Goal: Task Accomplishment & Management: Use online tool/utility

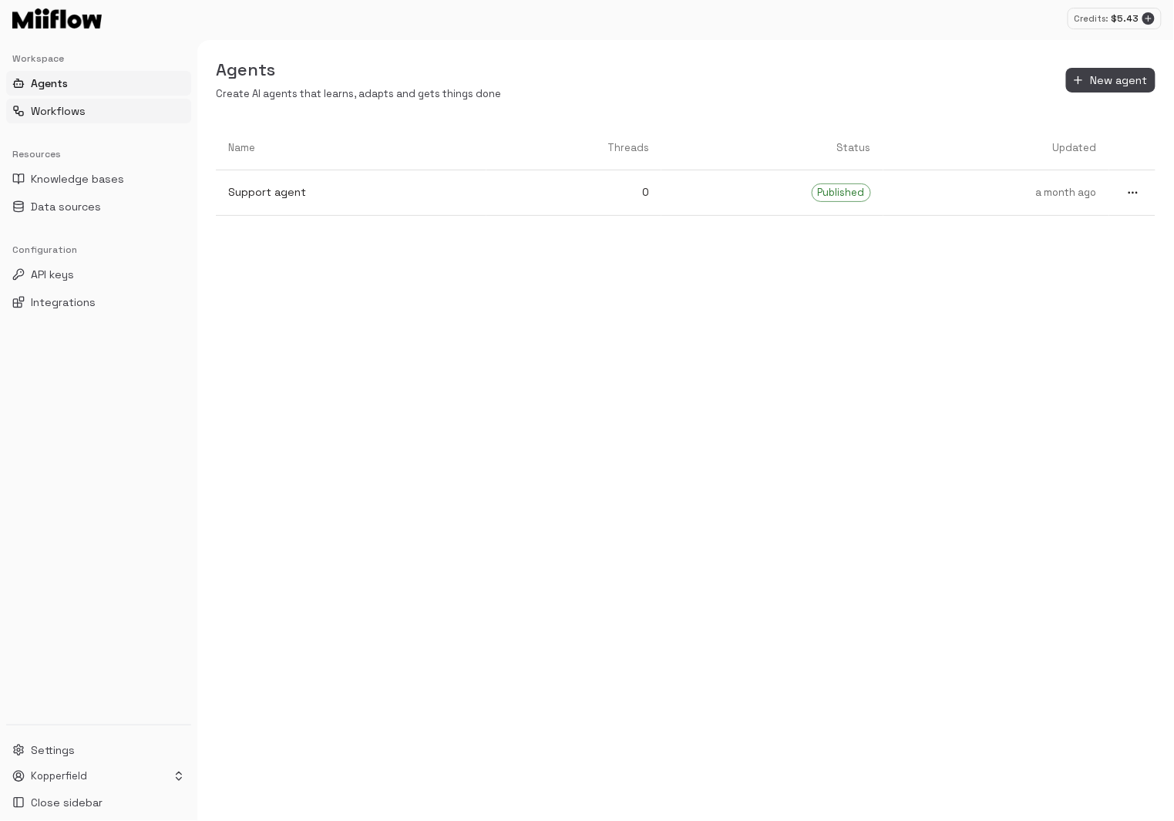
click at [86, 103] on button "Workflows" at bounding box center [98, 111] width 185 height 25
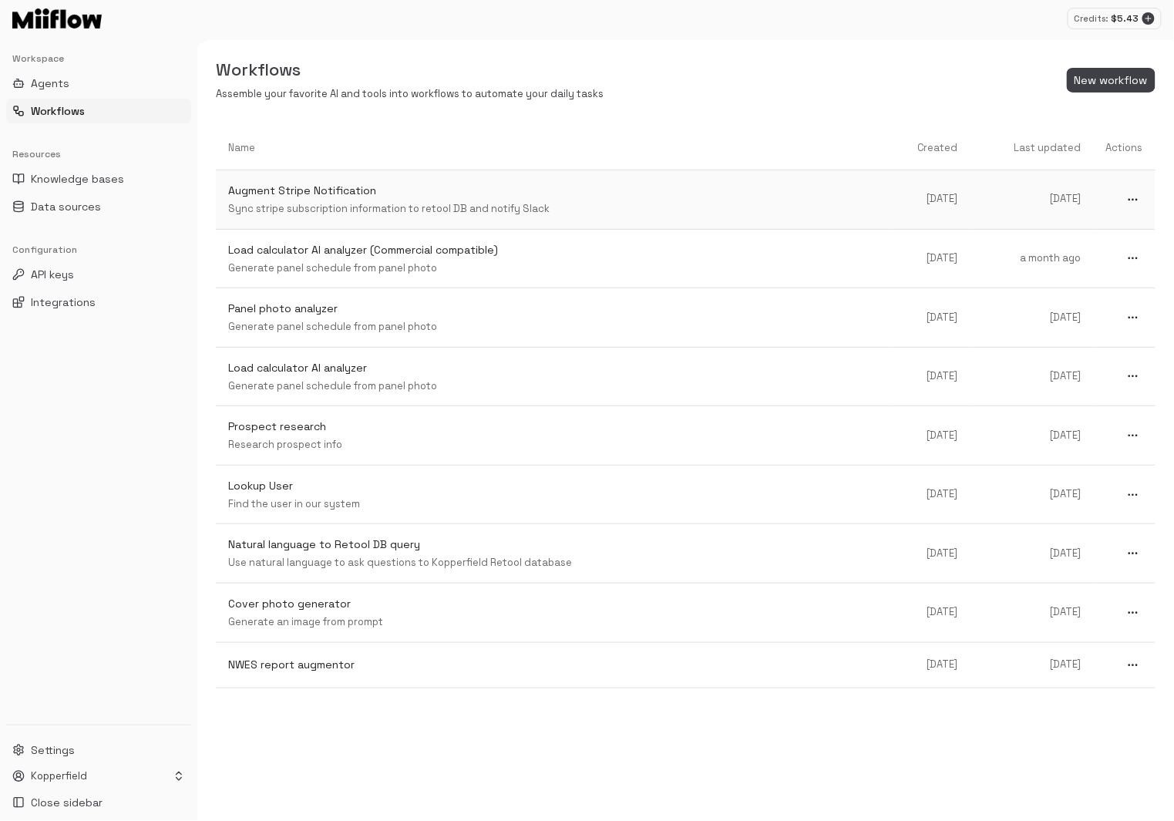
click at [520, 200] on div "Augment Stripe Notification Sync stripe subscription information to retool DB a…" at bounding box center [554, 200] width 653 height 34
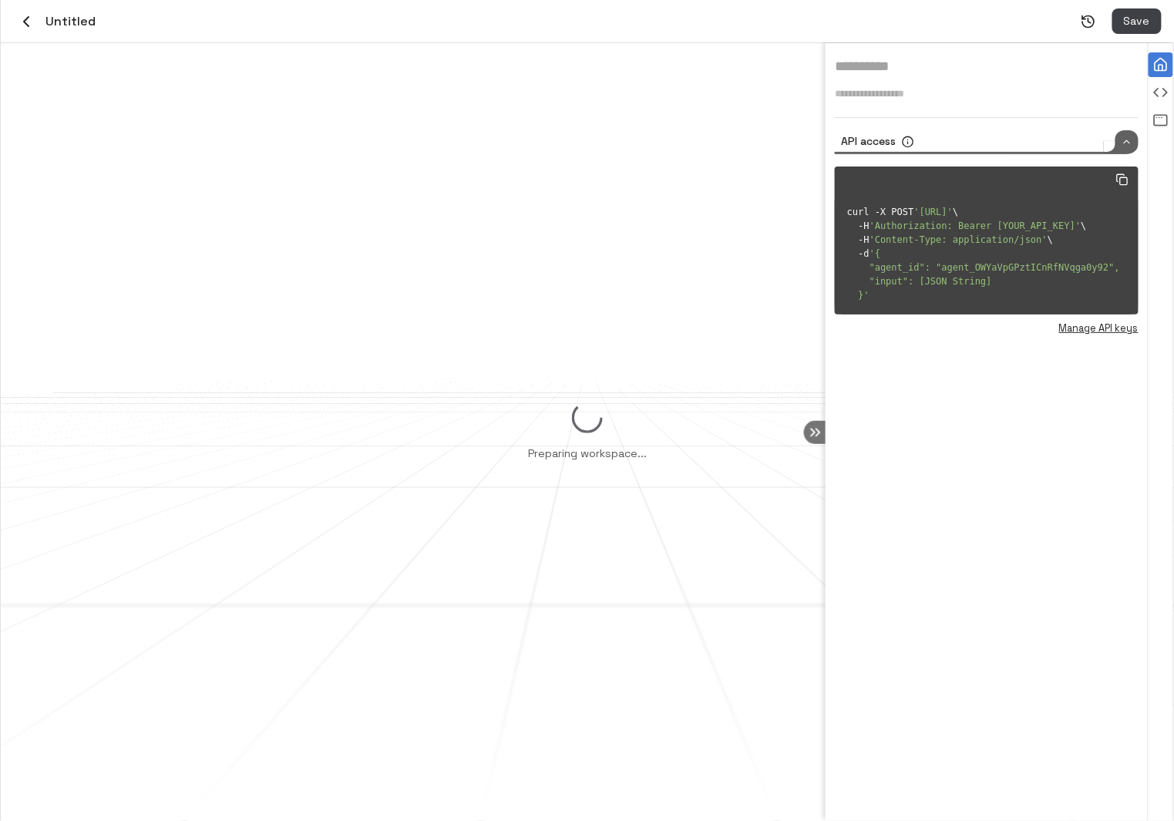
type input "**********"
type textarea "**********"
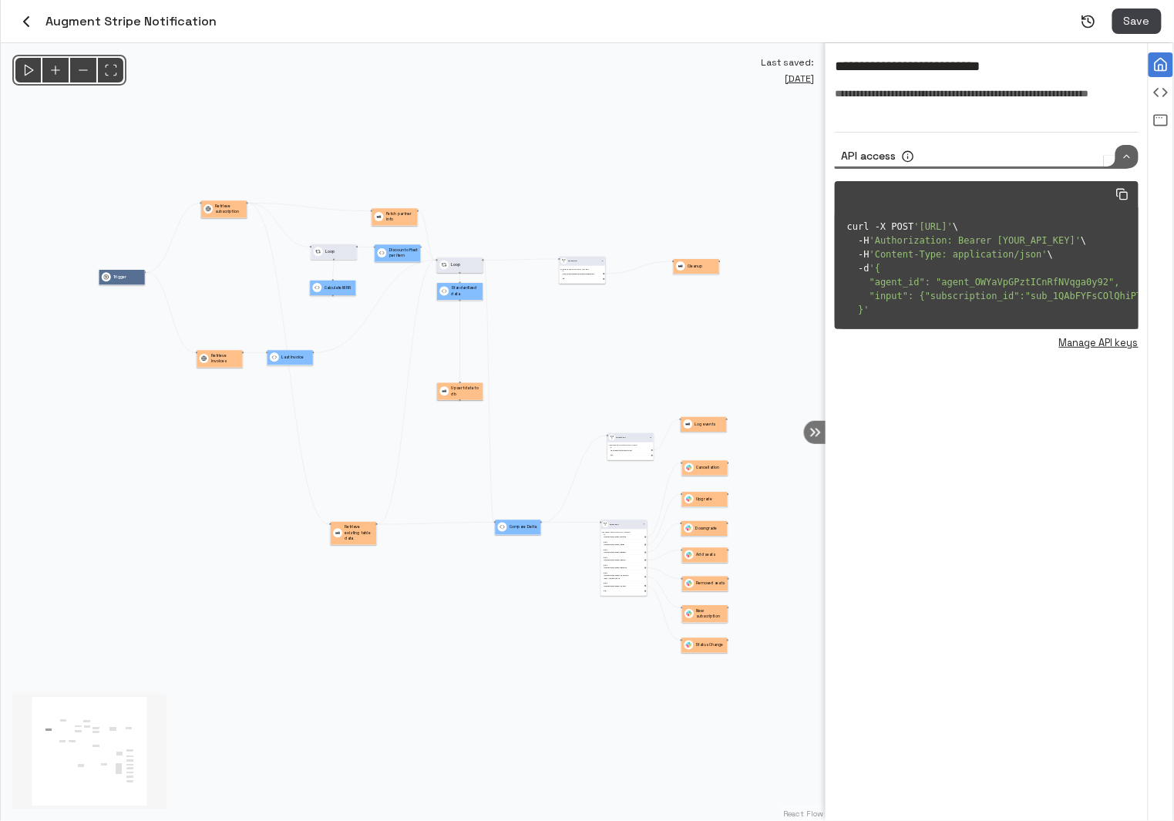
click at [32, 18] on icon "button" at bounding box center [26, 21] width 18 height 18
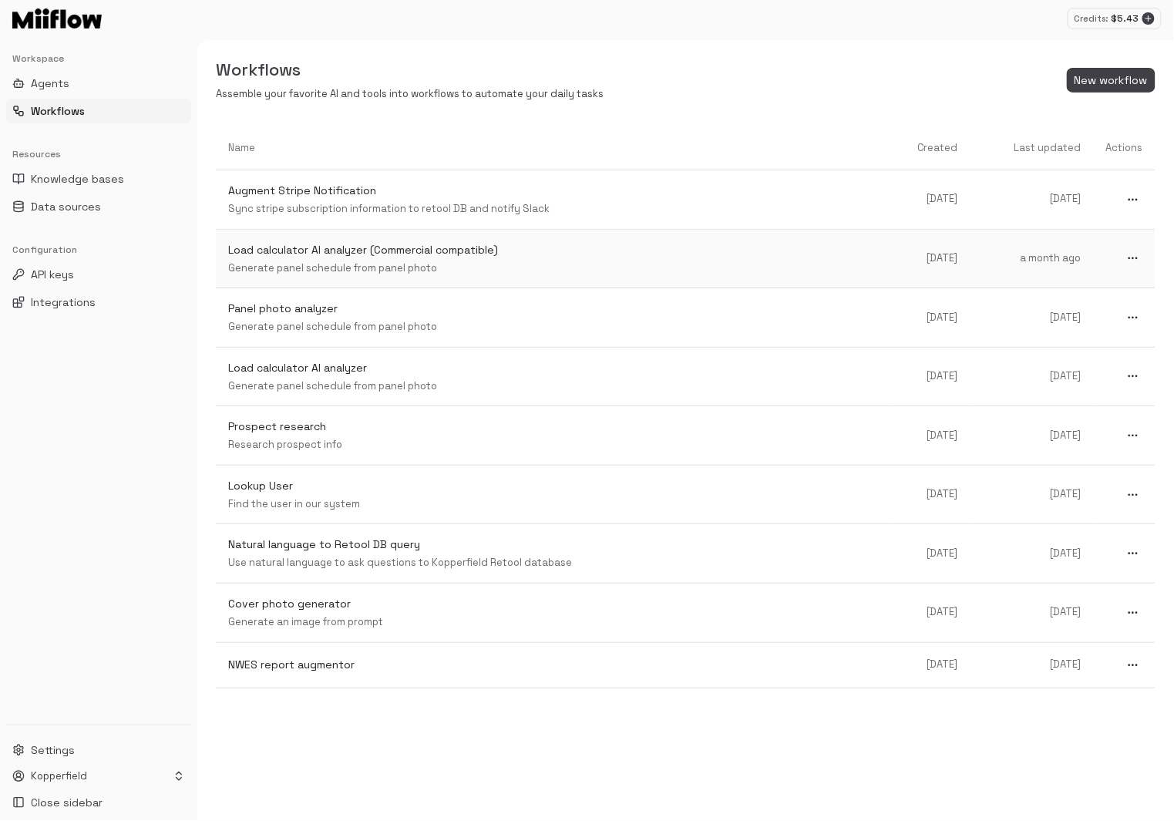
click at [411, 269] on p "Generate panel schedule from panel photo" at bounding box center [554, 268] width 653 height 15
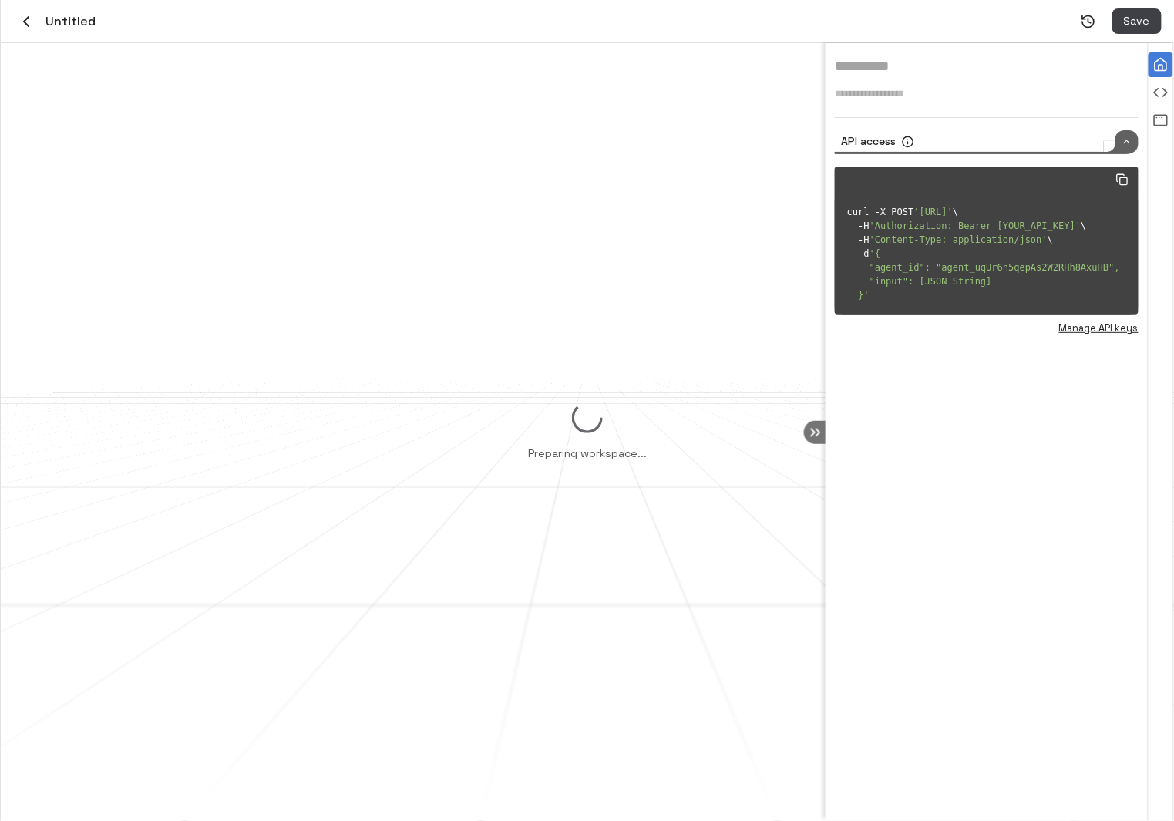
type input "**********"
type textarea "**********"
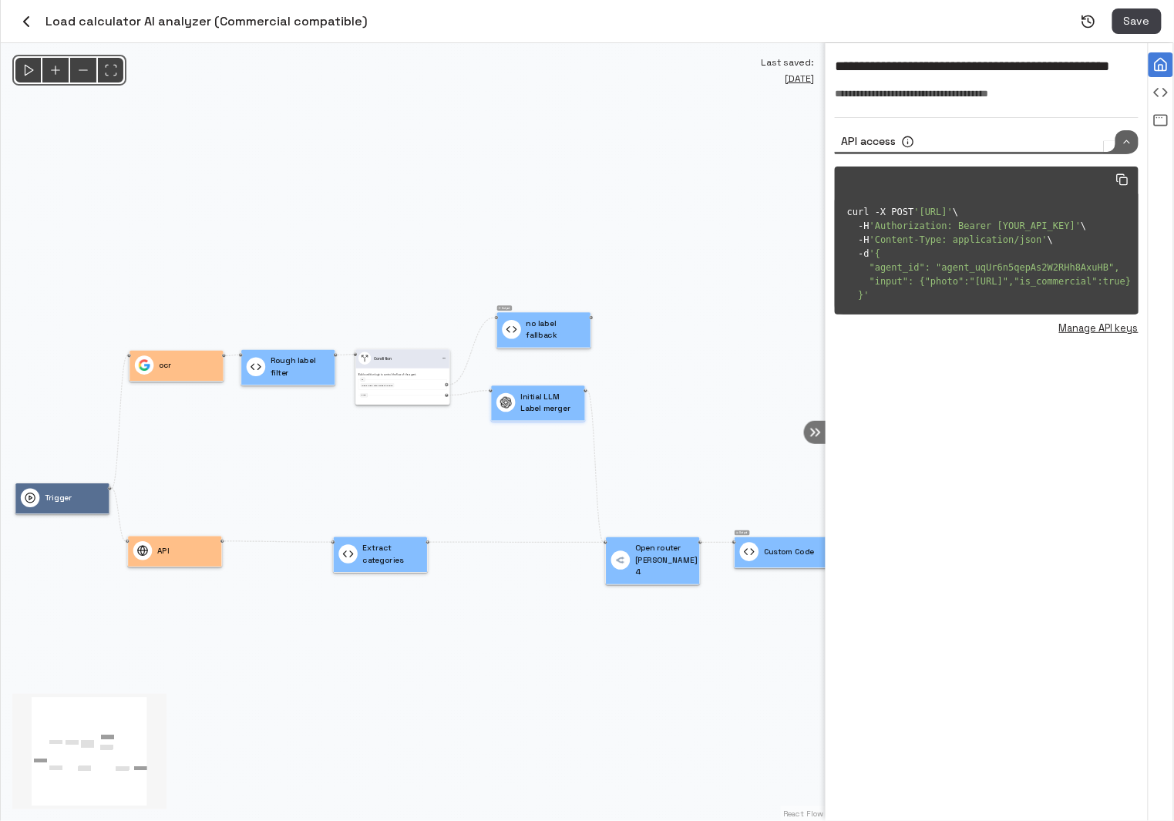
click at [557, 409] on p "Initial LLM Label merger" at bounding box center [549, 403] width 59 height 24
click at [531, 415] on div "Initial LLM Label merger" at bounding box center [538, 402] width 93 height 35
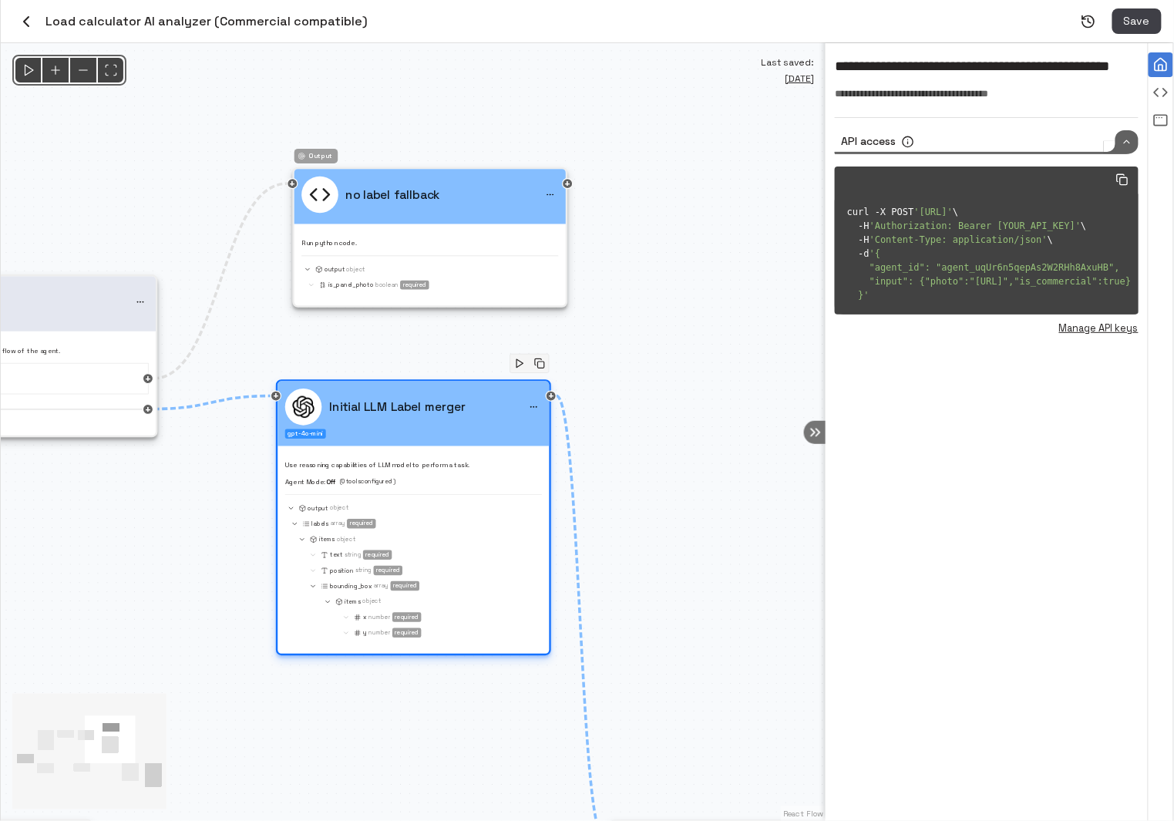
click at [469, 428] on div "Initial LLM Label merger gpt-4o-mini" at bounding box center [412, 414] width 271 height 65
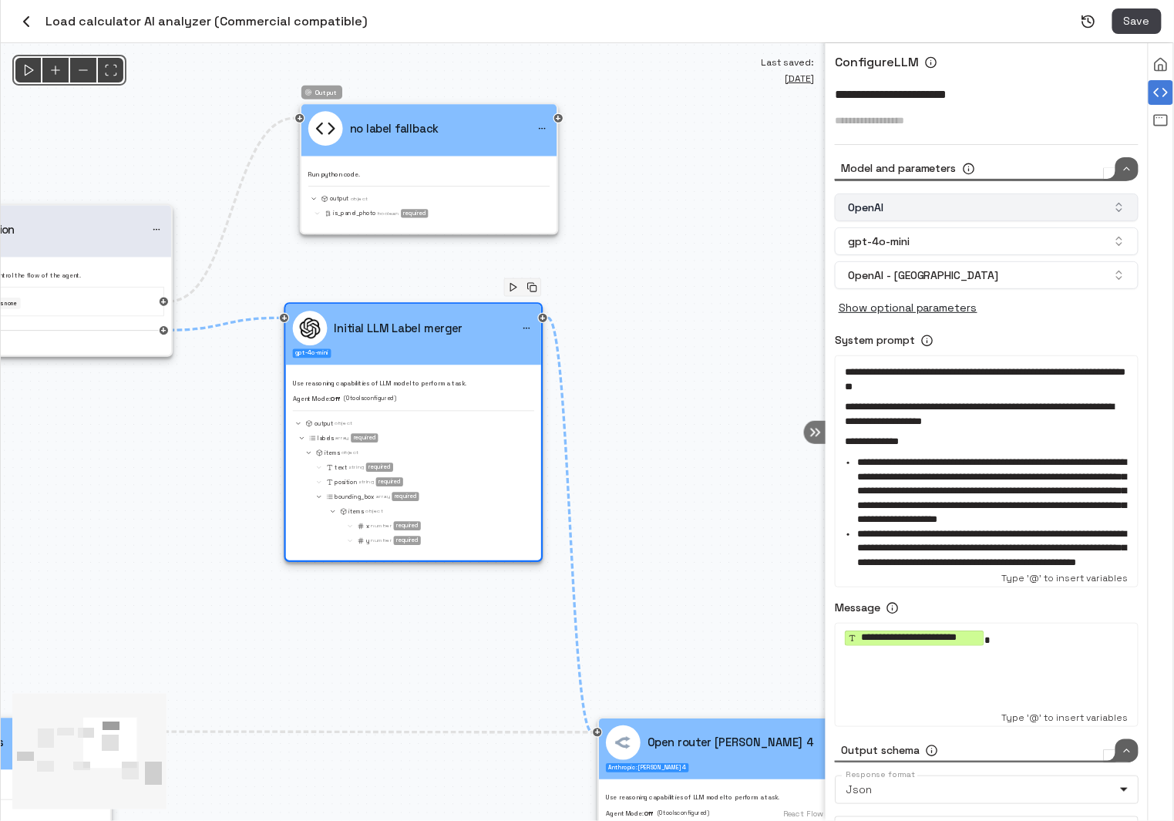
click at [1007, 200] on button "OpenAI" at bounding box center [987, 207] width 304 height 28
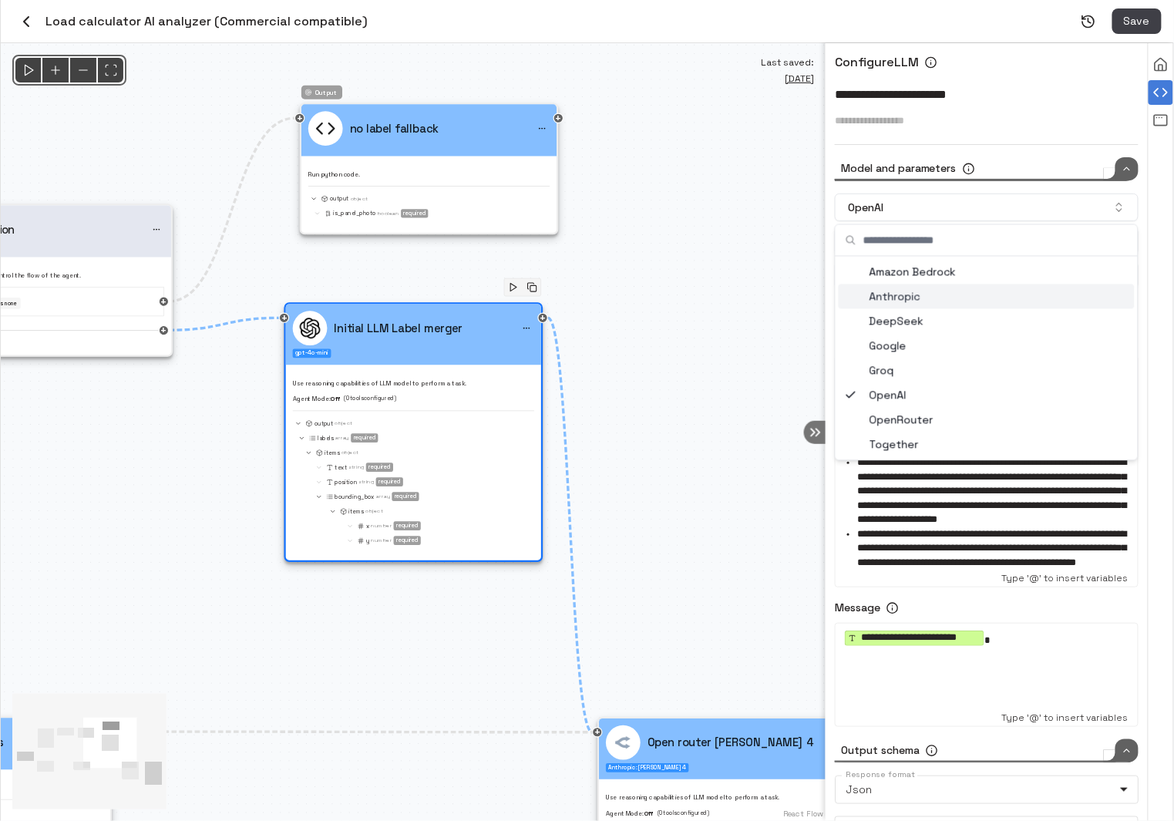
click at [945, 295] on div "Anthropic" at bounding box center [987, 296] width 296 height 25
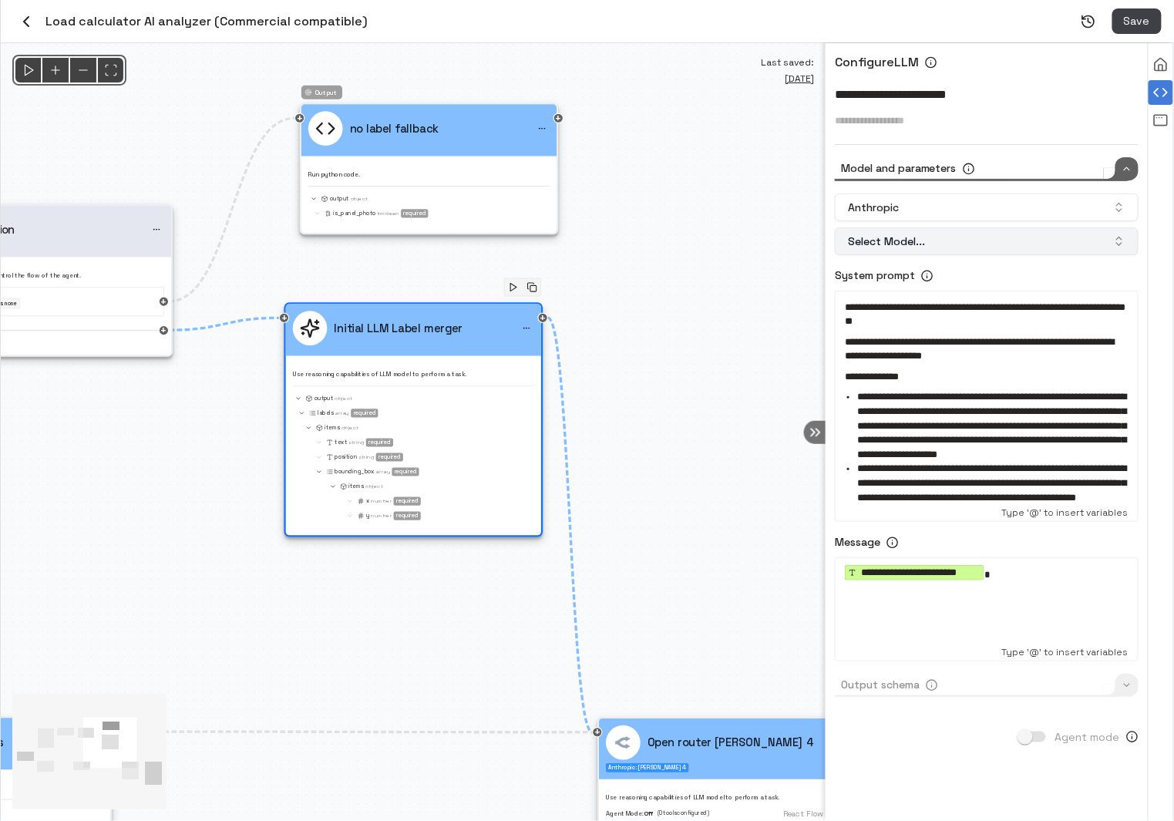
click at [940, 235] on button "Select Model..." at bounding box center [987, 241] width 304 height 28
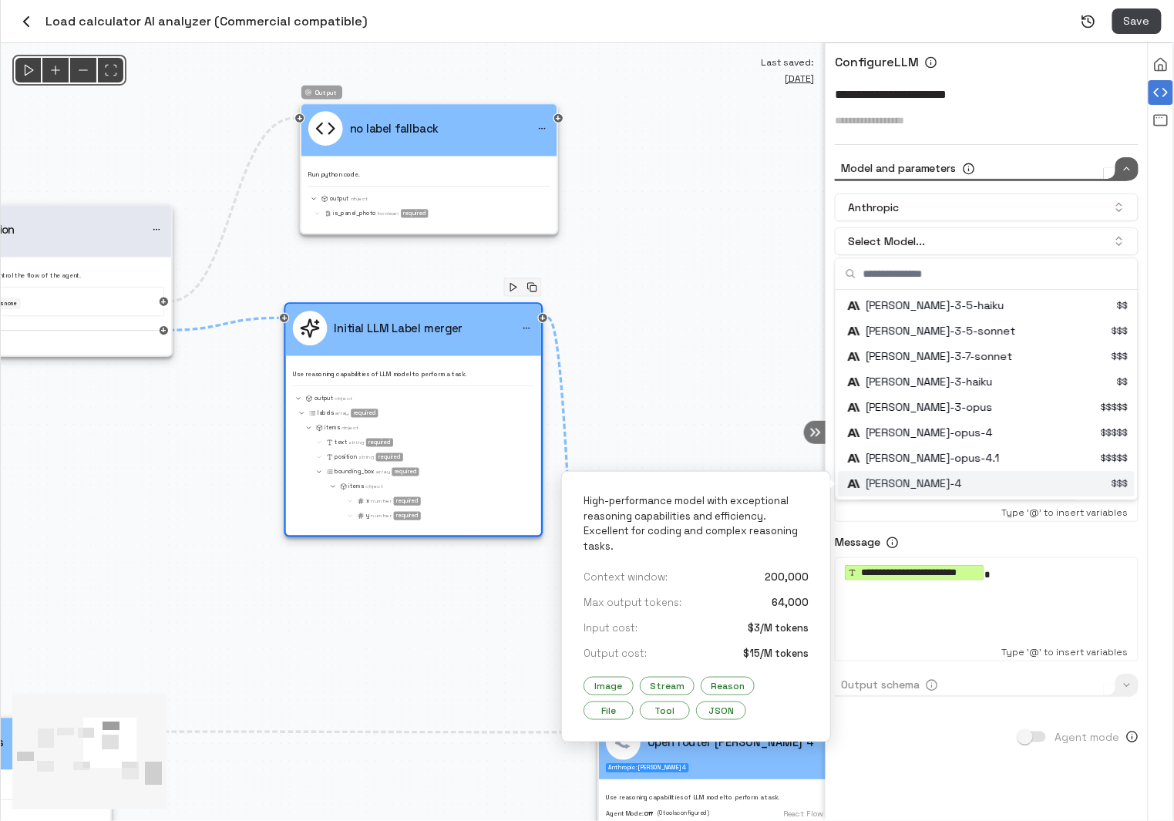
click at [992, 484] on div "Suggestions" at bounding box center [988, 483] width 293 height 25
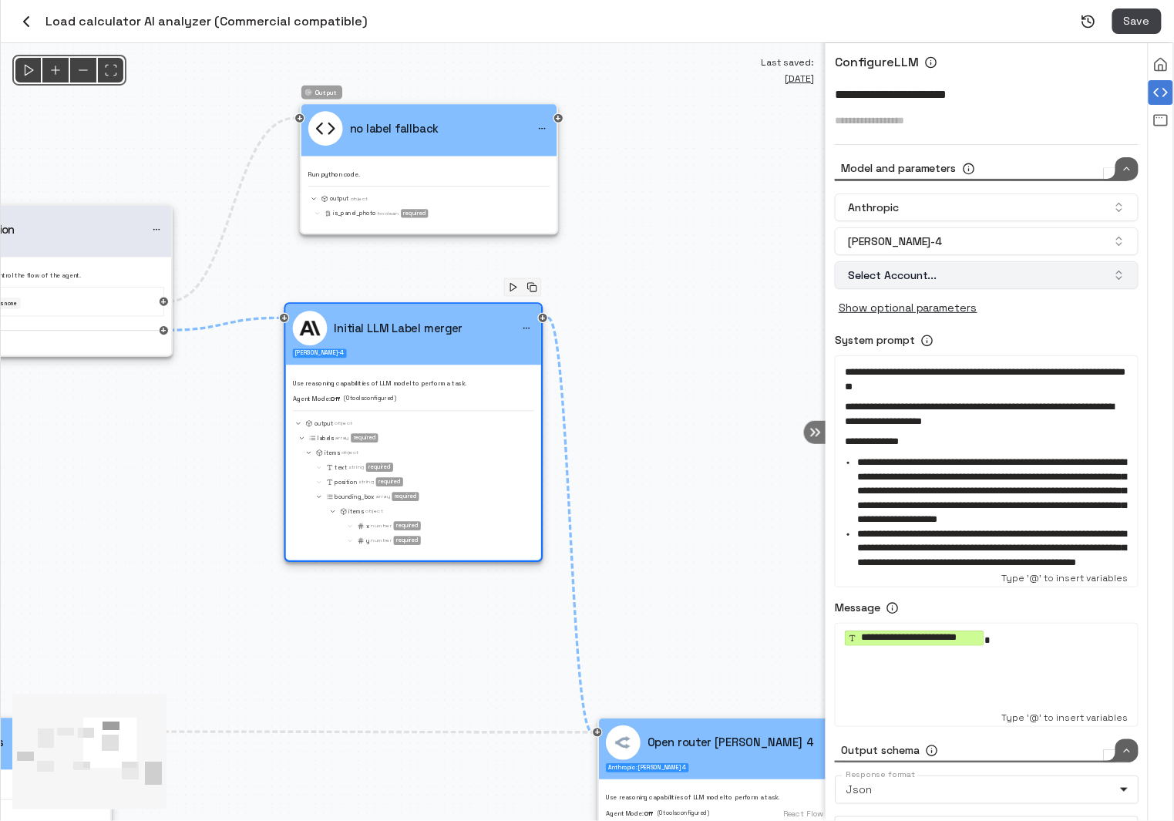
click at [983, 272] on button "Select Account..." at bounding box center [987, 275] width 304 height 28
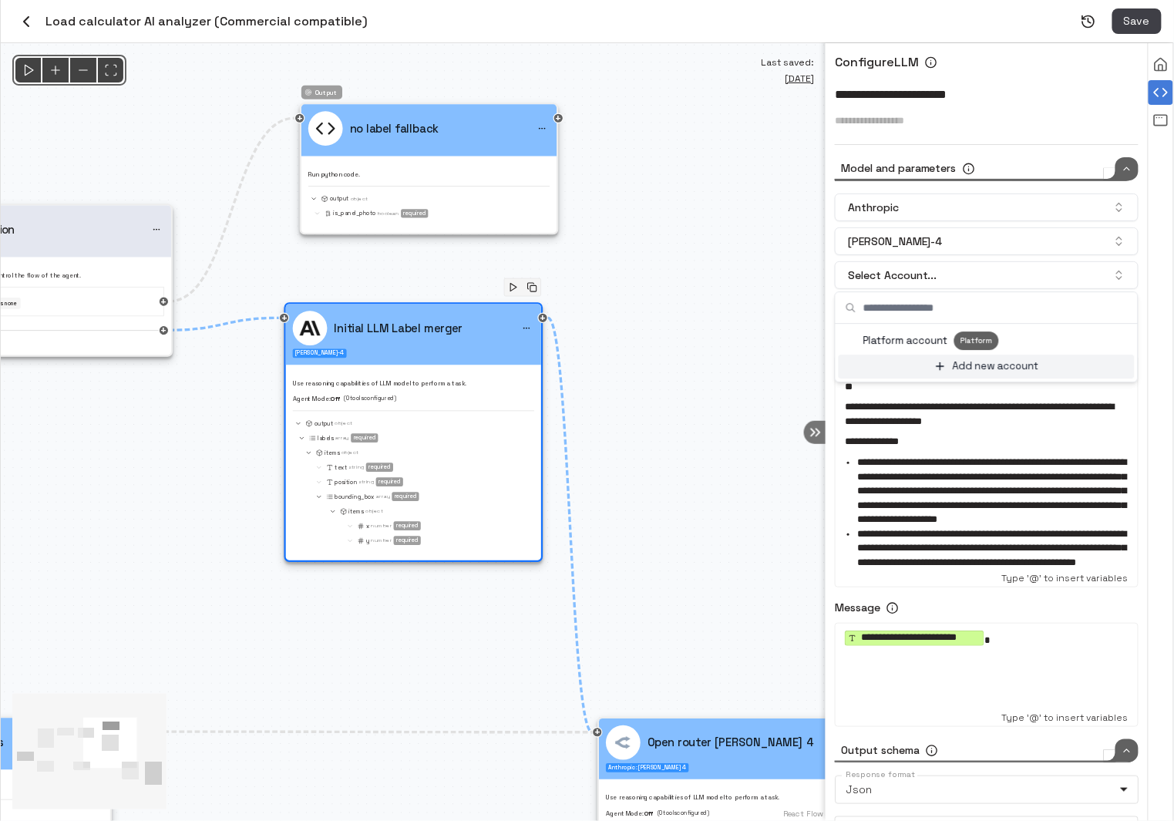
click at [1000, 376] on div "Add new account" at bounding box center [987, 367] width 296 height 24
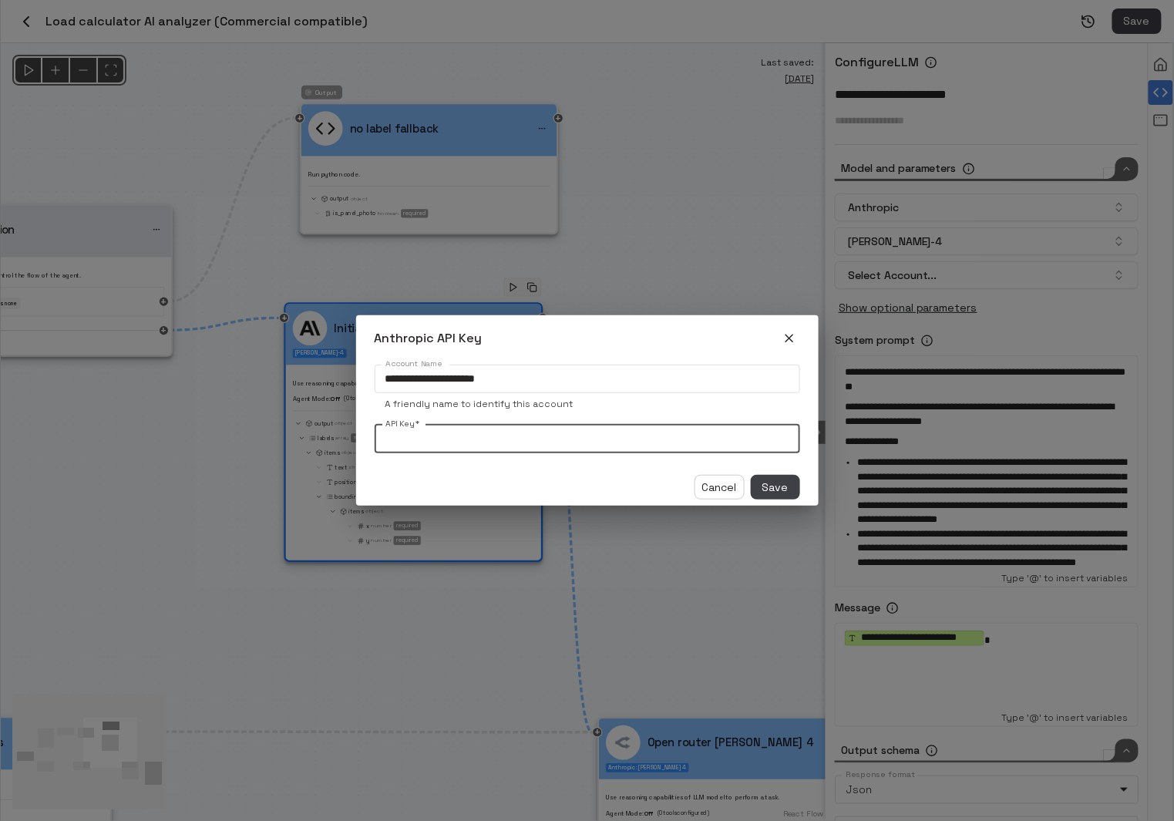
click at [476, 442] on input "API Key   *" at bounding box center [587, 439] width 425 height 29
paste input "**********"
type input "**********"
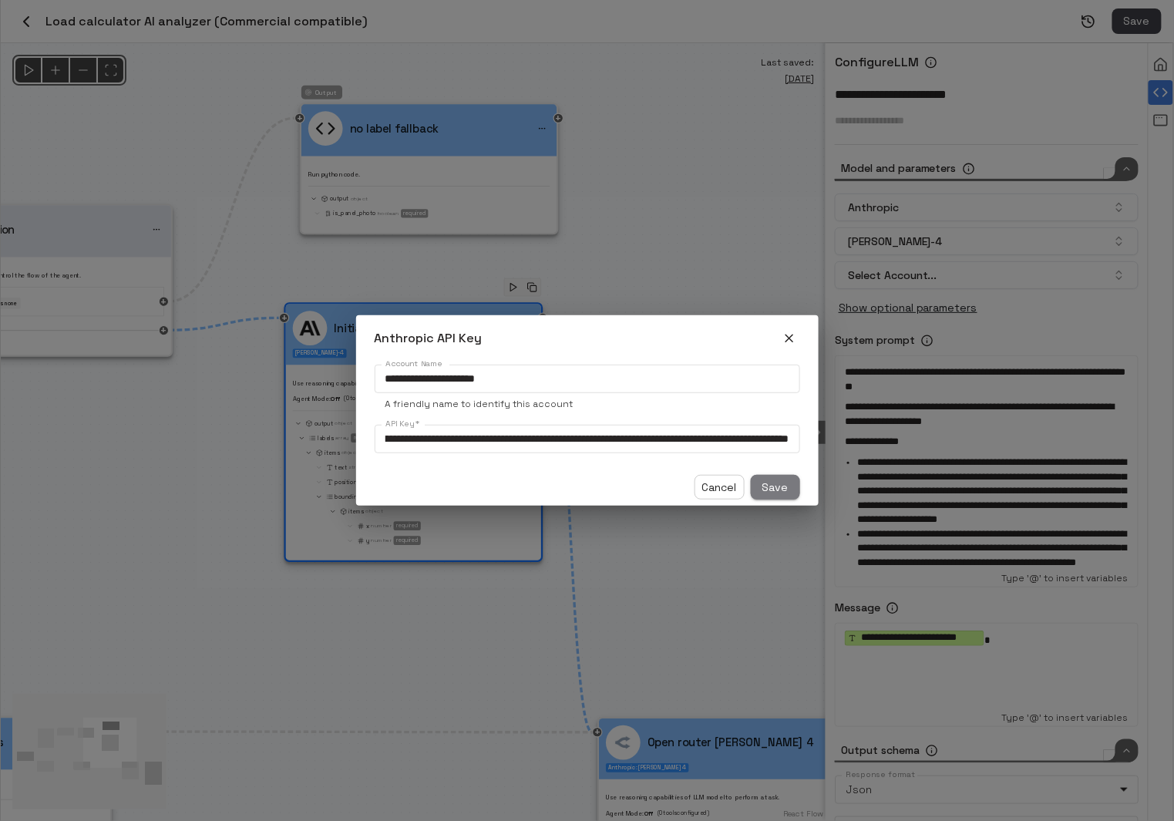
click at [772, 485] on span "Save" at bounding box center [775, 487] width 26 height 19
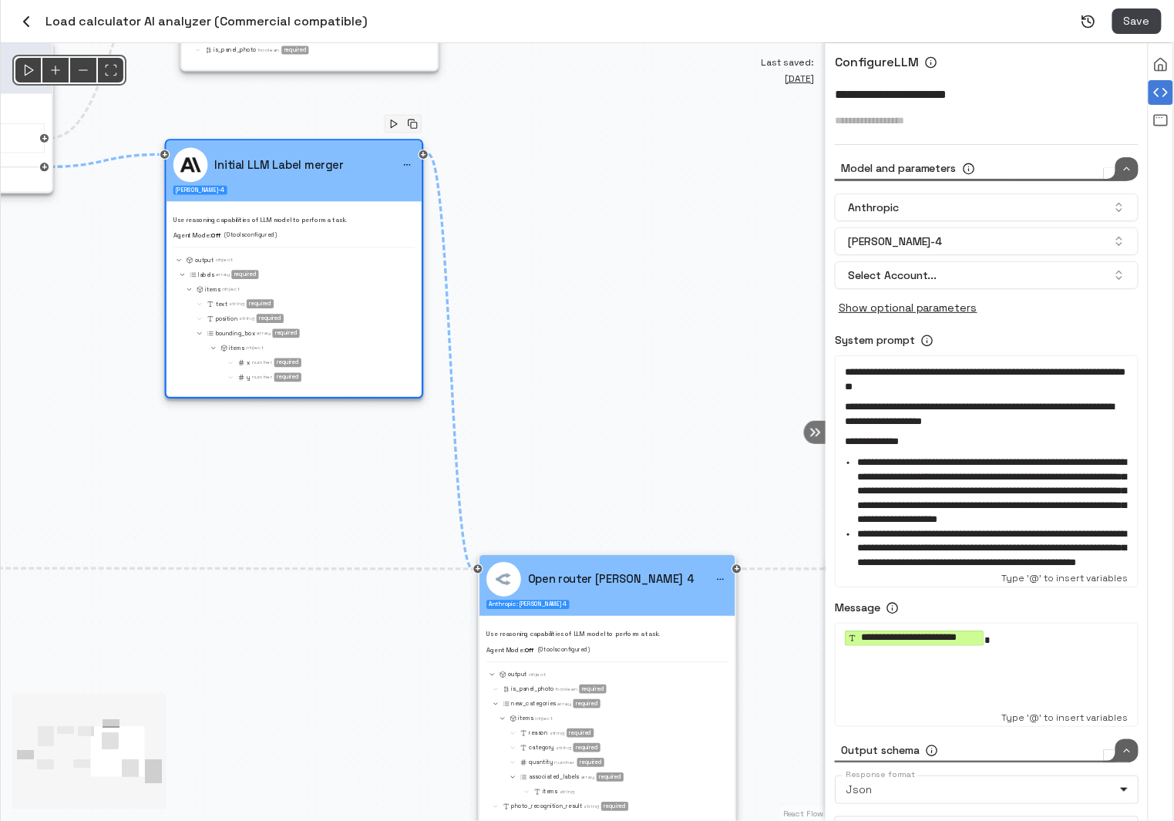
drag, startPoint x: 725, startPoint y: 483, endPoint x: 570, endPoint y: 249, distance: 279.8
click at [570, 249] on div "@keyframes flowAnimation { from { stroke-dashoffset: 36; } to { stroke-dashoffs…" at bounding box center [413, 432] width 825 height 778
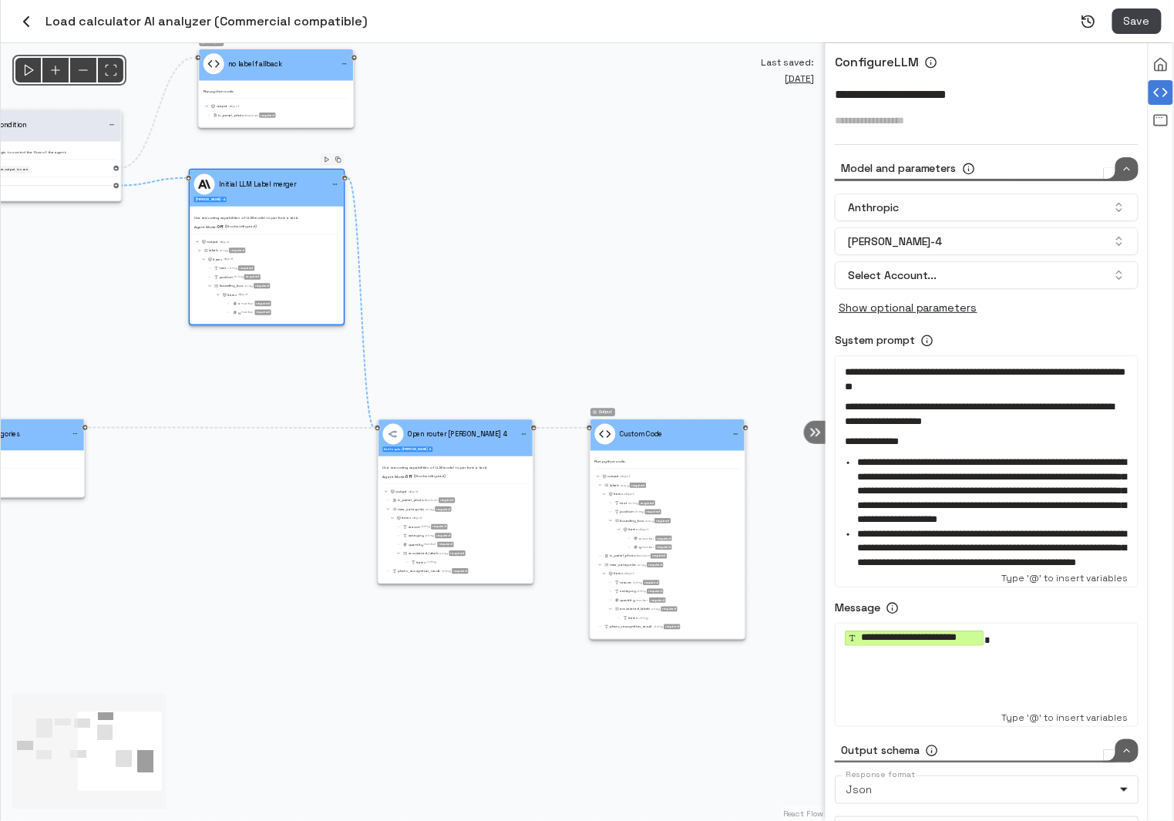
drag, startPoint x: 622, startPoint y: 328, endPoint x: 489, endPoint y: 325, distance: 132.6
click at [489, 325] on div "@keyframes flowAnimation { from { stroke-dashoffset: 36; } to { stroke-dashoffs…" at bounding box center [413, 432] width 825 height 778
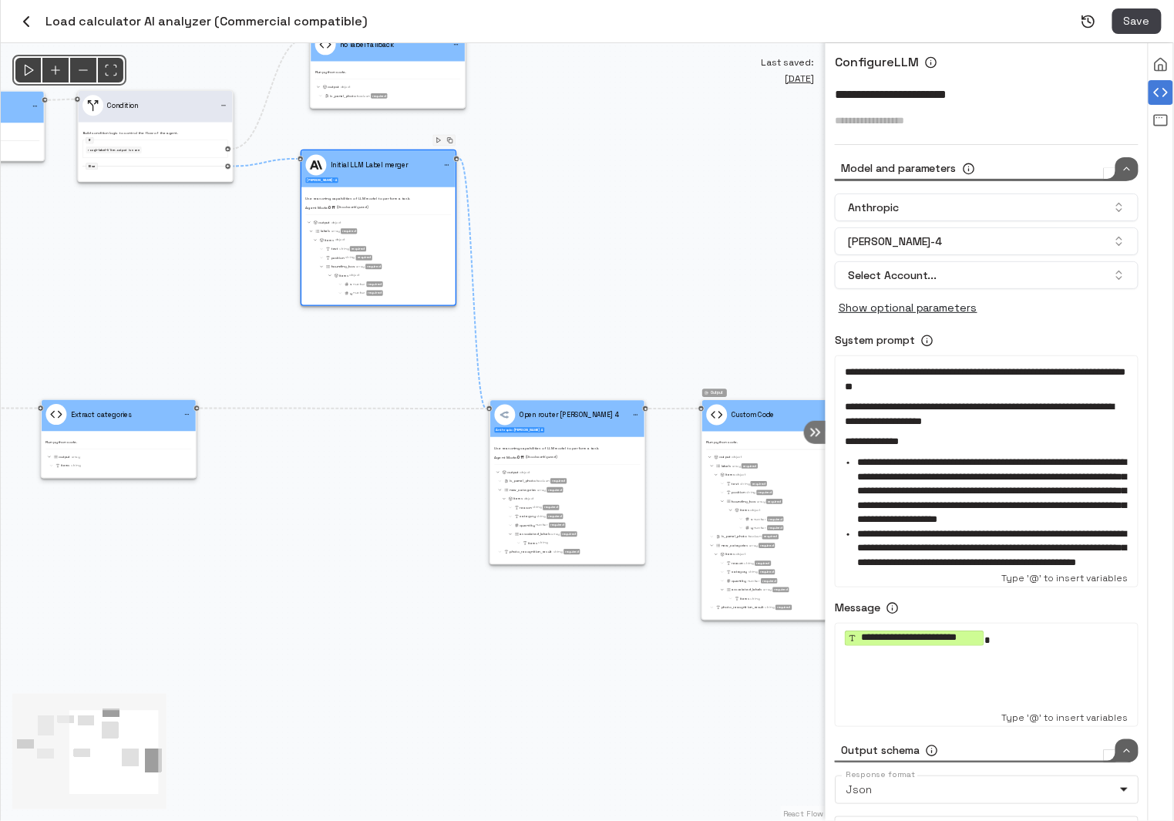
drag, startPoint x: 566, startPoint y: 325, endPoint x: 749, endPoint y: 308, distance: 184.2
click at [747, 308] on div "@keyframes flowAnimation { from { stroke-dashoffset: 36; } to { stroke-dashoffs…" at bounding box center [413, 432] width 825 height 778
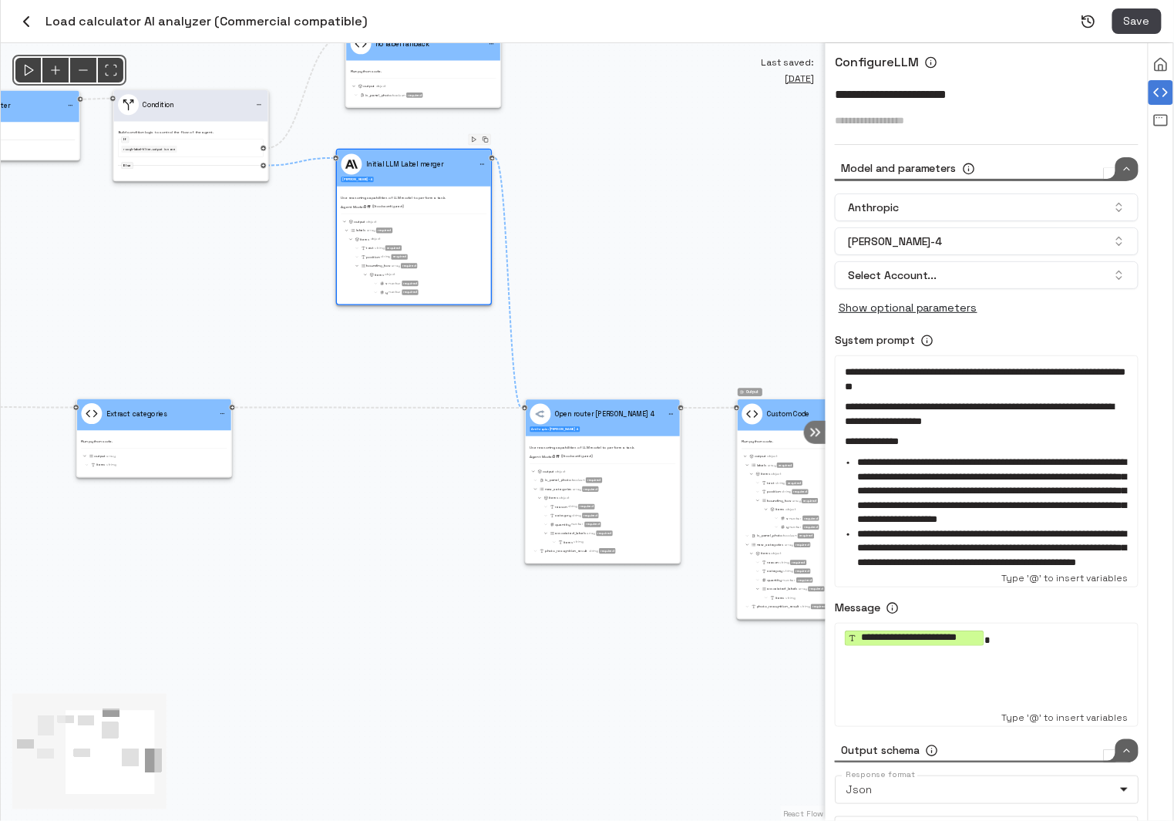
drag, startPoint x: 668, startPoint y: 321, endPoint x: 624, endPoint y: 313, distance: 44.7
click at [624, 313] on div "@keyframes flowAnimation { from { stroke-dashoffset: 36; } to { stroke-dashoffs…" at bounding box center [413, 432] width 825 height 778
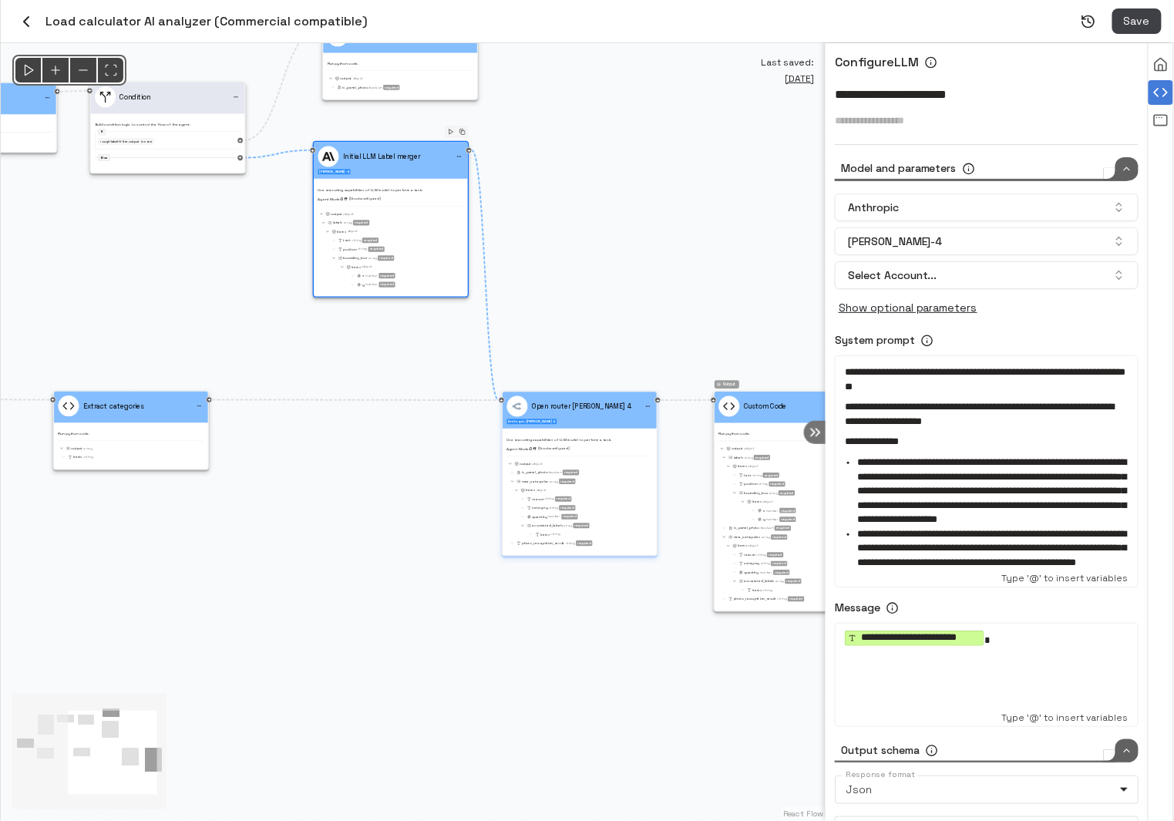
click at [573, 475] on div "is_panel_photo Boolean required" at bounding box center [580, 472] width 143 height 7
click at [573, 475] on div "is_panel_photo Boolean required new_categories Array required items Object reas…" at bounding box center [580, 508] width 146 height 78
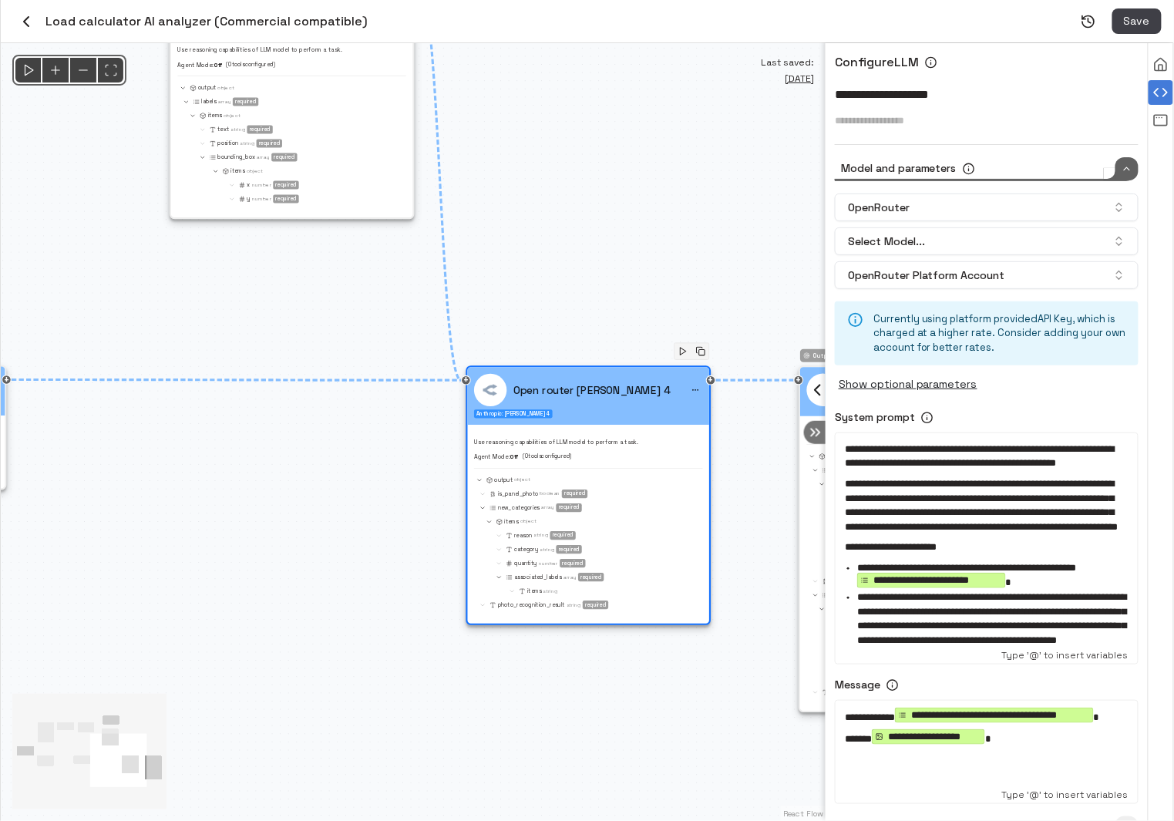
drag, startPoint x: 622, startPoint y: 209, endPoint x: 849, endPoint y: 297, distance: 243.1
click at [849, 297] on div "**********" at bounding box center [587, 432] width 1173 height 778
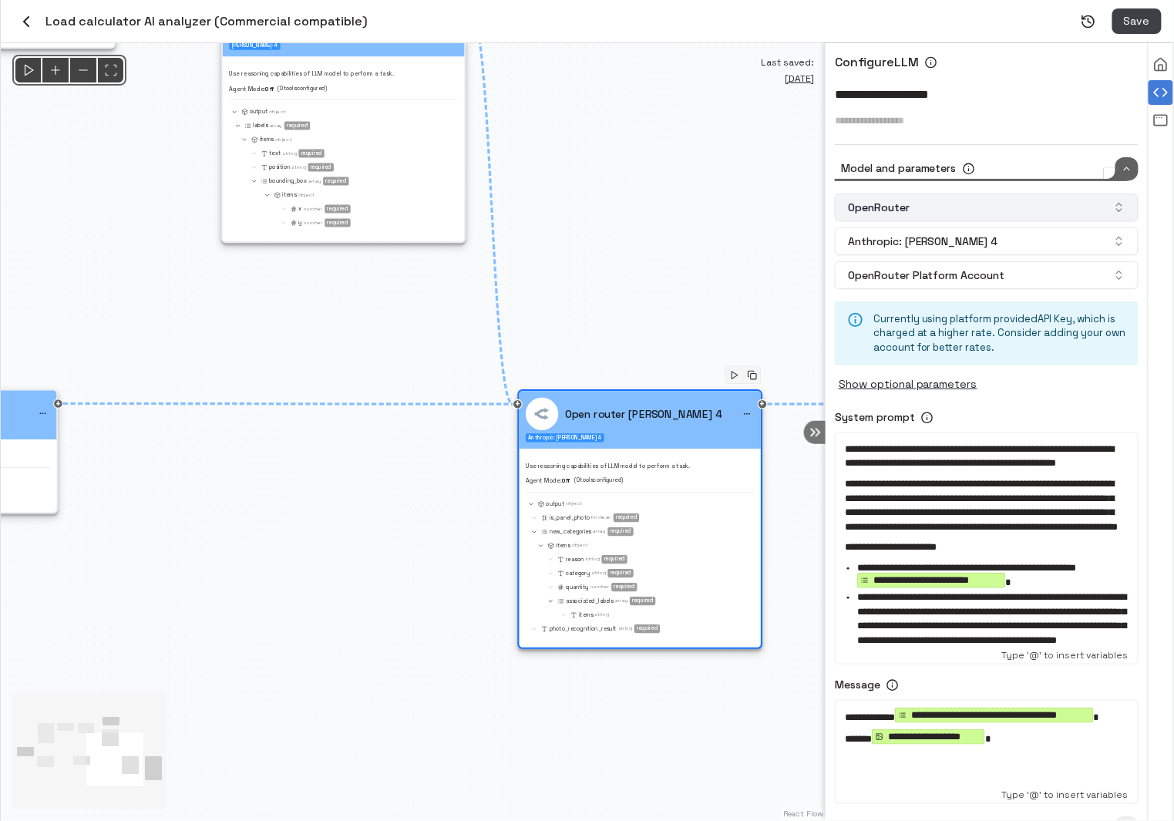
click at [997, 217] on button "OpenRouter" at bounding box center [987, 207] width 304 height 28
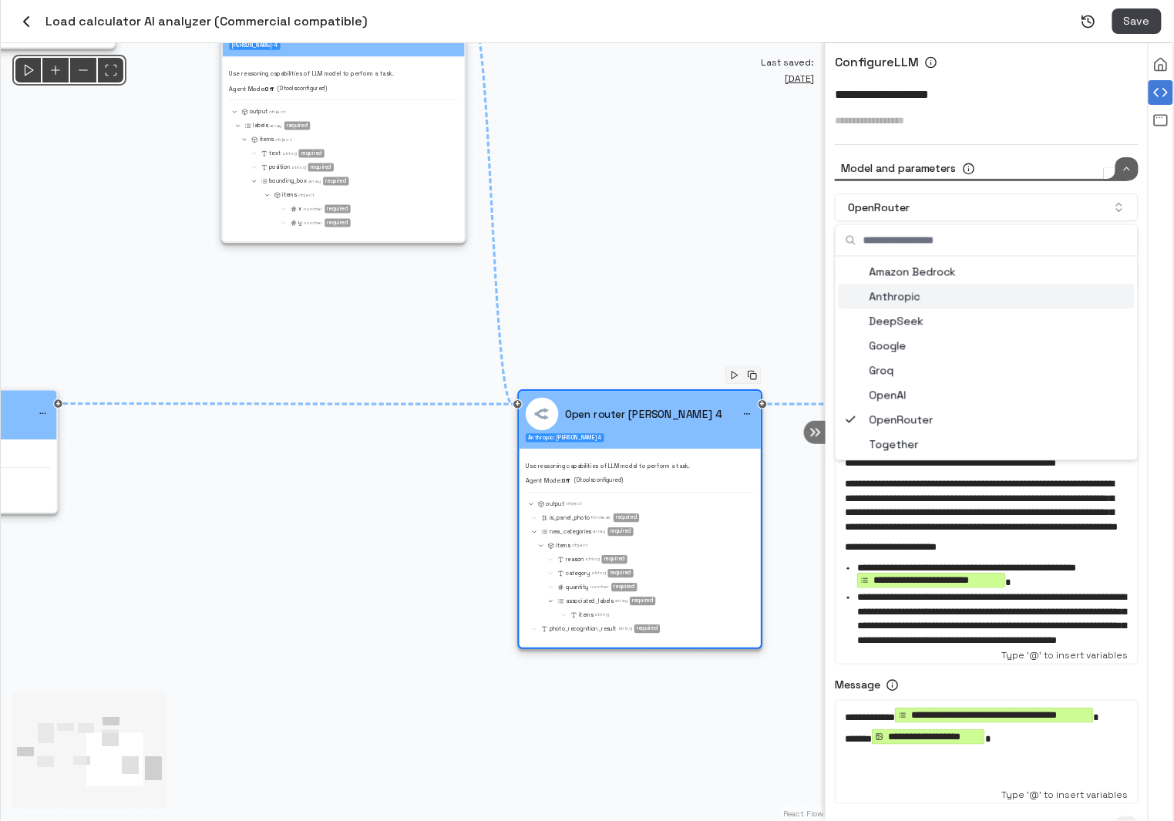
click at [947, 298] on div "Anthropic" at bounding box center [987, 296] width 296 height 25
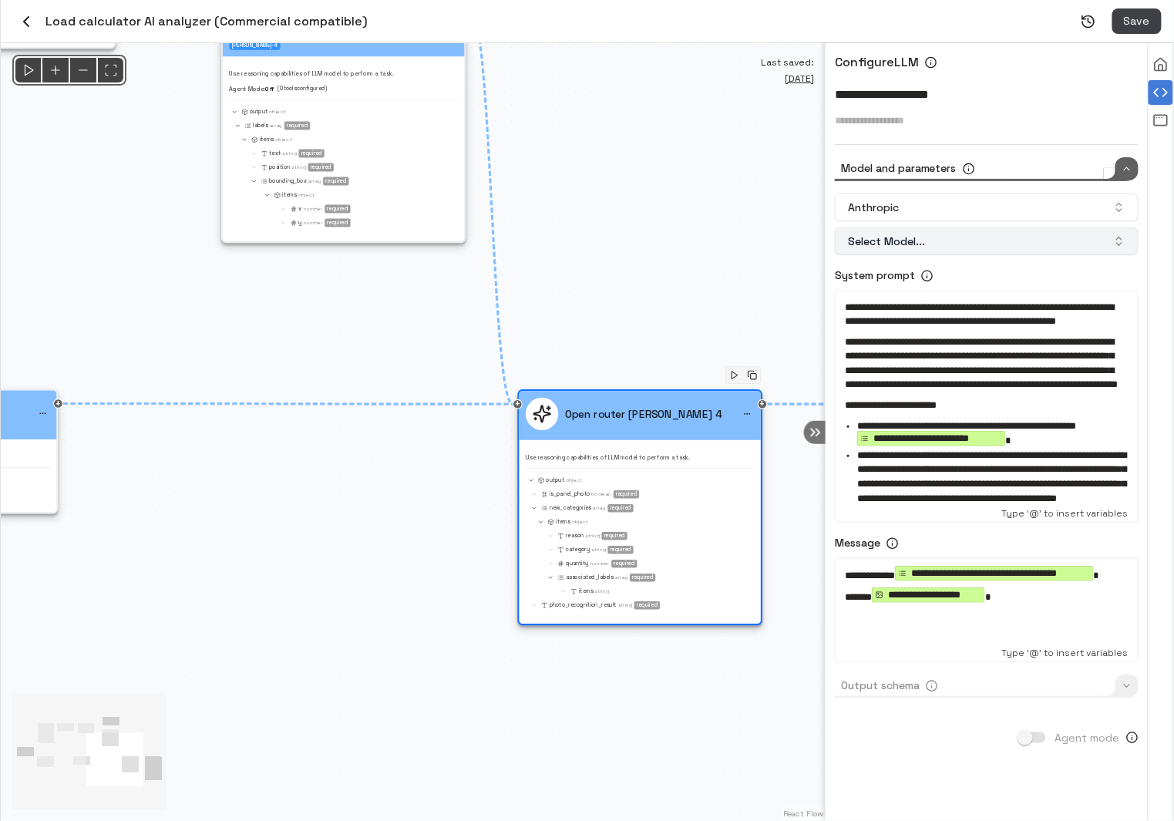
click at [952, 236] on button "Select Model..." at bounding box center [987, 241] width 304 height 28
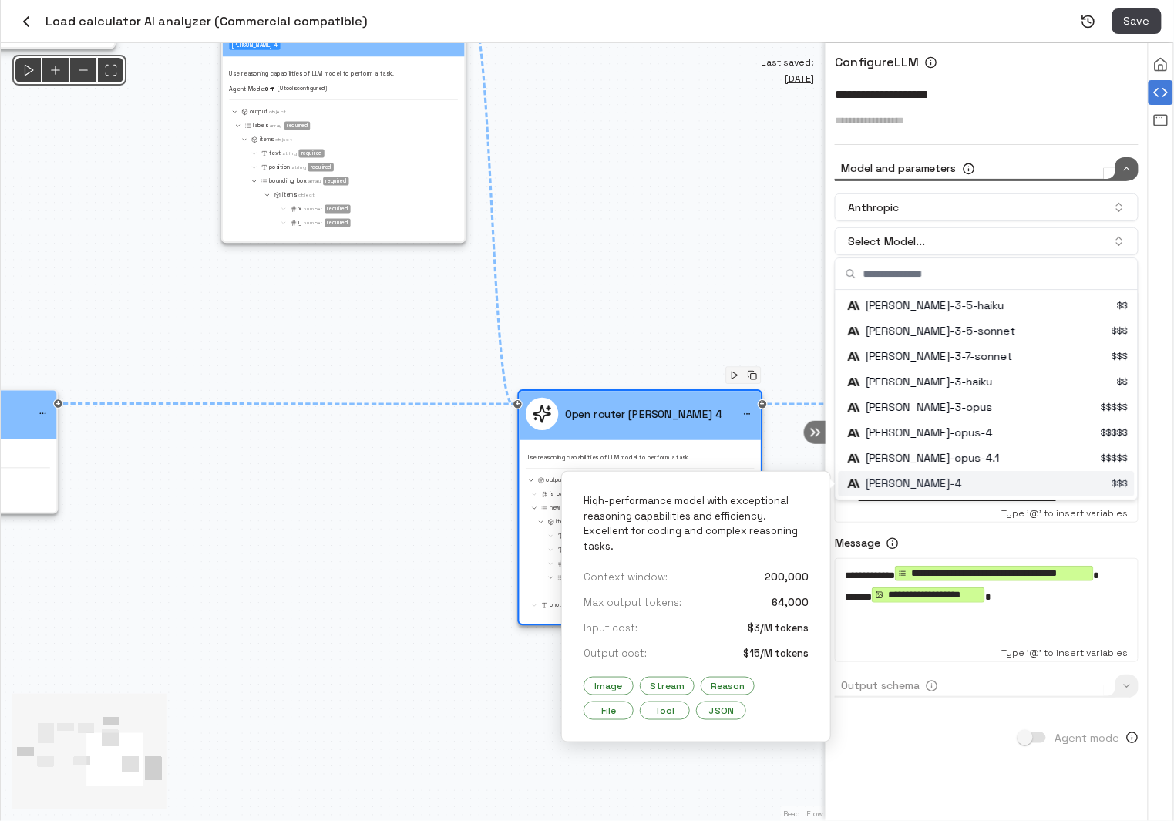
click at [963, 483] on div "Suggestions" at bounding box center [988, 483] width 293 height 25
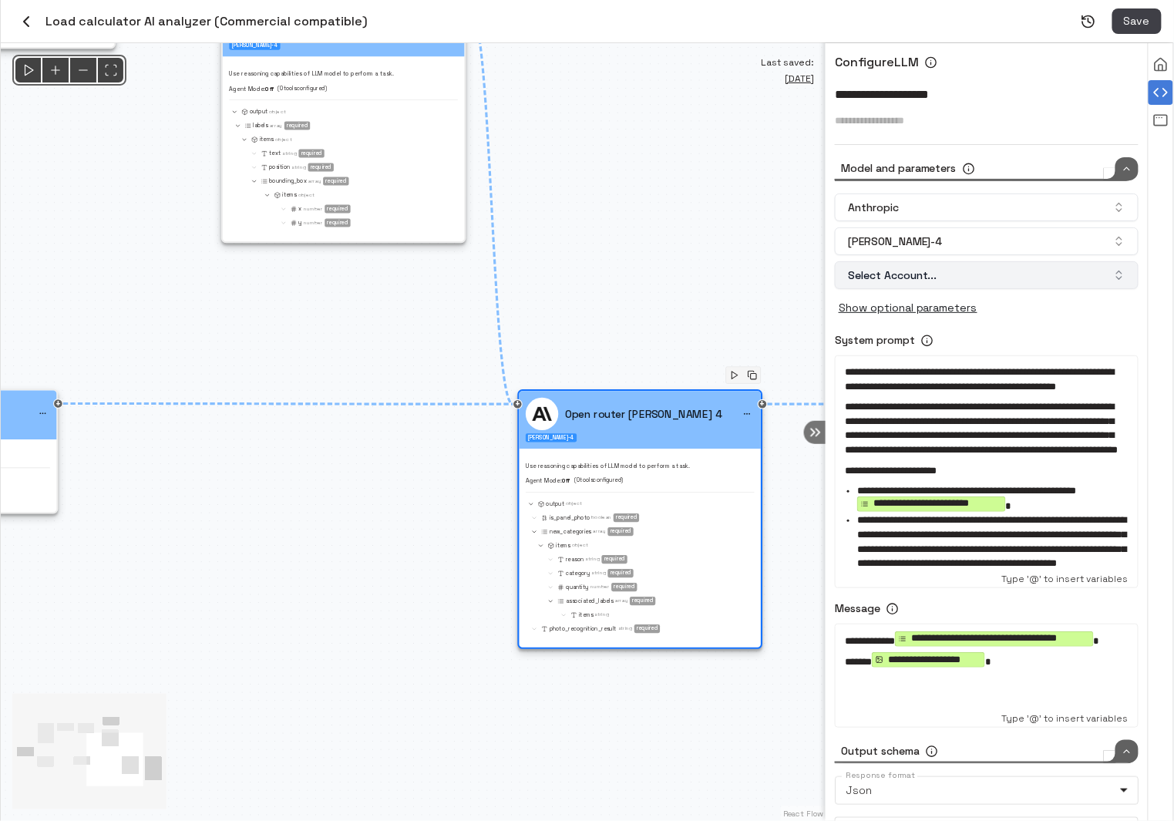
click at [954, 281] on button "Select Account..." at bounding box center [987, 275] width 304 height 28
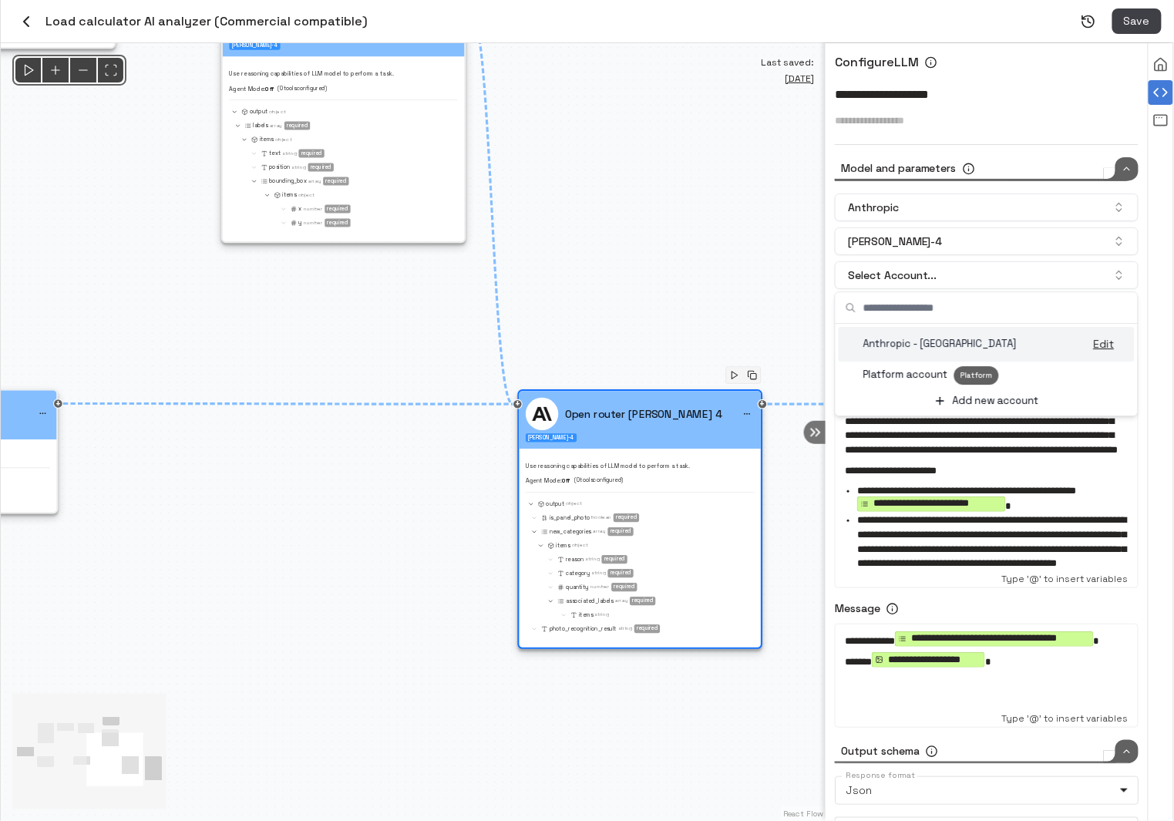
click at [942, 348] on p "Anthropic - Kopperfield" at bounding box center [939, 344] width 153 height 15
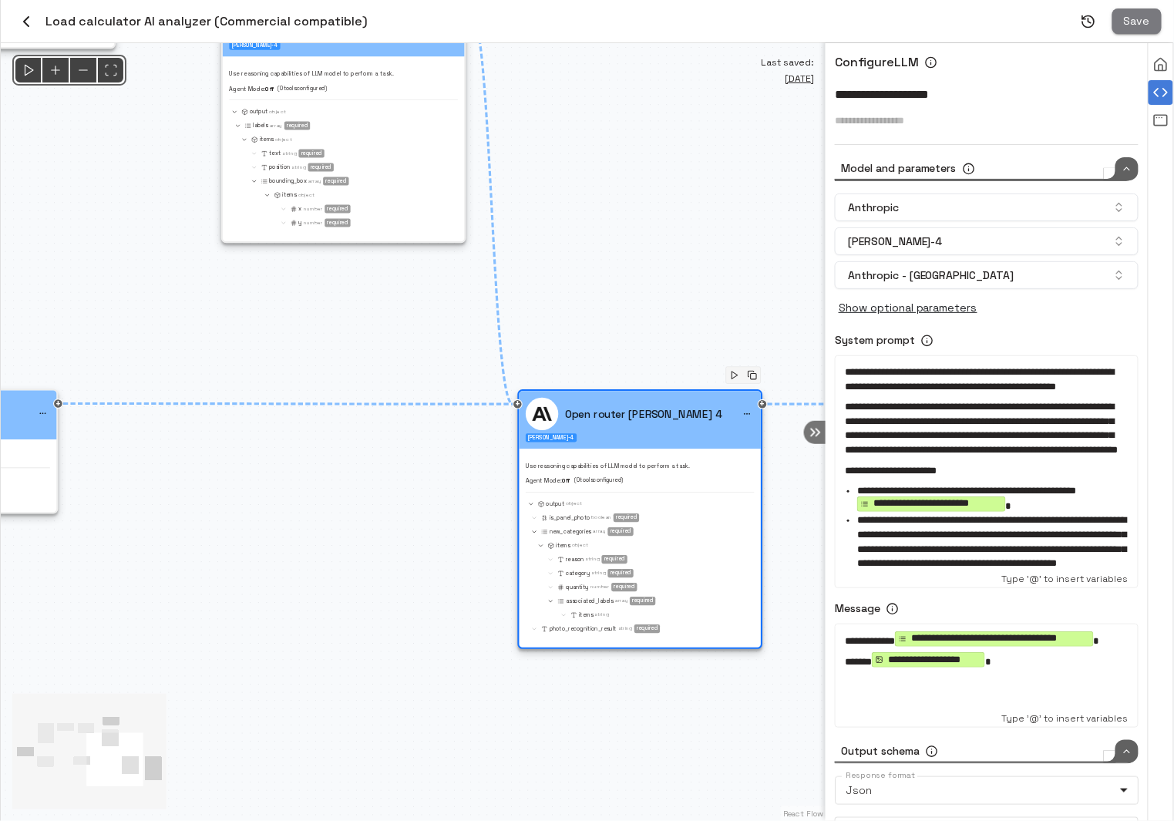
click at [1136, 26] on span "Save" at bounding box center [1137, 21] width 26 height 19
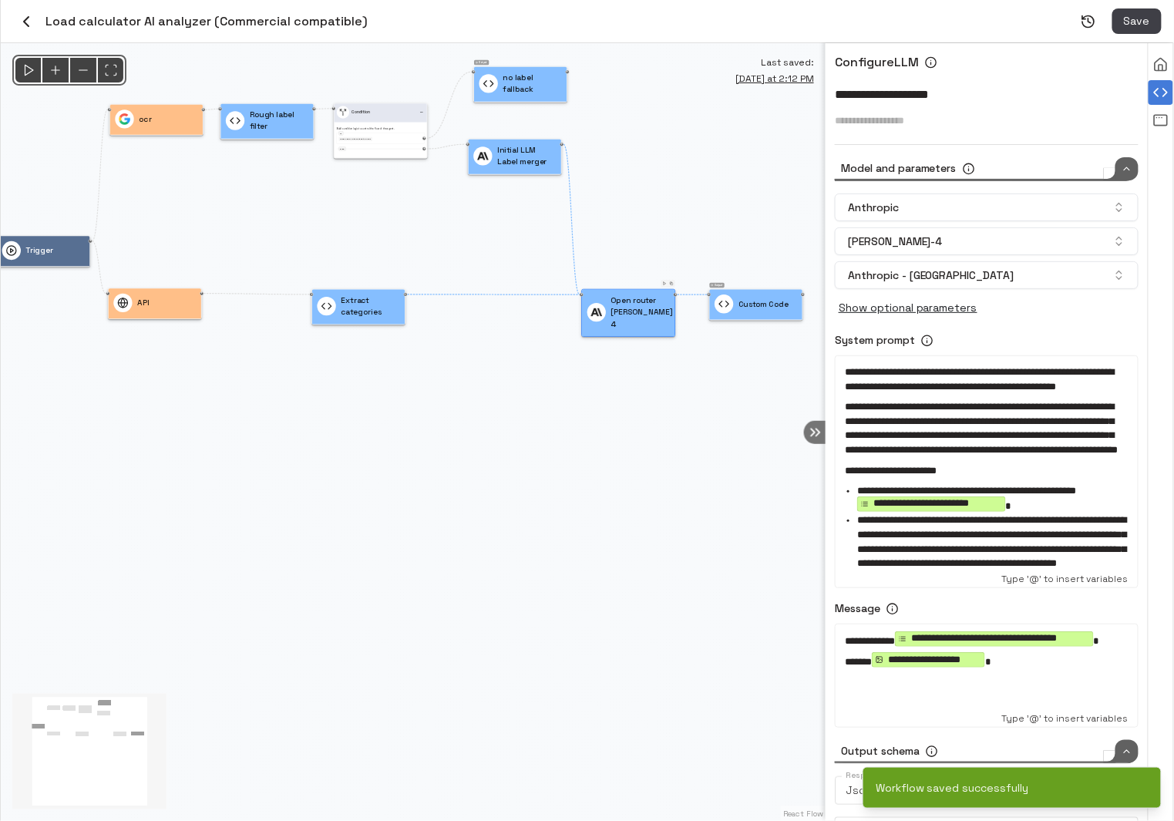
type input "****"
click at [32, 68] on icon "Run" at bounding box center [28, 70] width 16 height 16
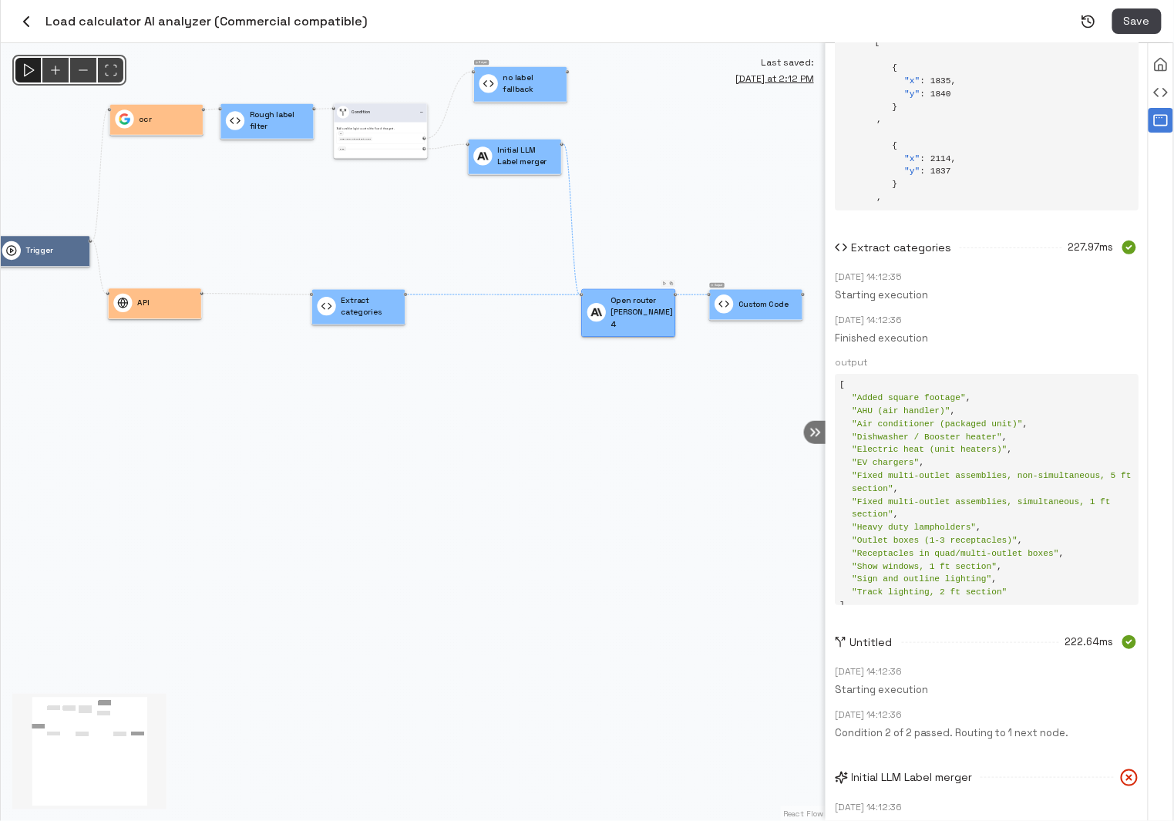
scroll to position [1703, 0]
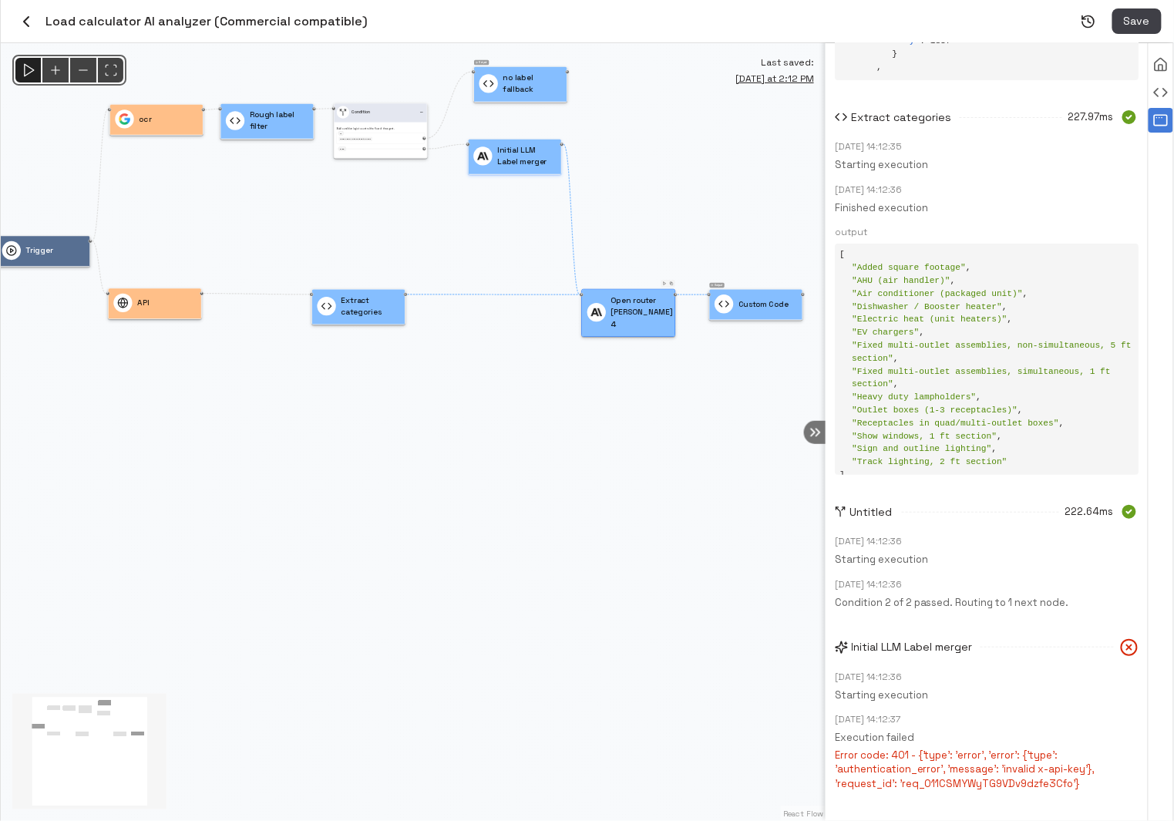
click at [511, 165] on p "Initial LLM Label merger" at bounding box center [526, 155] width 59 height 23
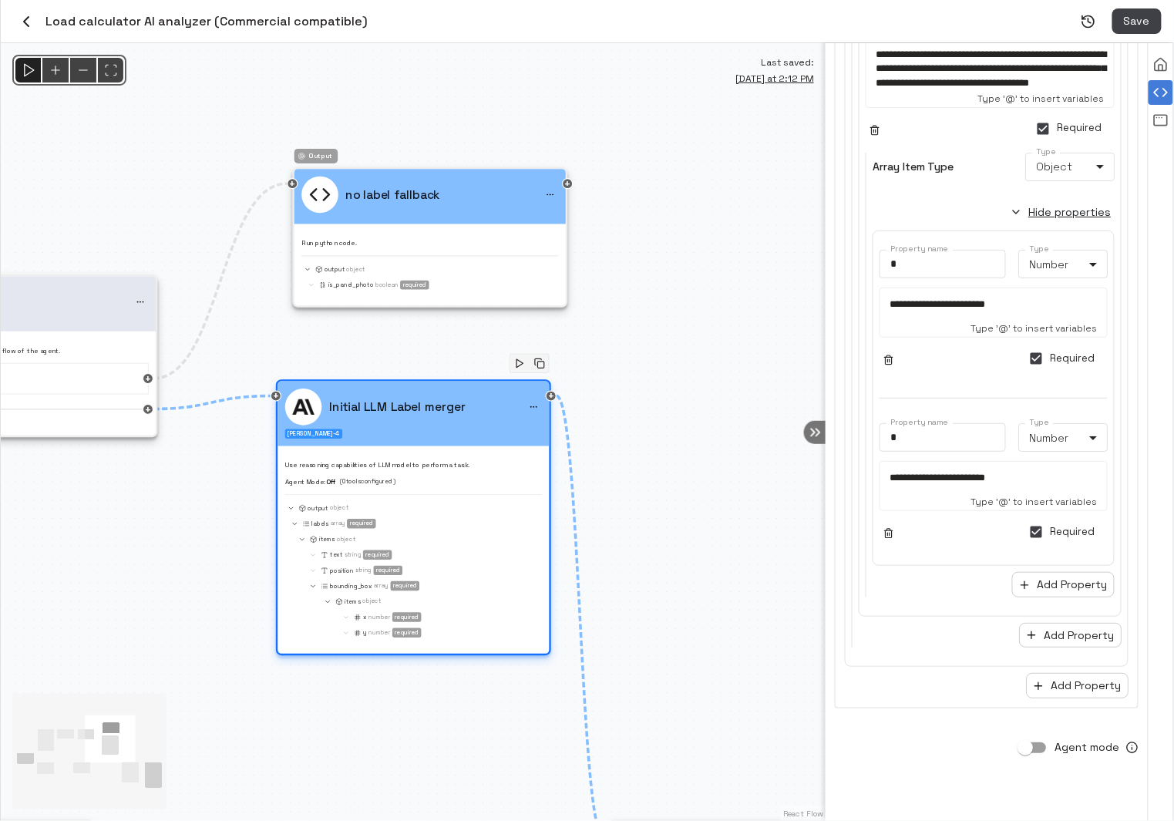
scroll to position [0, 0]
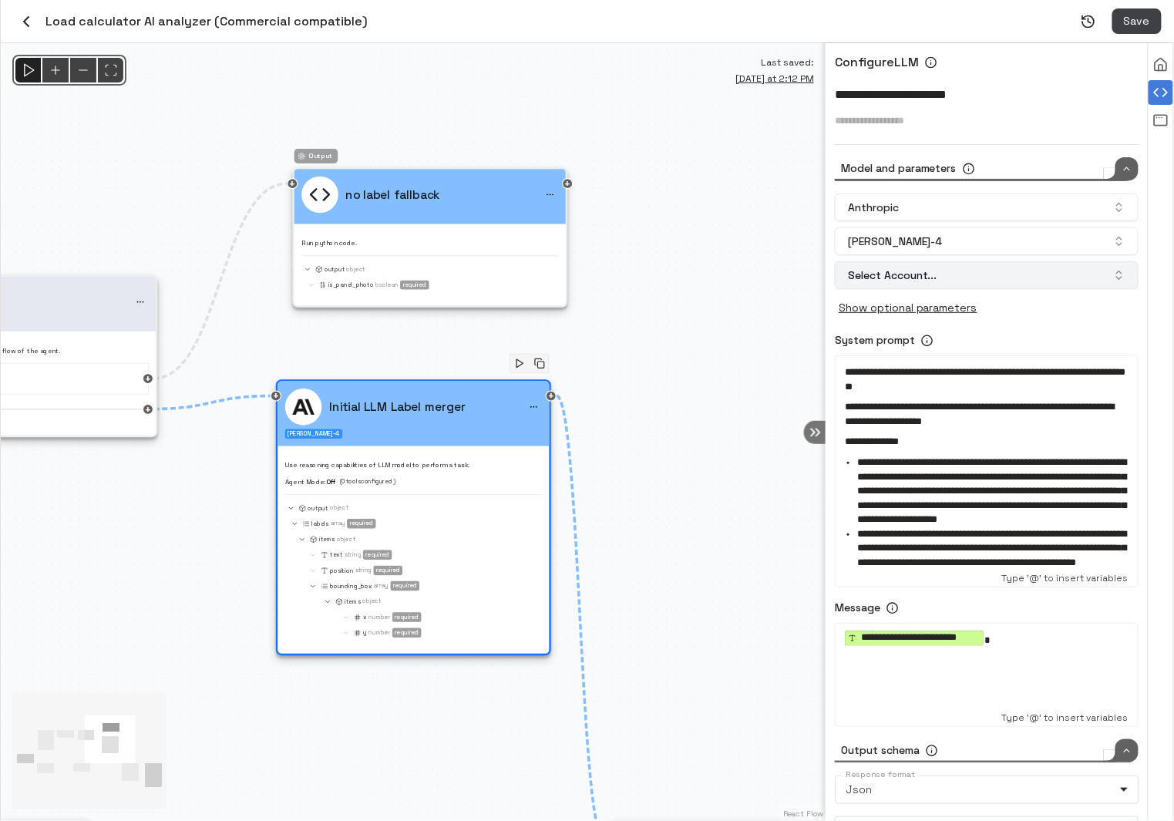
click at [1062, 275] on button "Select Account..." at bounding box center [987, 275] width 304 height 28
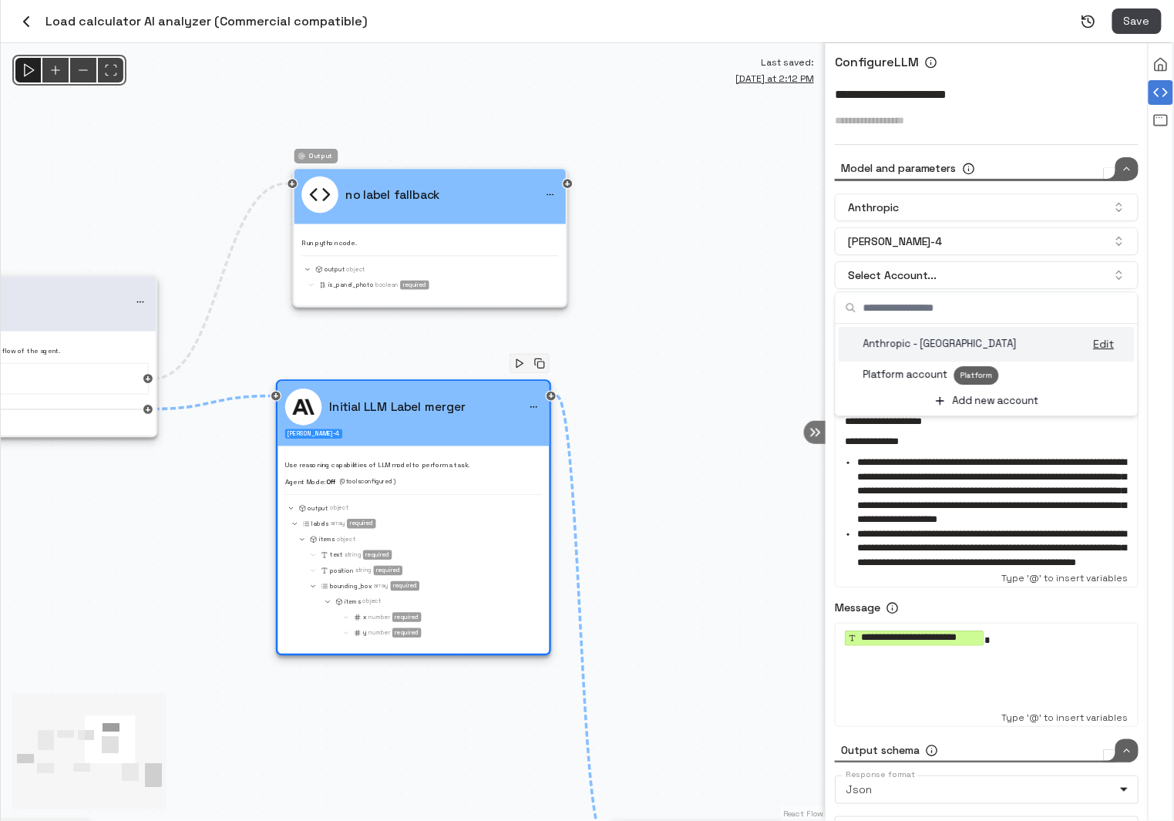
click at [1041, 341] on div "Anthropic - Kopperfield" at bounding box center [959, 344] width 228 height 15
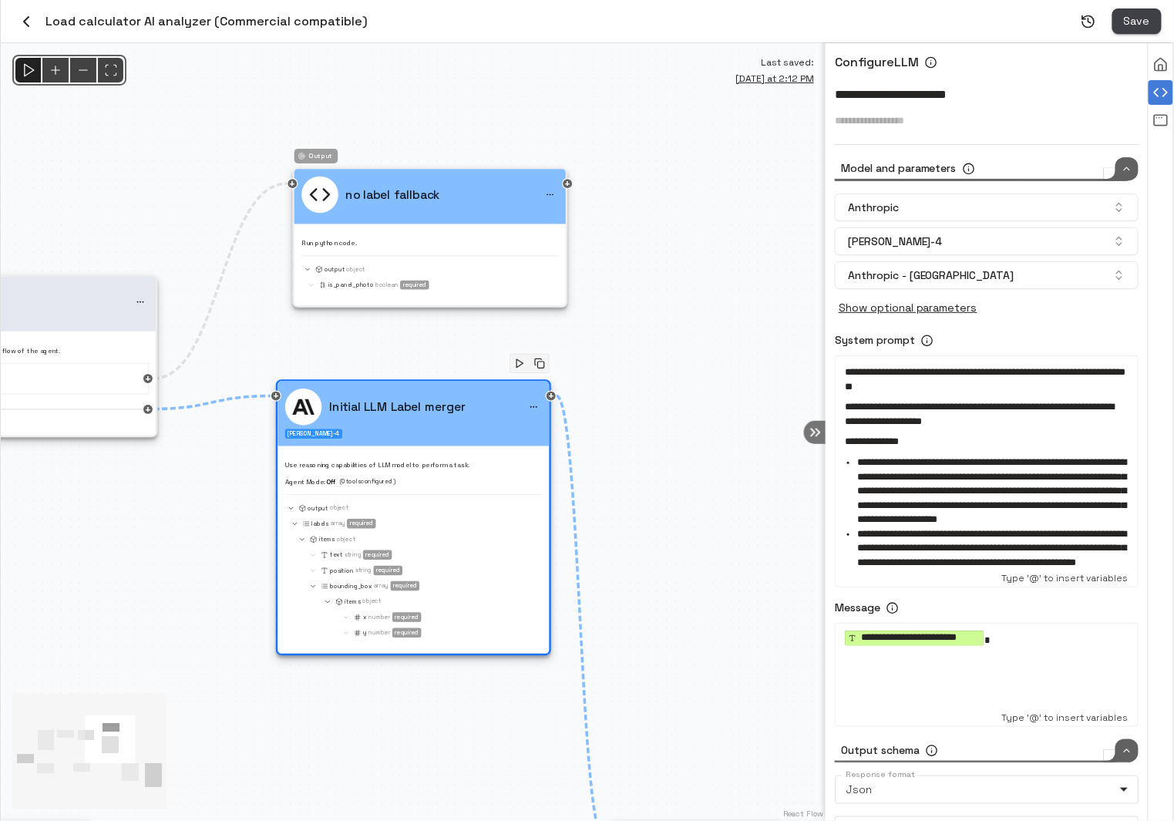
click at [1142, 22] on span "Save" at bounding box center [1137, 21] width 26 height 19
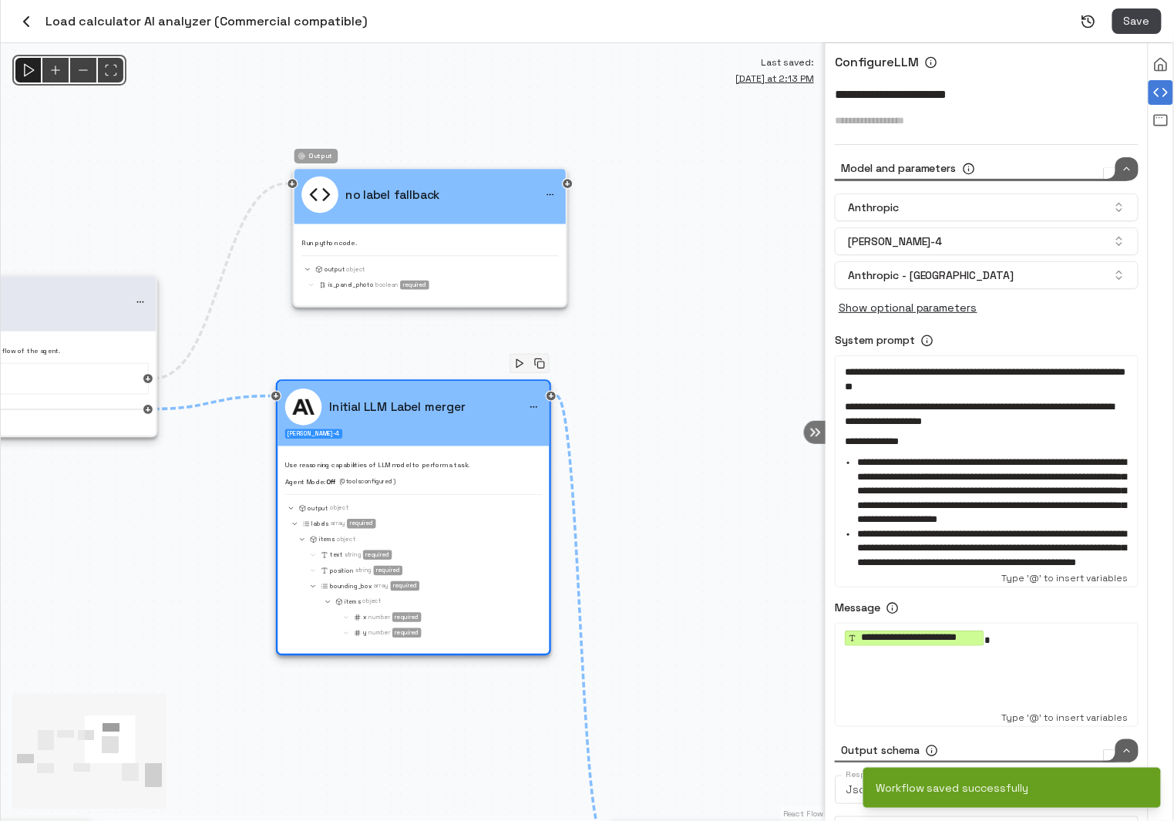
type input "****"
drag, startPoint x: 688, startPoint y: 377, endPoint x: 614, endPoint y: 316, distance: 95.8
click at [614, 316] on div "@keyframes flowAnimation { from { stroke-dashoffset: 36; } to { stroke-dashoffs…" at bounding box center [413, 432] width 825 height 778
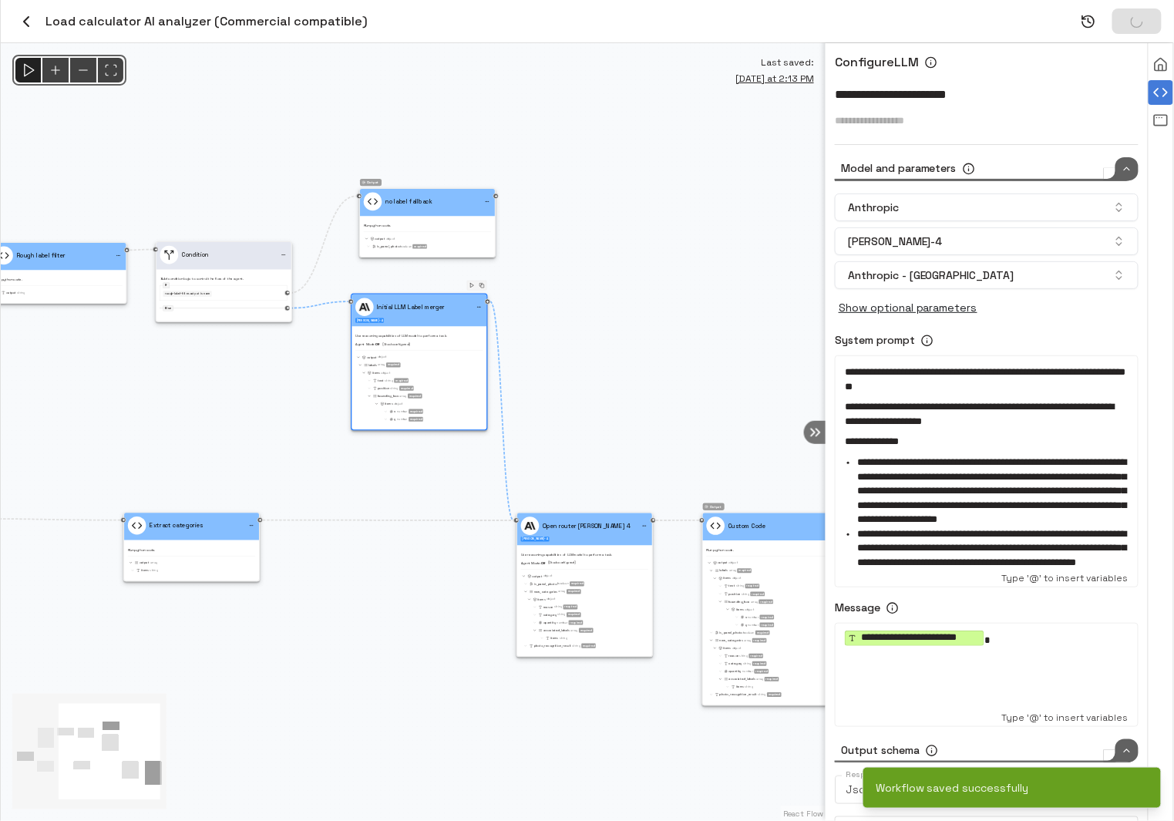
drag, startPoint x: 667, startPoint y: 396, endPoint x: 560, endPoint y: 335, distance: 122.6
click at [560, 335] on div "@keyframes flowAnimation { from { stroke-dashoffset: 36; } to { stroke-dashoffs…" at bounding box center [413, 432] width 825 height 778
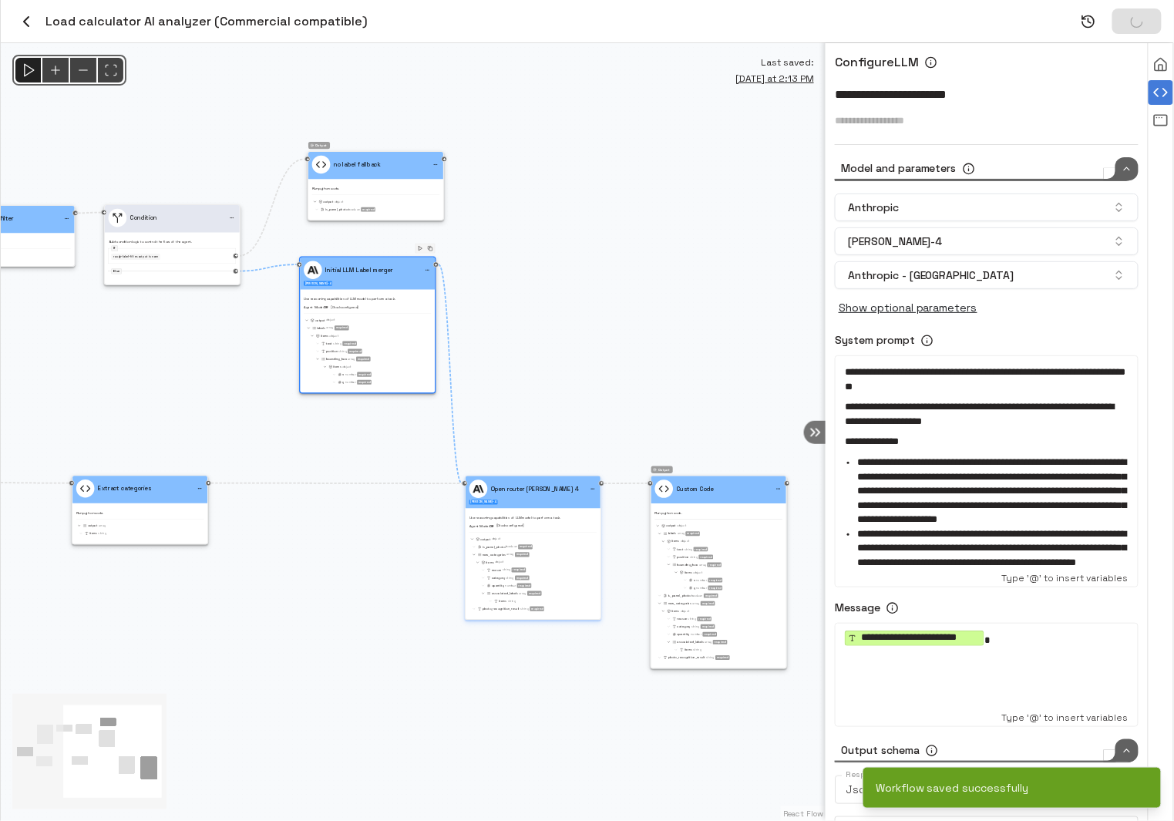
click at [536, 540] on div "output Object" at bounding box center [533, 539] width 128 height 6
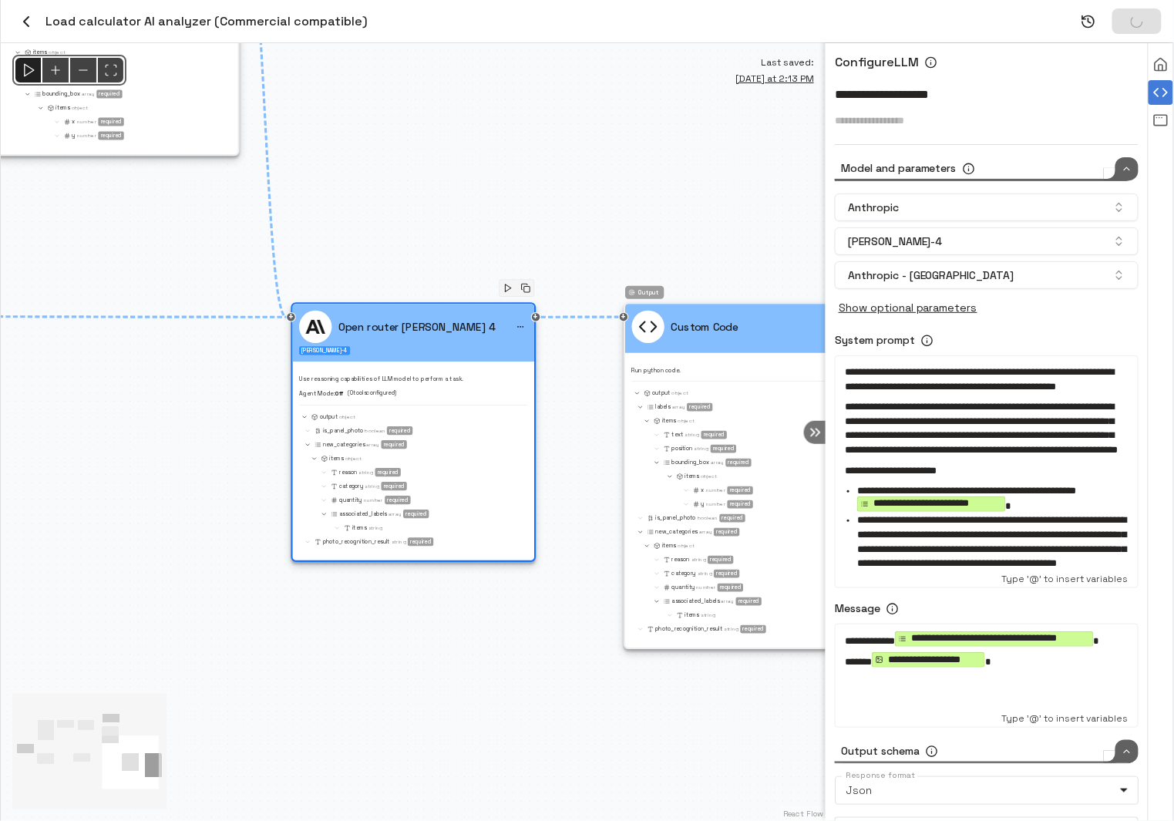
type input "****"
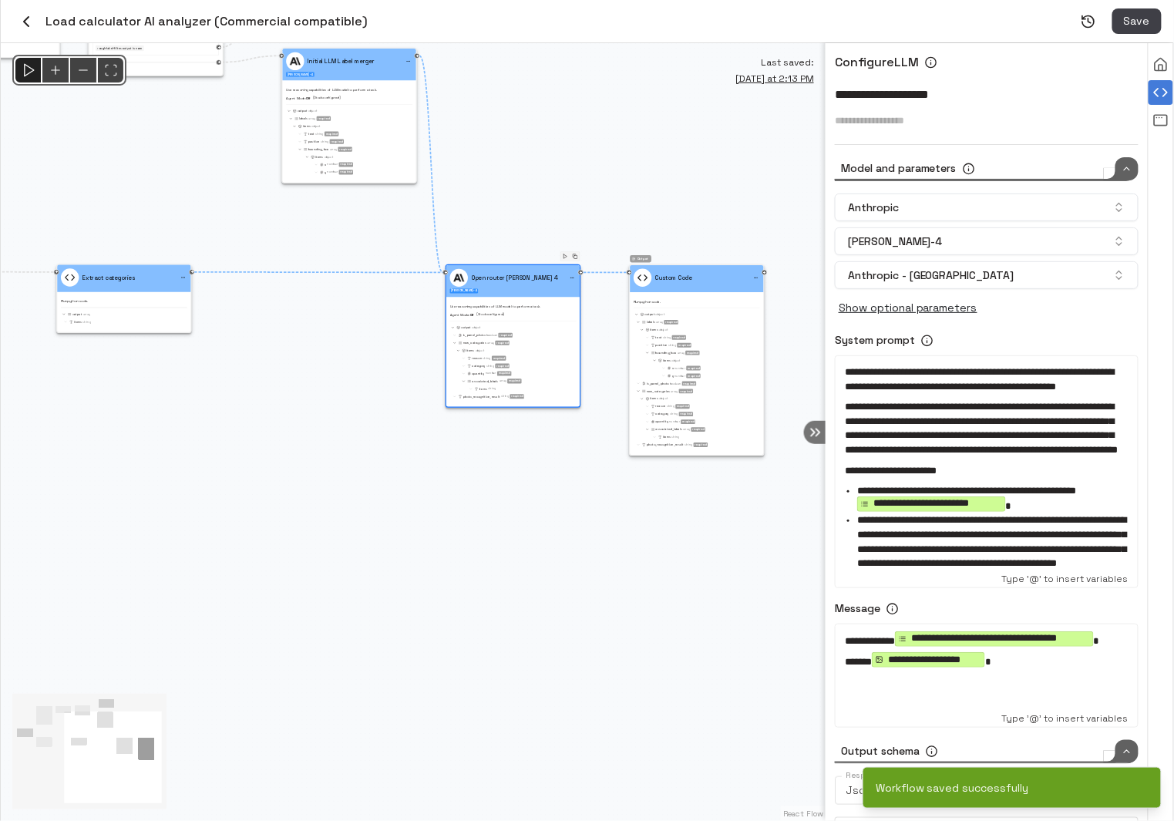
click at [30, 69] on polygon "Run" at bounding box center [28, 70] width 9 height 12
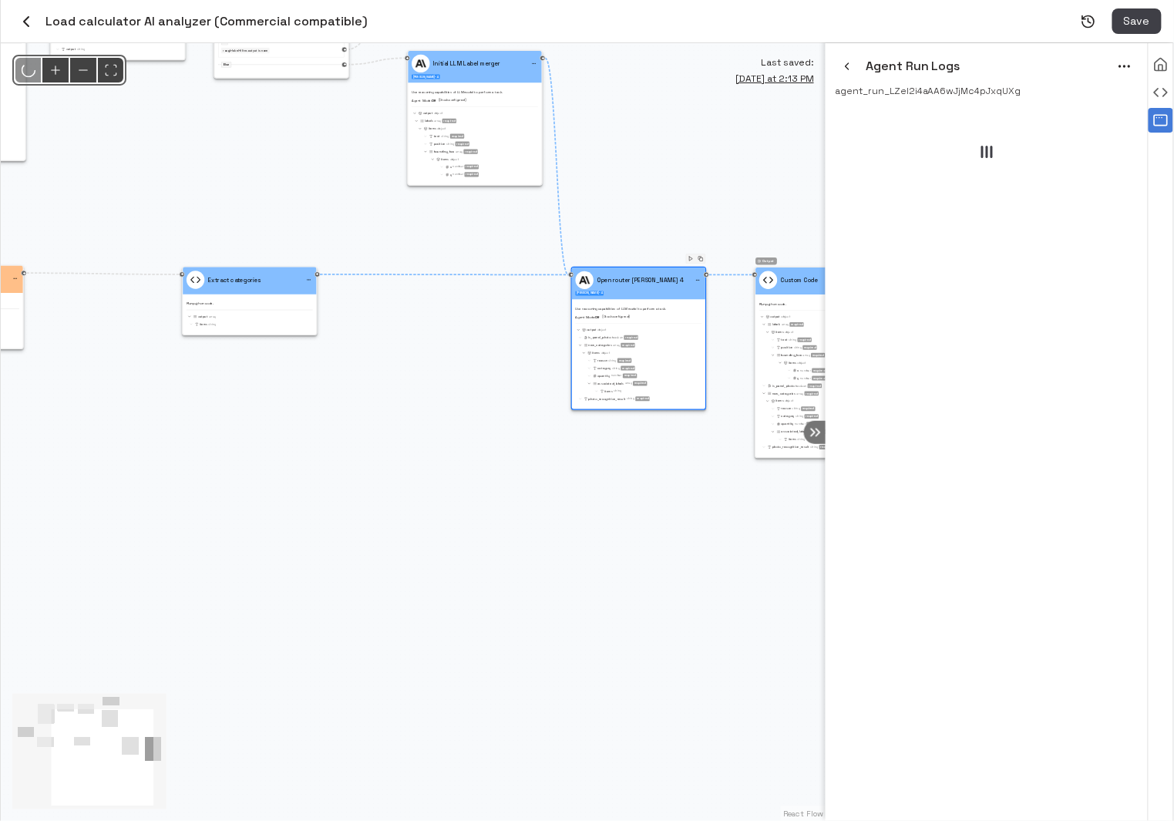
drag, startPoint x: 619, startPoint y: 151, endPoint x: 747, endPoint y: 154, distance: 128.0
click at [747, 154] on div "@keyframes flowAnimation { from { stroke-dashoffset: 36; } to { stroke-dashoffs…" at bounding box center [413, 432] width 825 height 778
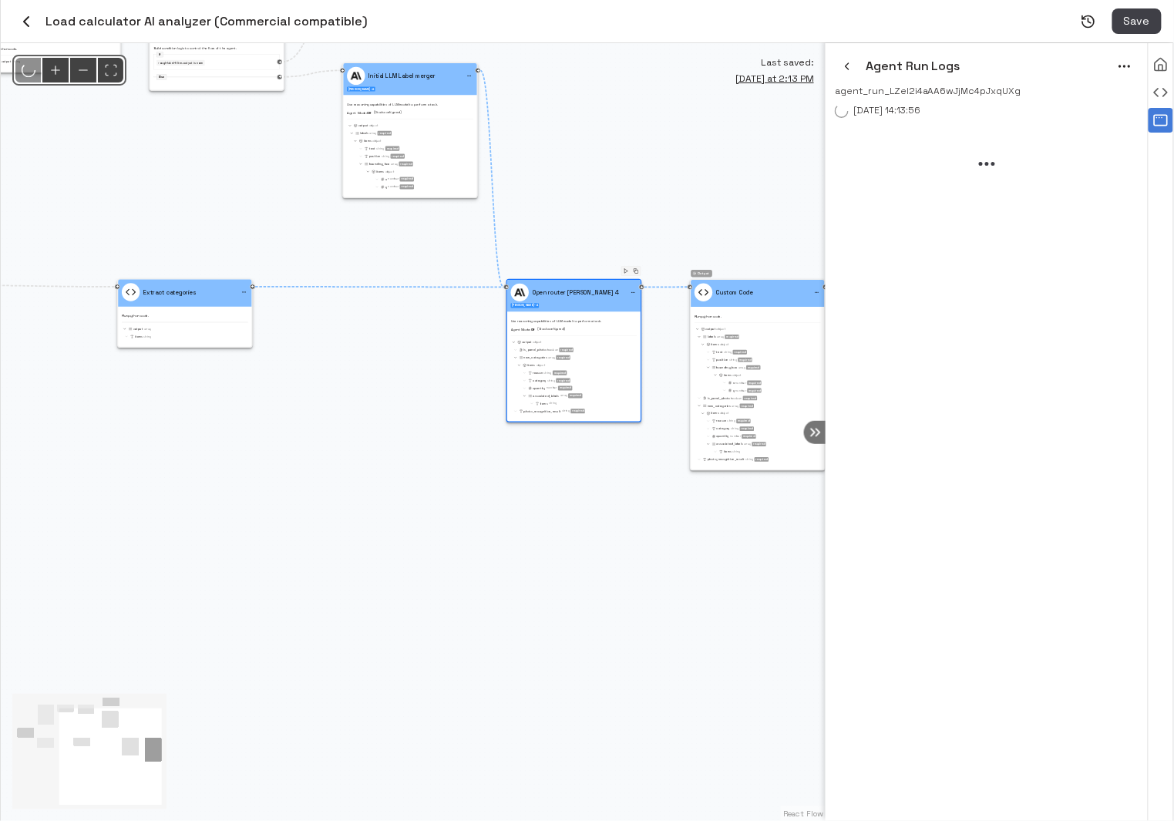
drag, startPoint x: 747, startPoint y: 154, endPoint x: 671, endPoint y: 163, distance: 76.9
click at [671, 163] on div "@keyframes flowAnimation { from { stroke-dashoffset: 36; } to { stroke-dashoffs…" at bounding box center [413, 432] width 825 height 778
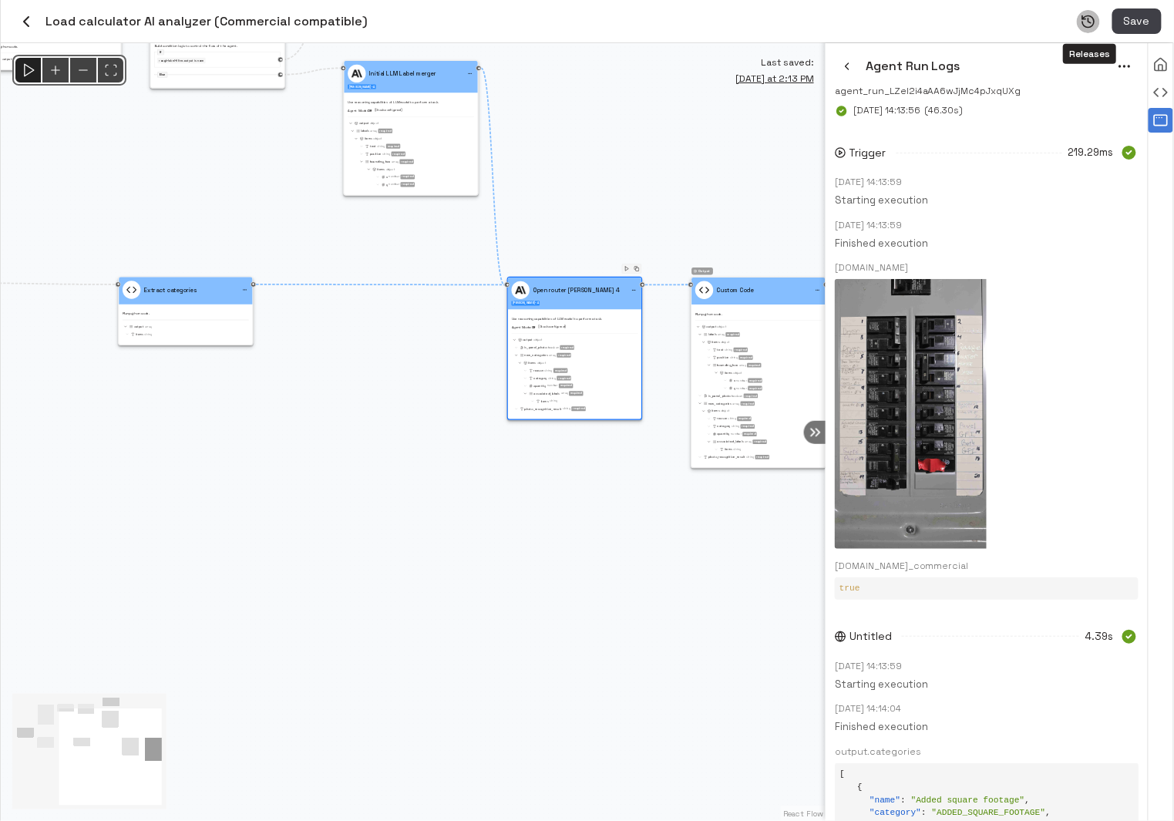
click at [1088, 20] on icon "Releases" at bounding box center [1089, 20] width 2 height 5
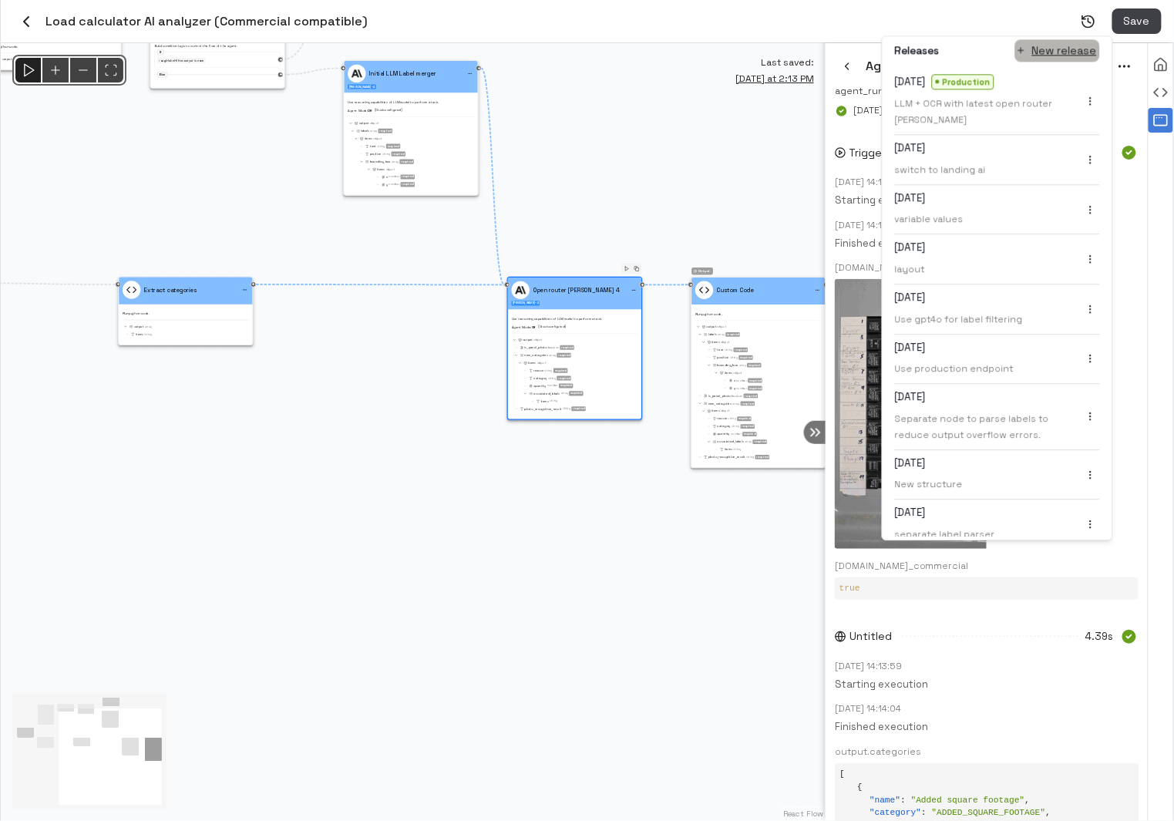
click at [1064, 47] on button "New release" at bounding box center [1057, 50] width 85 height 22
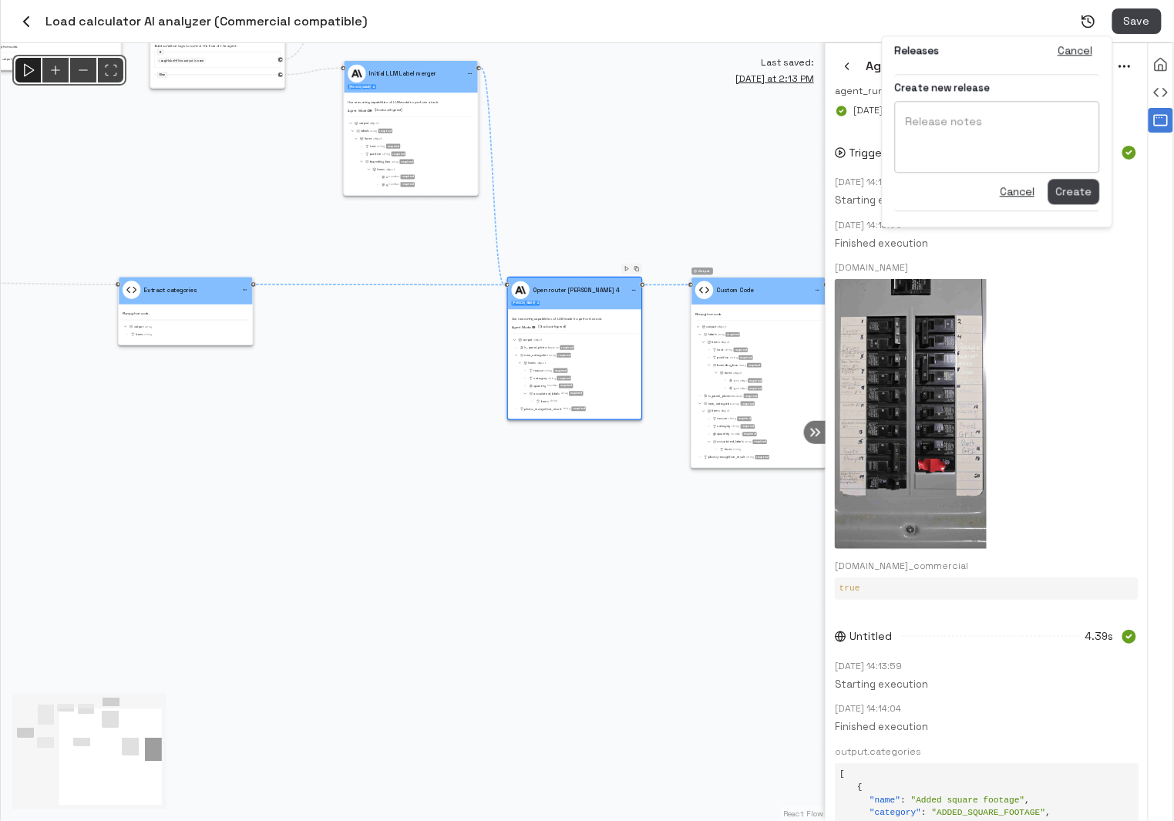
click at [984, 129] on textarea "Release notes" at bounding box center [997, 137] width 183 height 46
type textarea "*"
type textarea "**********"
click at [1081, 193] on span "Create" at bounding box center [1074, 191] width 36 height 18
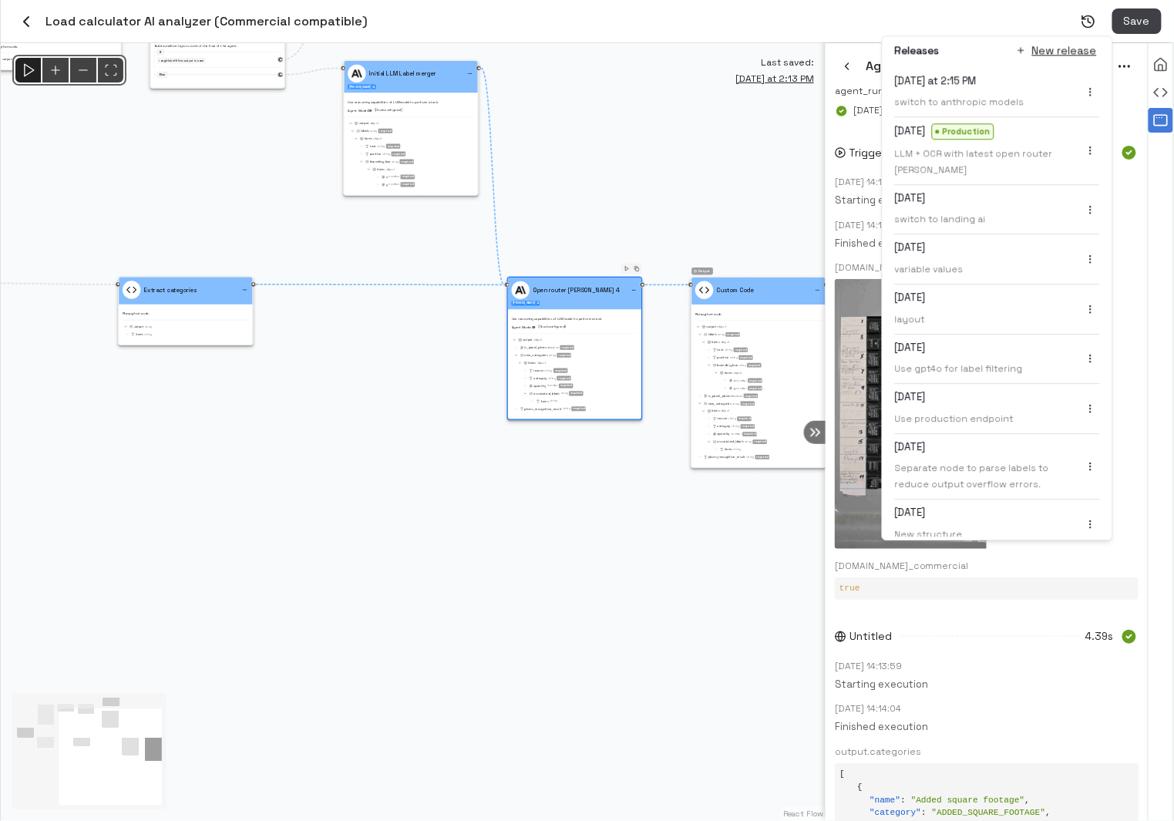
click at [1090, 95] on circle "menu" at bounding box center [1090, 95] width 1 height 1
click at [1056, 119] on li "Promote to production" at bounding box center [1030, 119] width 150 height 23
click at [784, 107] on div "@keyframes flowAnimation { from { stroke-dashoffset: 36; } to { stroke-dashoffs…" at bounding box center [413, 432] width 825 height 778
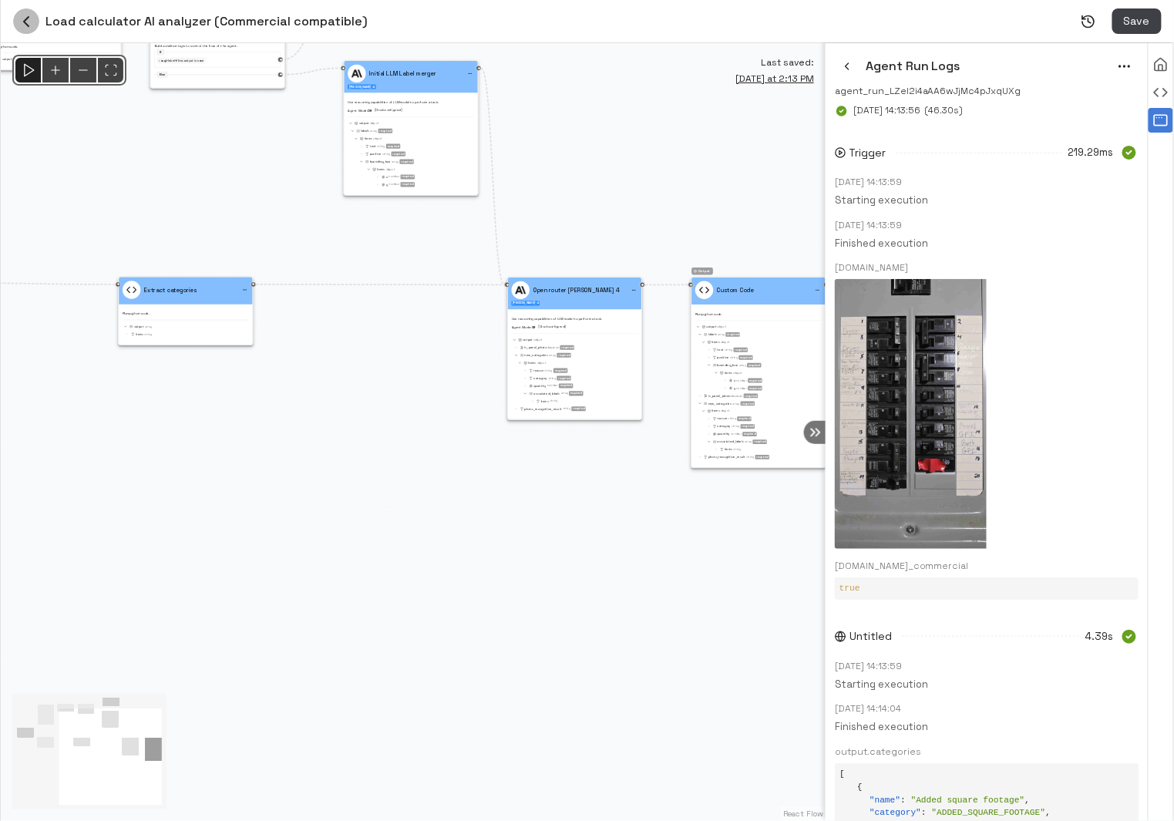
click at [21, 14] on icon "button" at bounding box center [26, 21] width 18 height 18
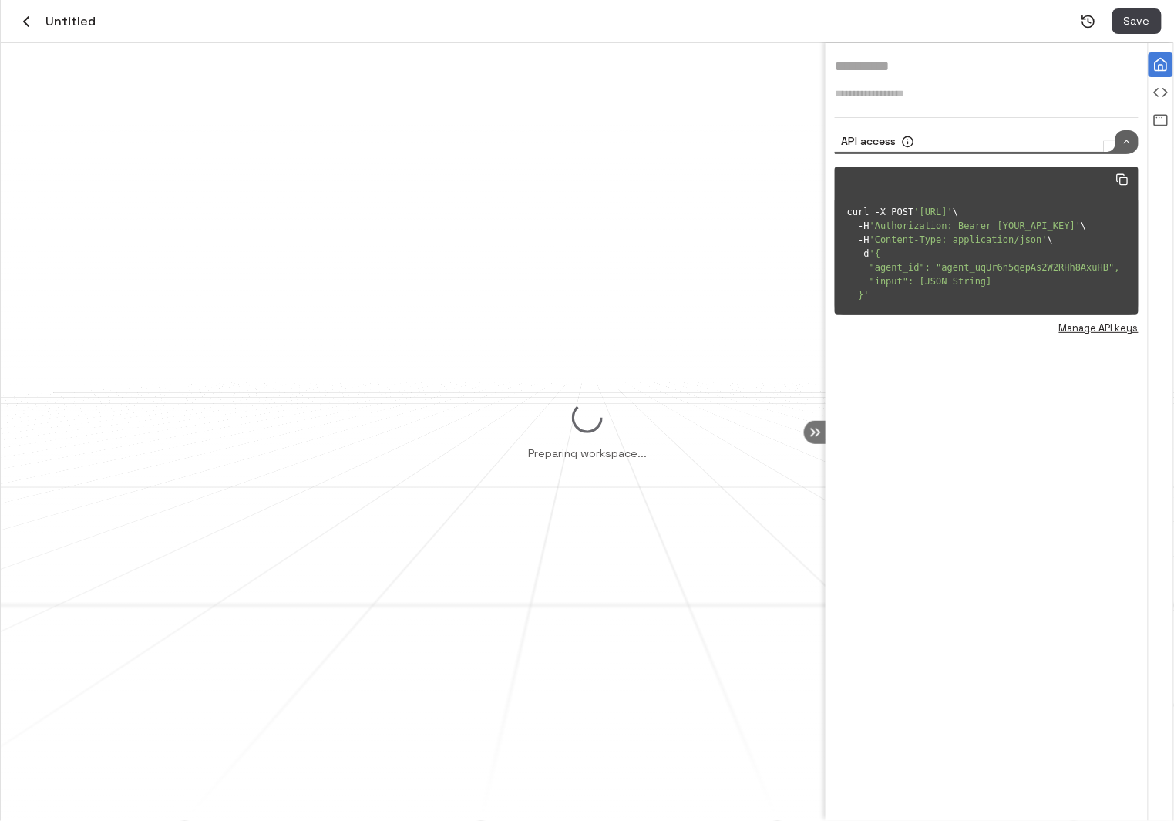
type input "**********"
type textarea "**********"
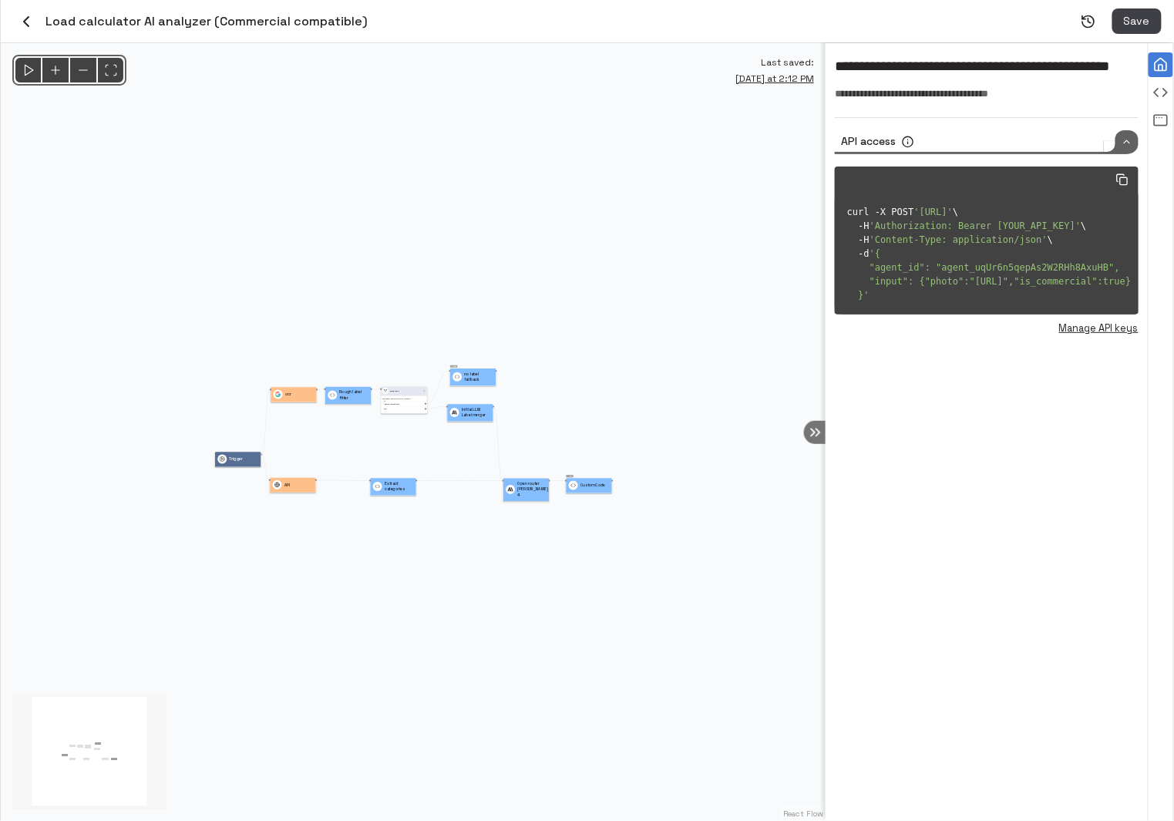
click at [23, 19] on icon "button" at bounding box center [26, 21] width 18 height 18
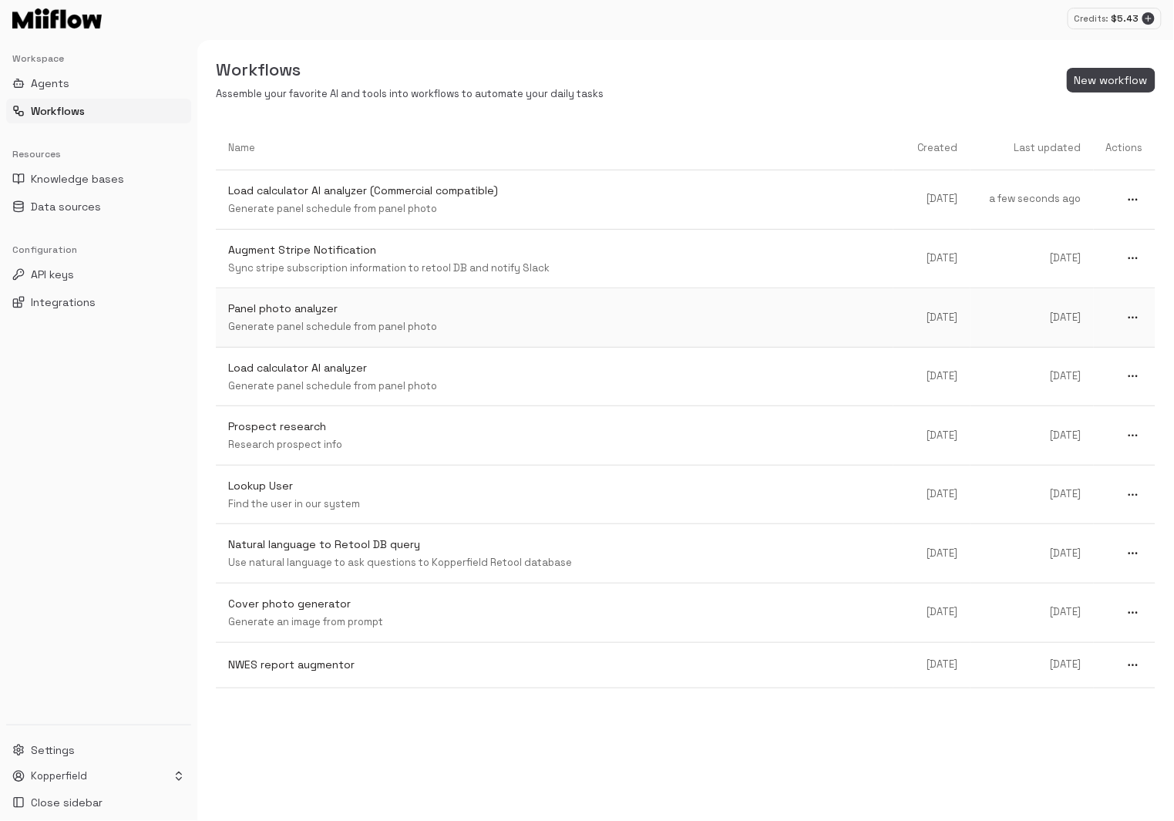
click at [524, 321] on p "Generate panel schedule from panel photo" at bounding box center [554, 327] width 653 height 15
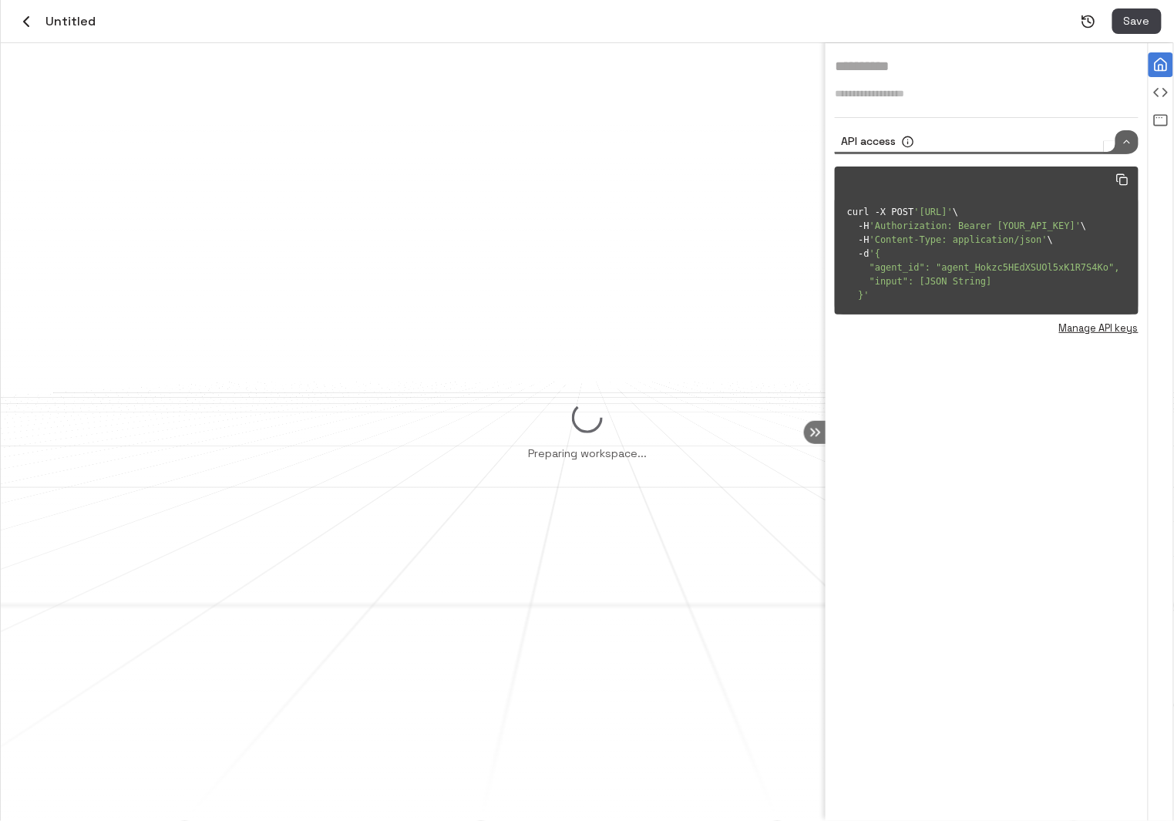
type input "**********"
type textarea "**********"
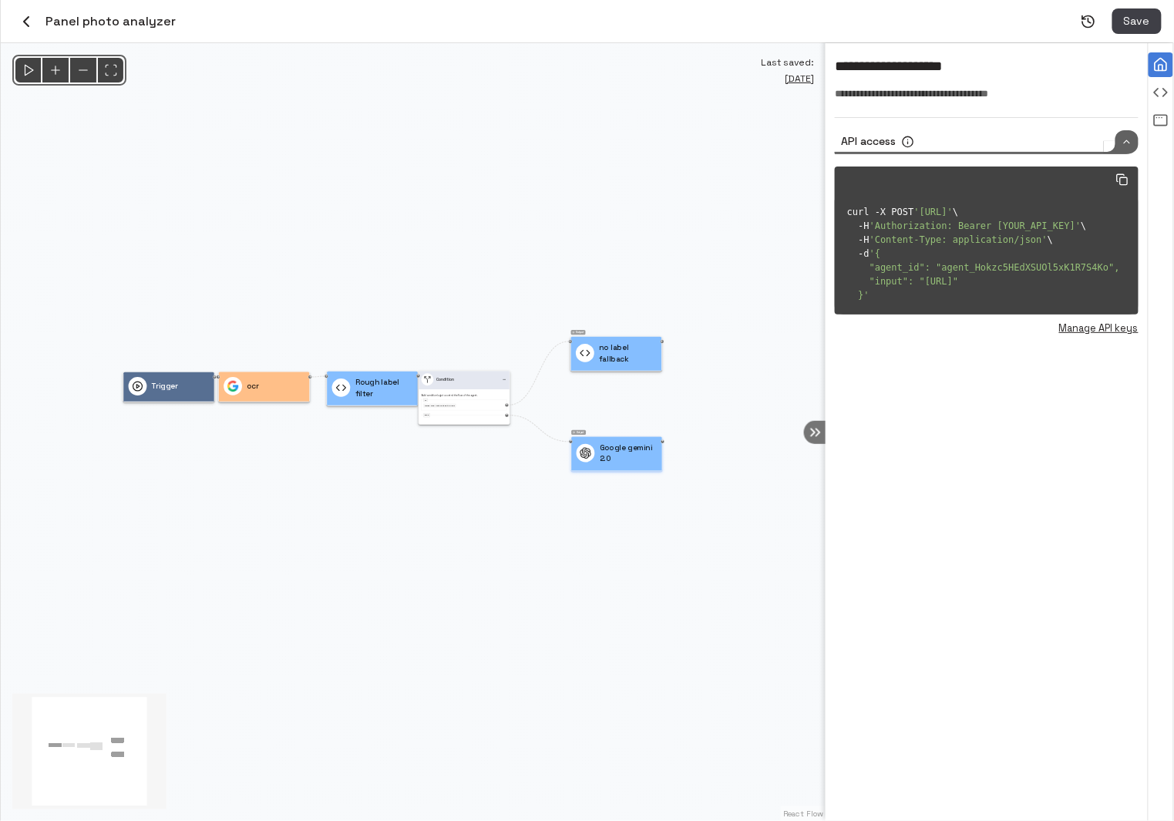
click at [612, 449] on p "Google gemini 2.0" at bounding box center [629, 453] width 58 height 23
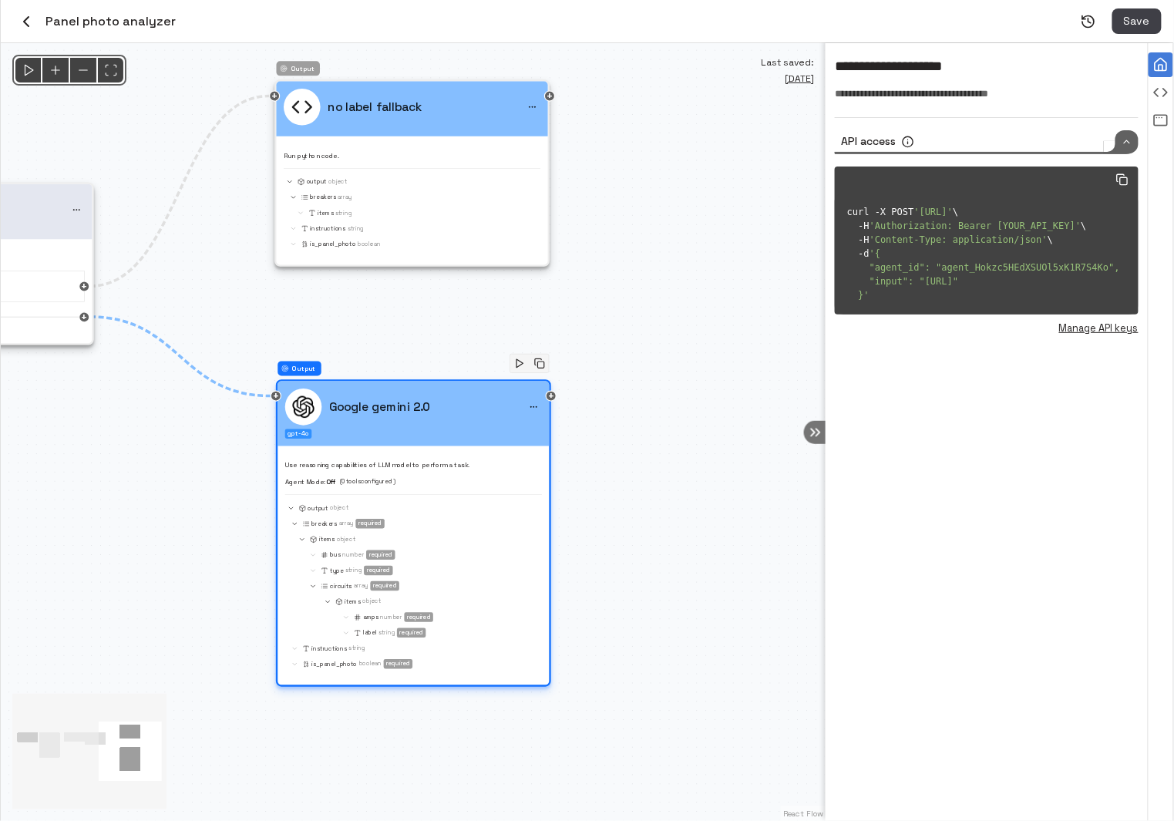
click at [434, 434] on div "Google gemini 2.0 gpt-4o" at bounding box center [412, 414] width 271 height 65
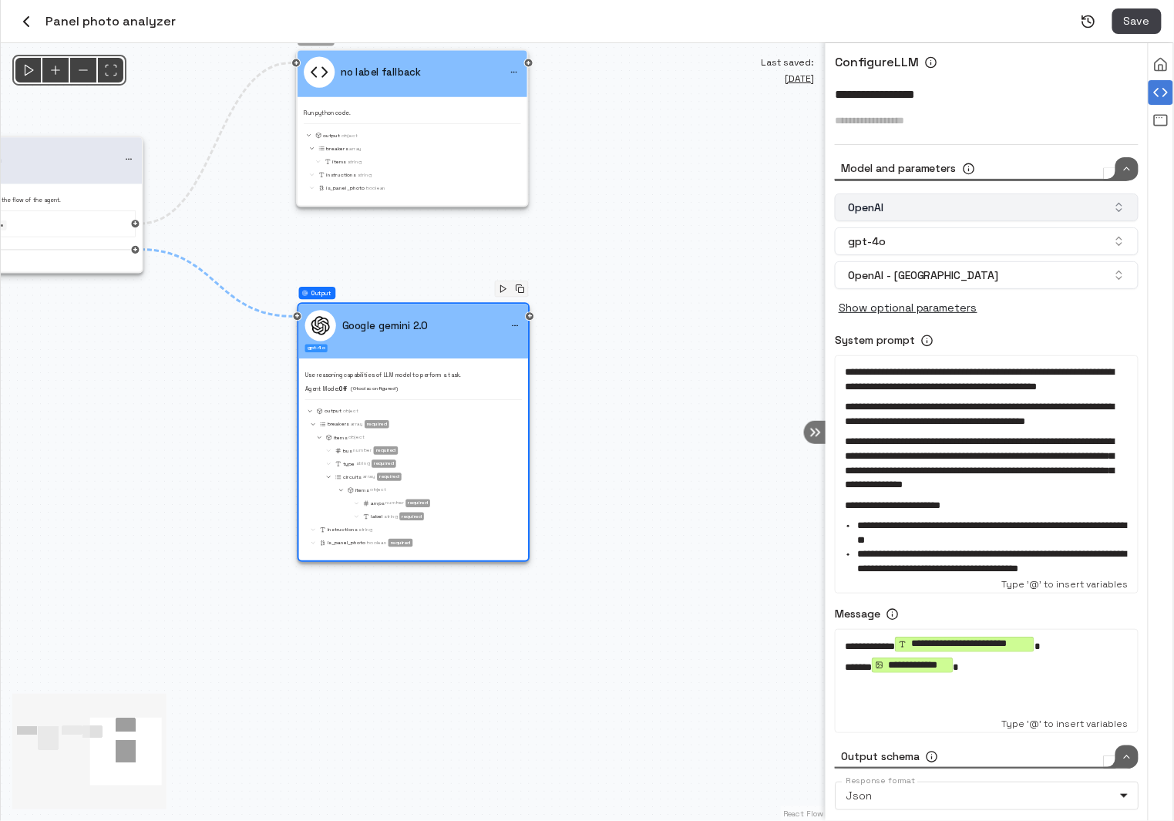
click at [1010, 210] on button "OpenAI" at bounding box center [987, 207] width 304 height 28
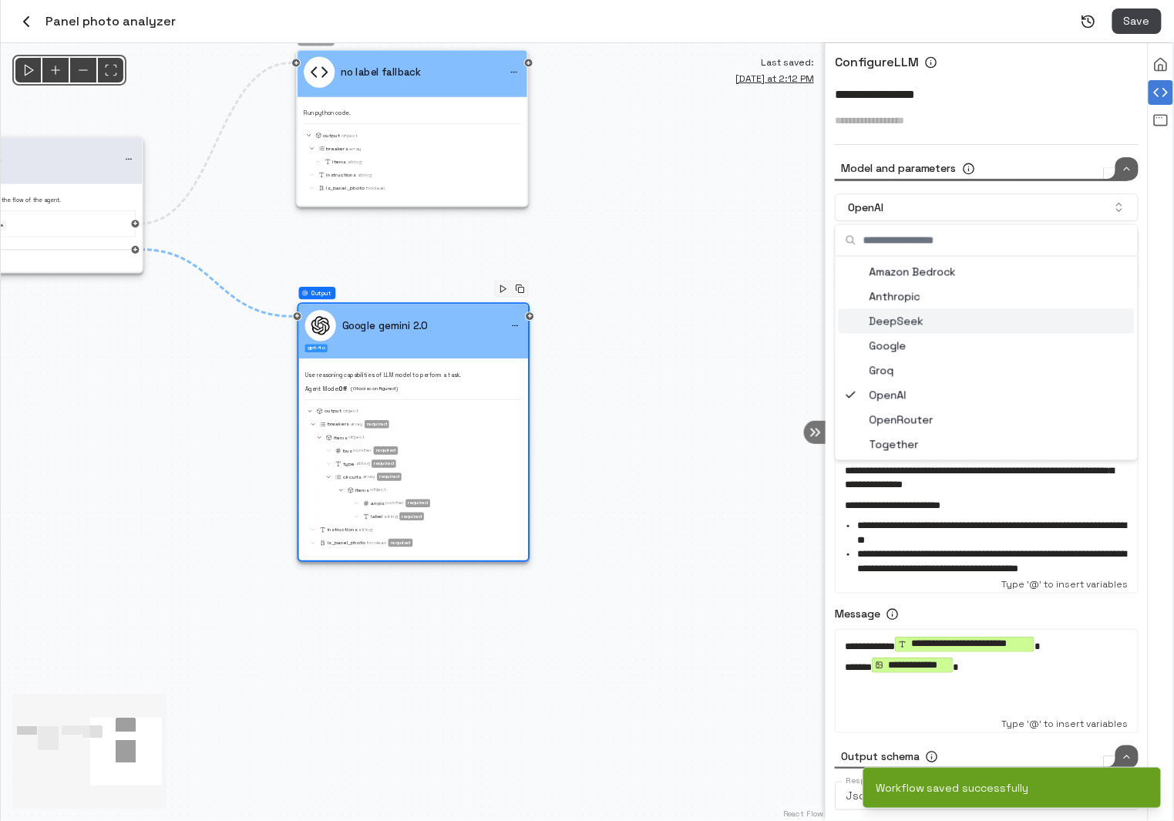
type input "*****"
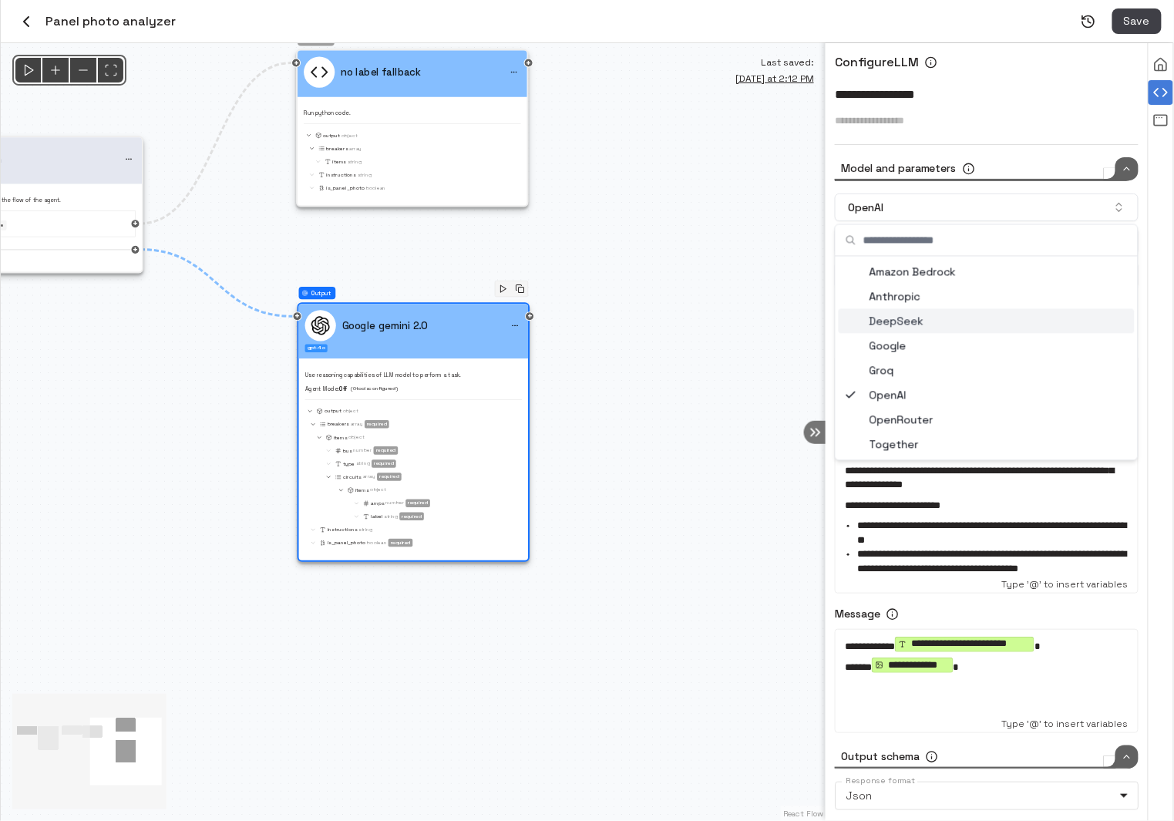
click at [708, 182] on div "@keyframes flowAnimation { from { stroke-dashoffset: 36; } to { stroke-dashoffs…" at bounding box center [413, 432] width 825 height 778
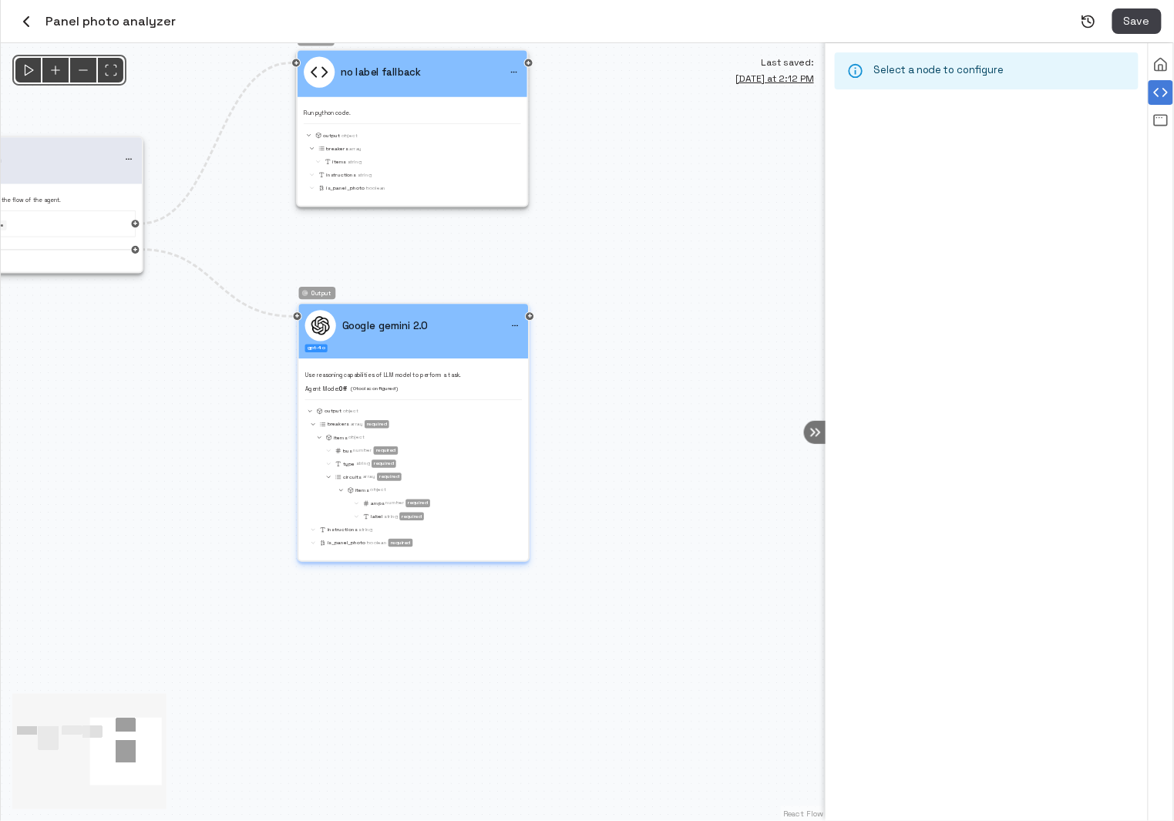
click at [489, 352] on div "Google gemini 2.0 gpt-4o" at bounding box center [414, 331] width 230 height 55
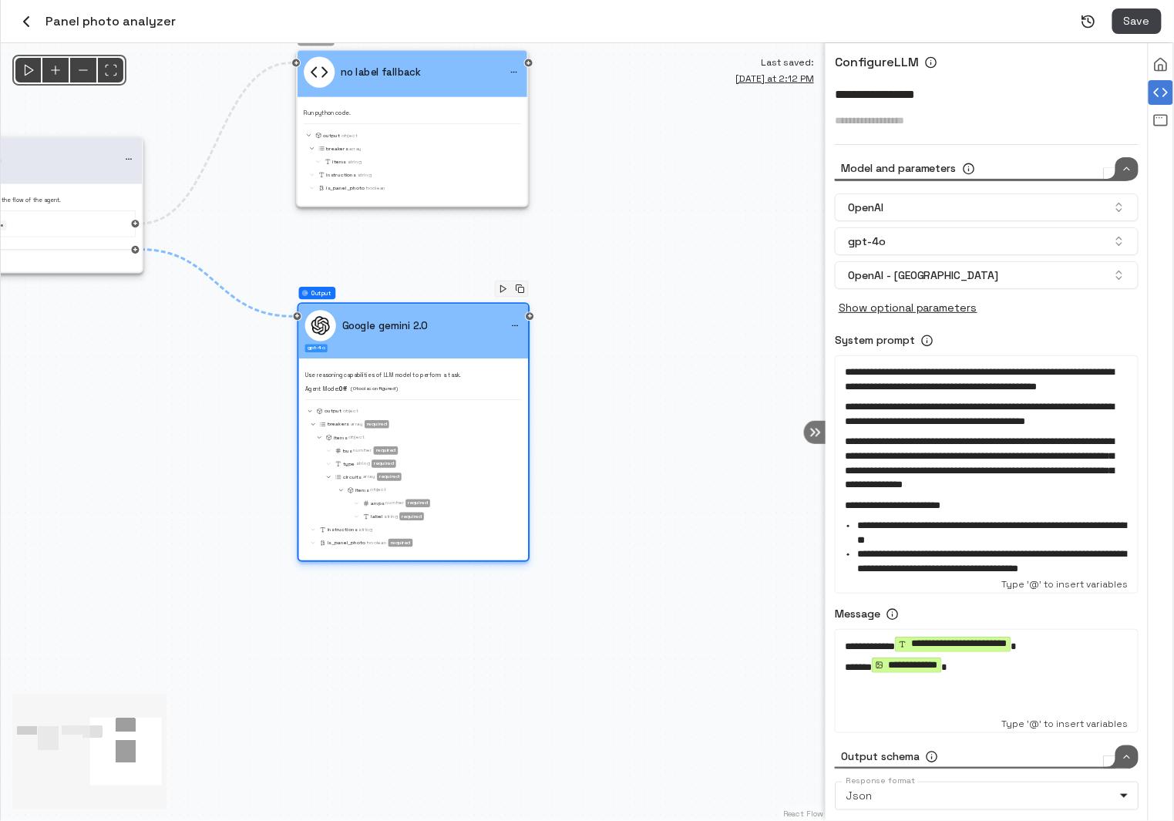
click at [489, 352] on div "Google gemini 2.0 gpt-4o" at bounding box center [414, 331] width 230 height 55
type input "*****"
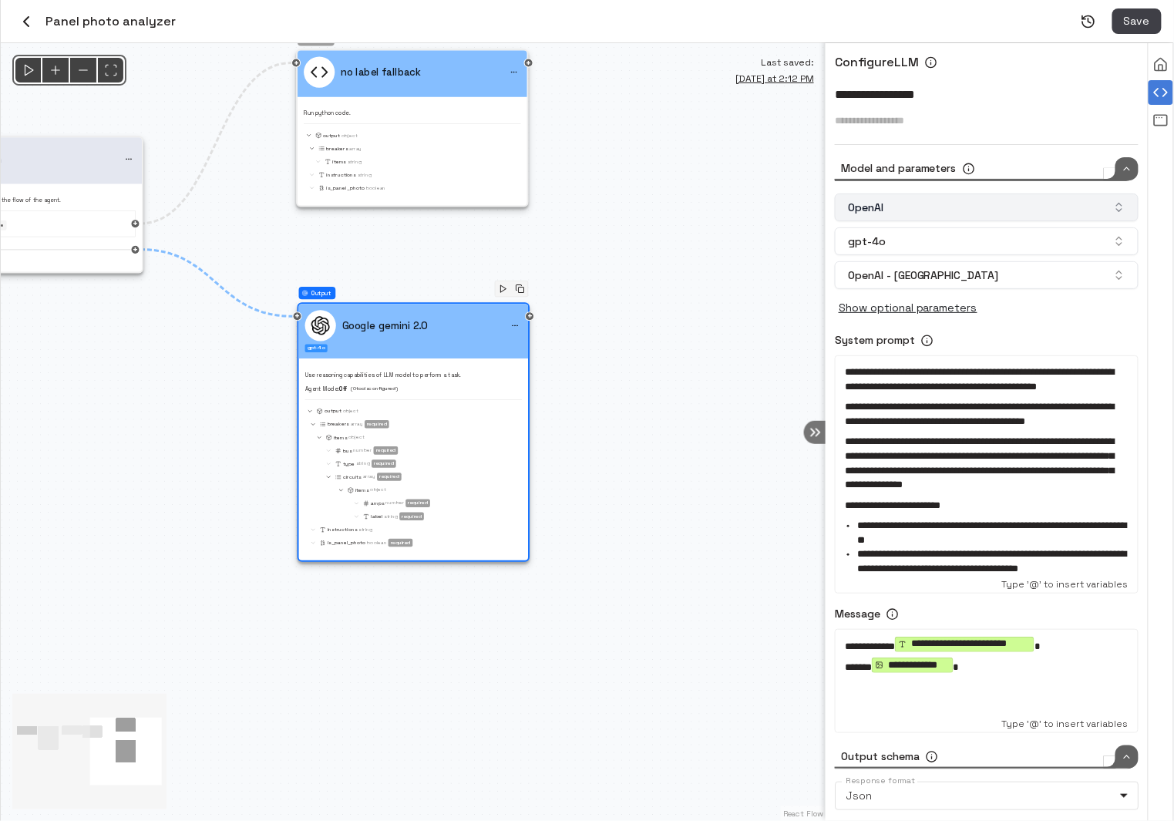
click at [907, 213] on button "OpenAI" at bounding box center [987, 207] width 304 height 28
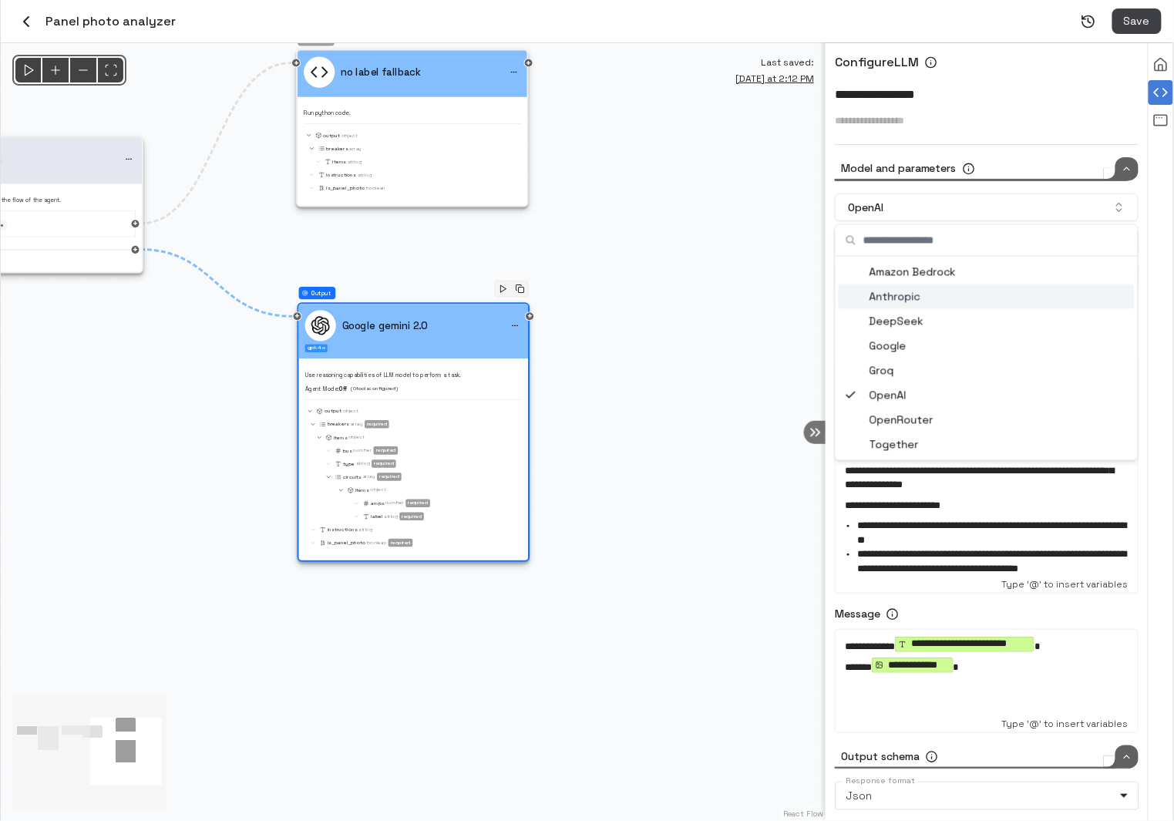
click at [931, 304] on div "Anthropic" at bounding box center [987, 296] width 296 height 25
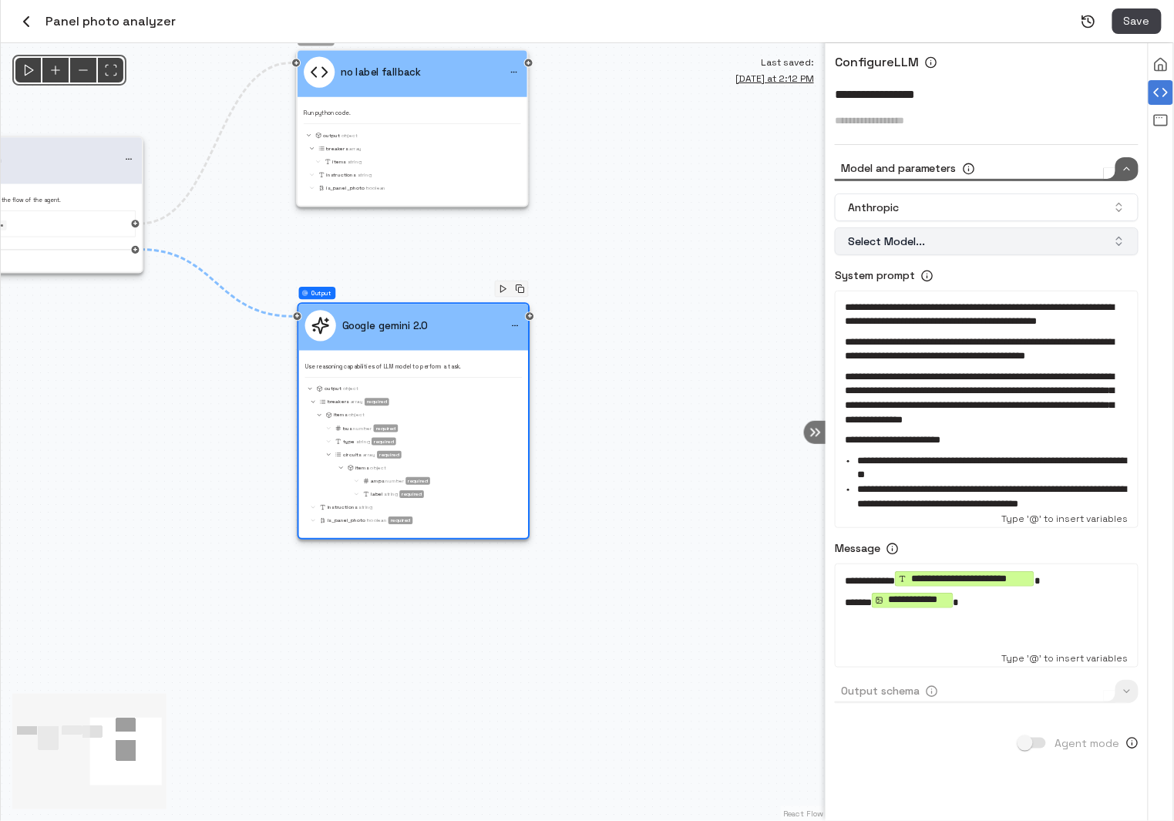
click at [938, 240] on button "Select Model..." at bounding box center [987, 241] width 304 height 28
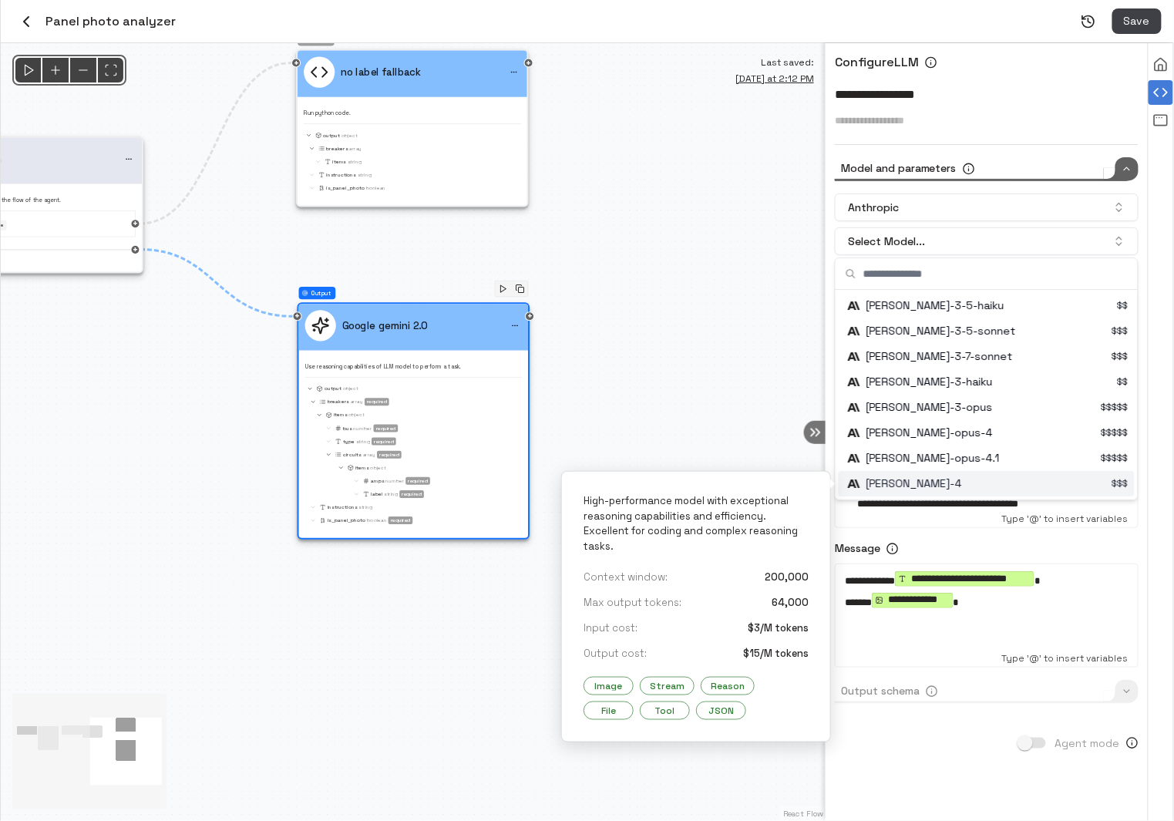
click at [984, 482] on div "Suggestions" at bounding box center [988, 483] width 293 height 25
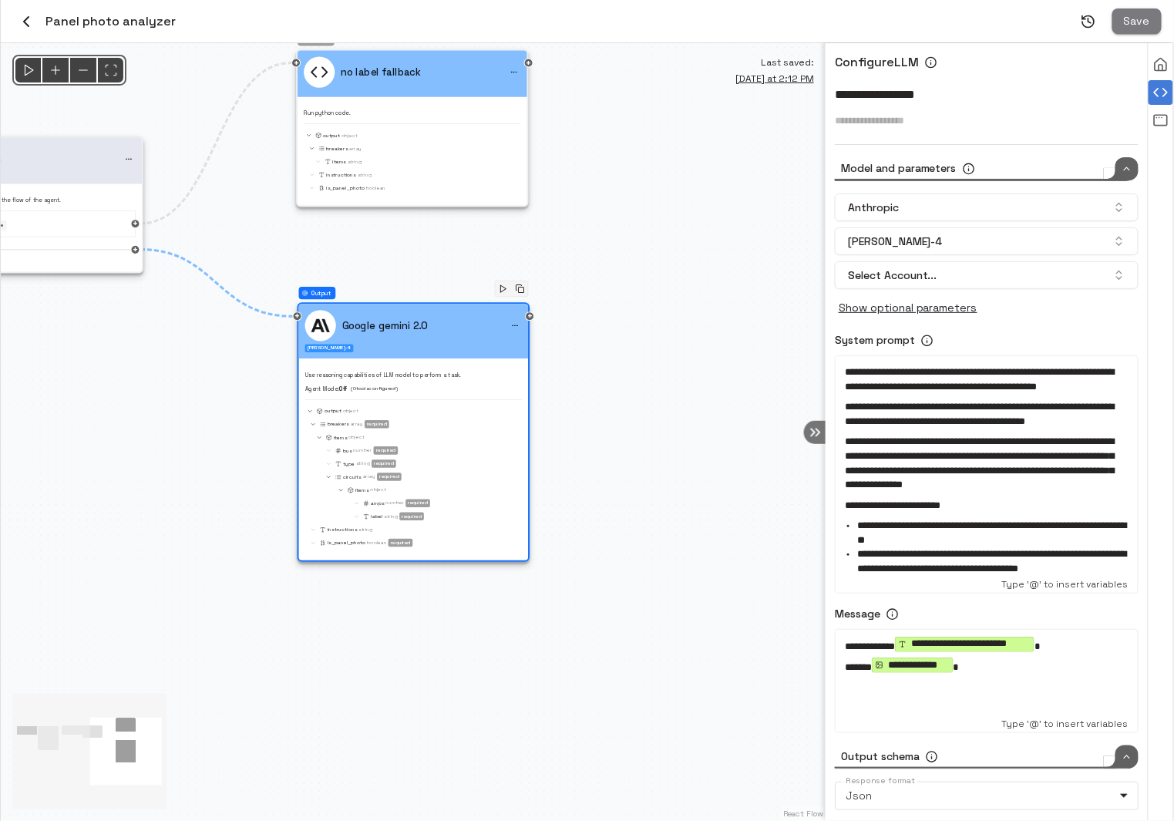
click at [1136, 21] on span "Save" at bounding box center [1137, 21] width 26 height 19
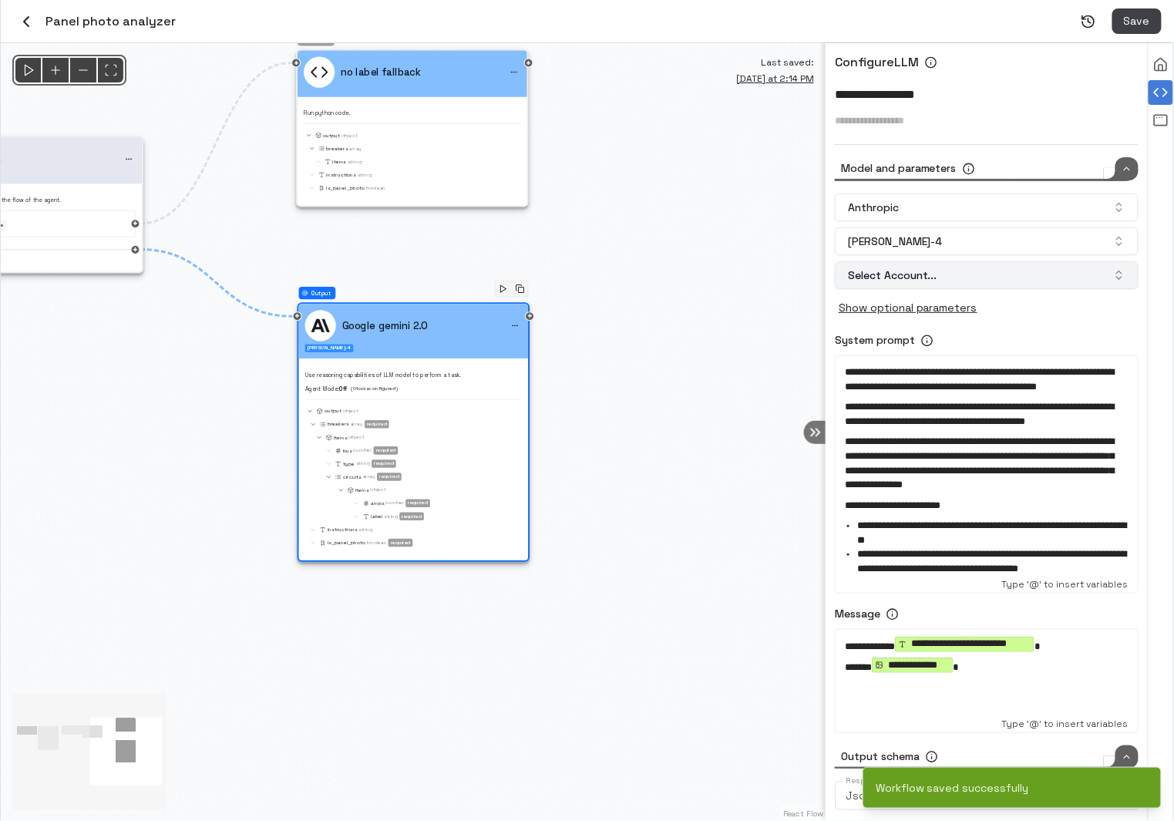
click at [948, 261] on button "Select Account..." at bounding box center [987, 275] width 304 height 28
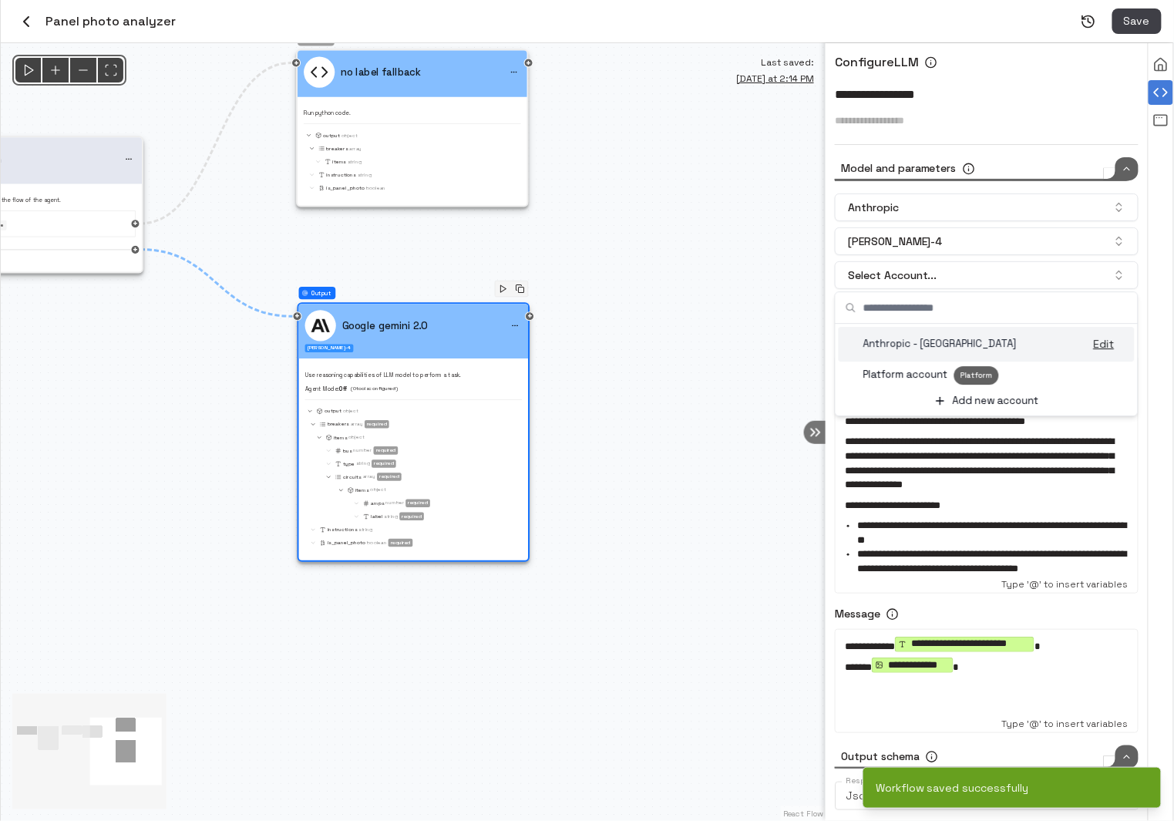
click at [919, 348] on p "Anthropic - Kopperfield" at bounding box center [939, 344] width 153 height 15
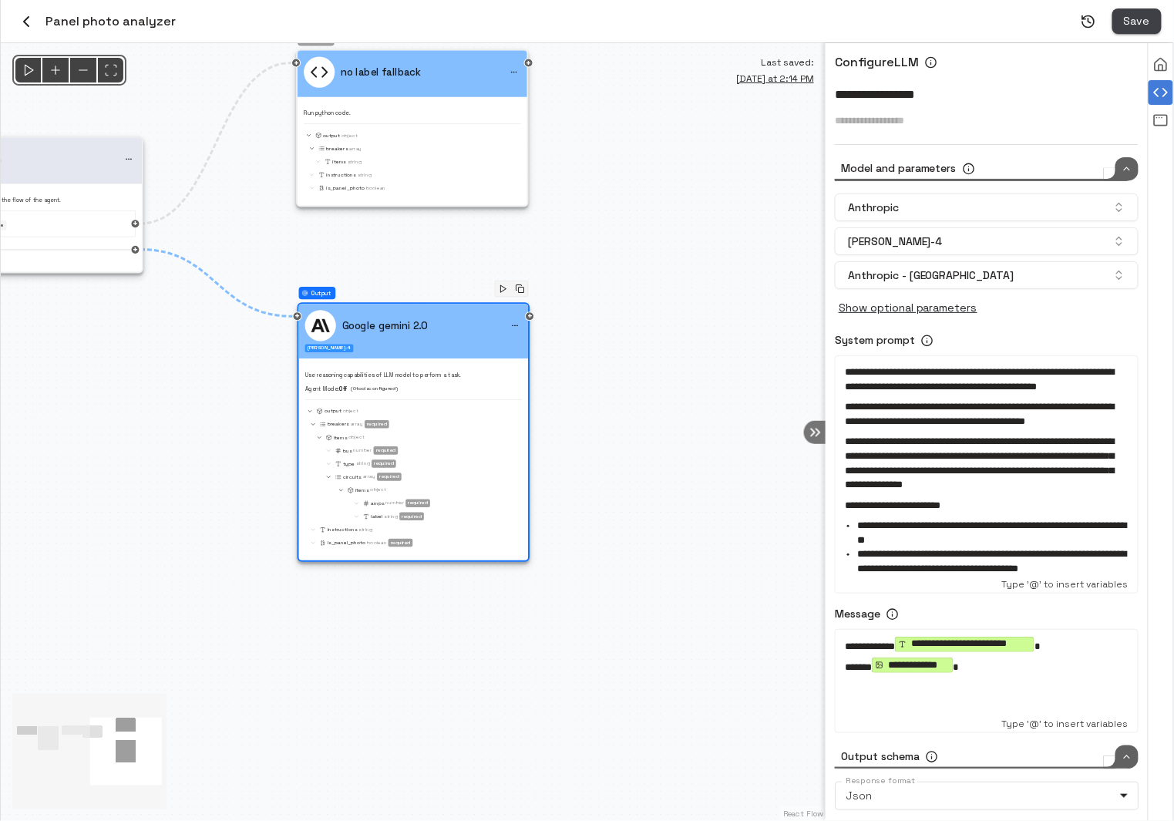
click at [1134, 28] on span "Save" at bounding box center [1137, 21] width 26 height 19
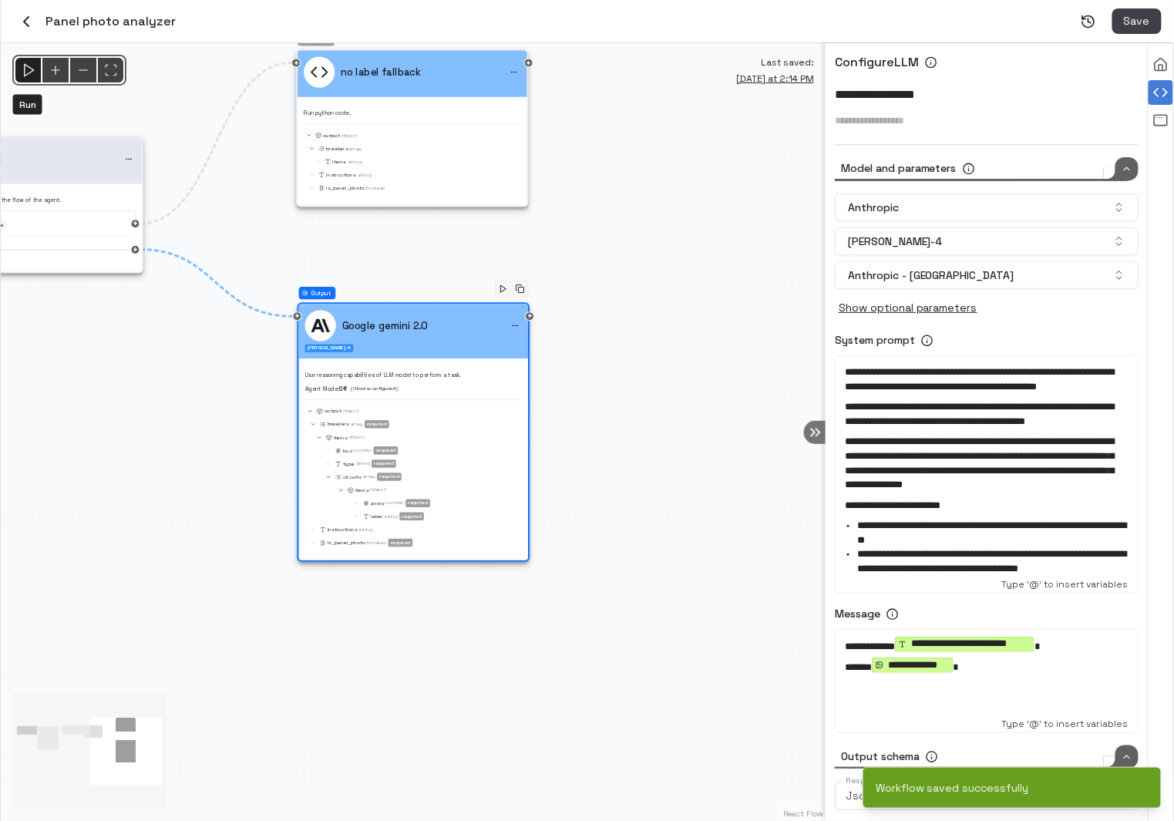
click at [27, 76] on icon "Run" at bounding box center [28, 70] width 16 height 16
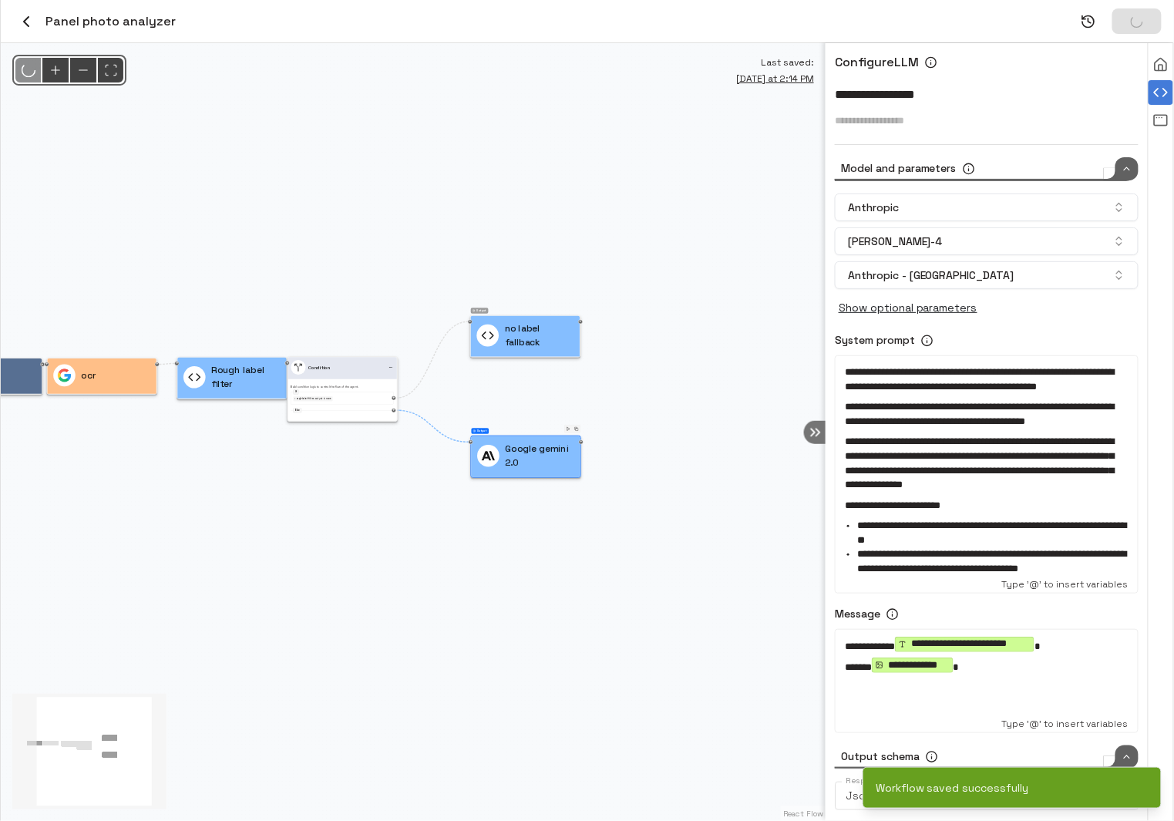
type input "****"
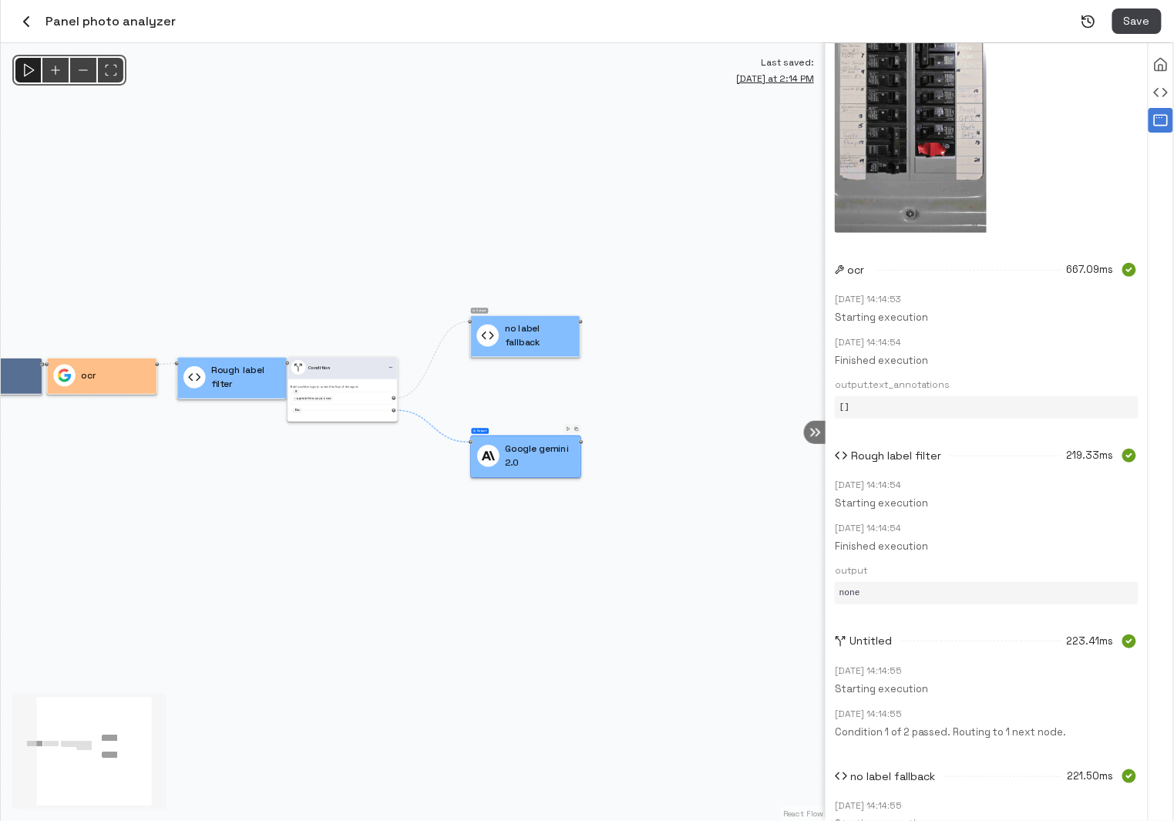
scroll to position [319, 0]
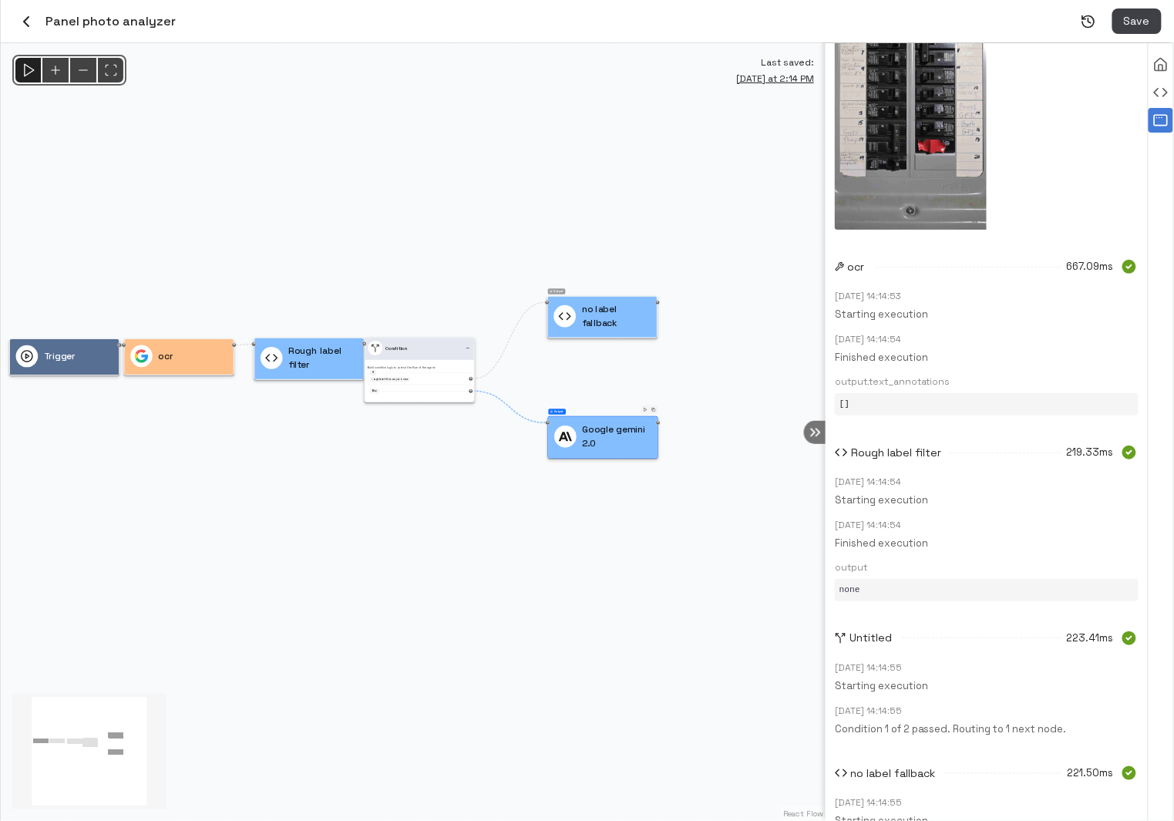
drag, startPoint x: 471, startPoint y: 582, endPoint x: 548, endPoint y: 561, distance: 79.8
click at [548, 561] on div "@keyframes flowAnimation { from { stroke-dashoffset: 36; } to { stroke-dashoffs…" at bounding box center [413, 432] width 825 height 778
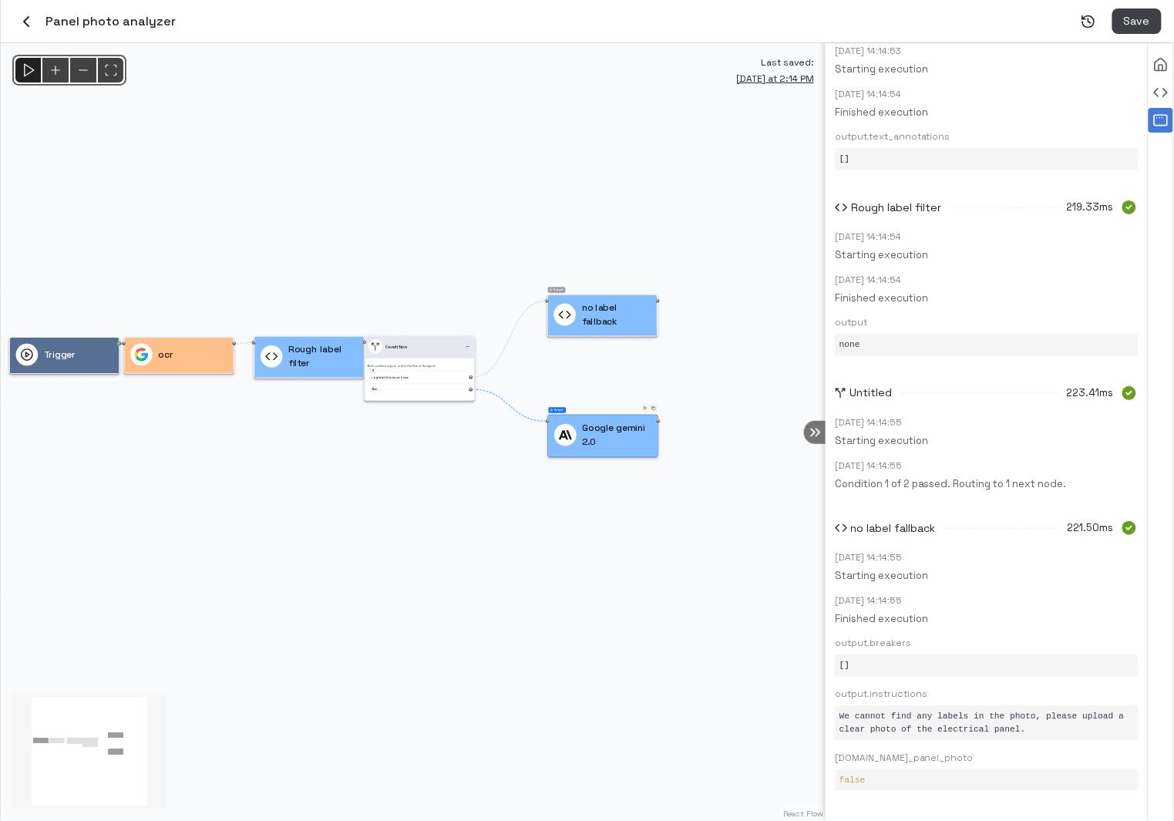
click at [24, 66] on polygon "Run" at bounding box center [28, 70] width 9 height 12
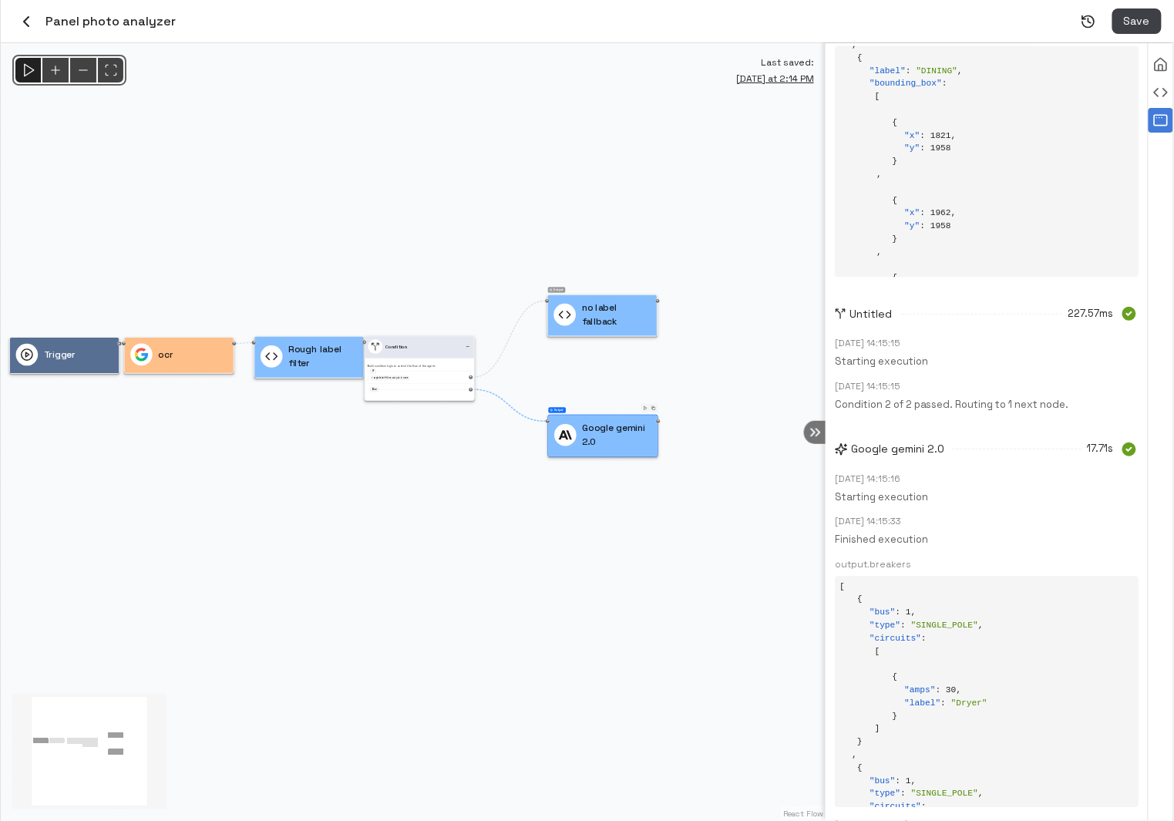
scroll to position [1128, 0]
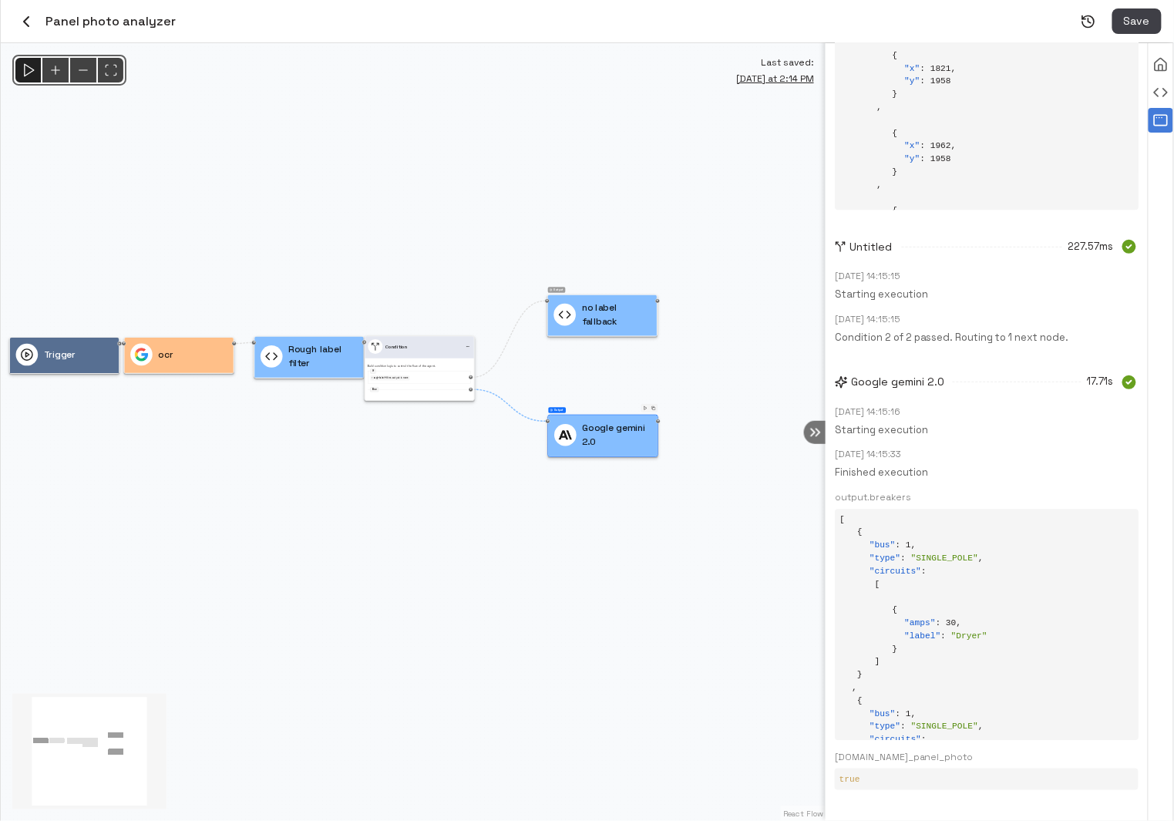
click at [1085, 18] on icon "Releases" at bounding box center [1088, 21] width 15 height 15
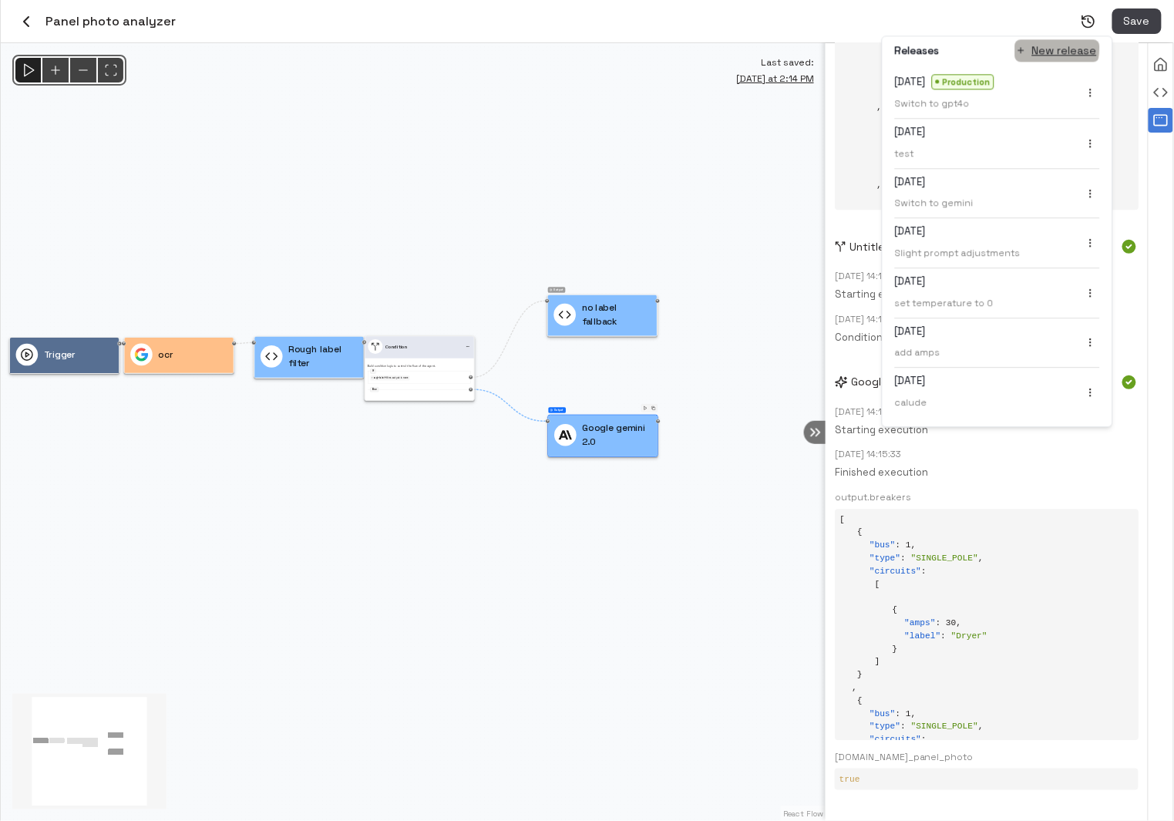
click at [1036, 47] on button "New release" at bounding box center [1057, 50] width 85 height 22
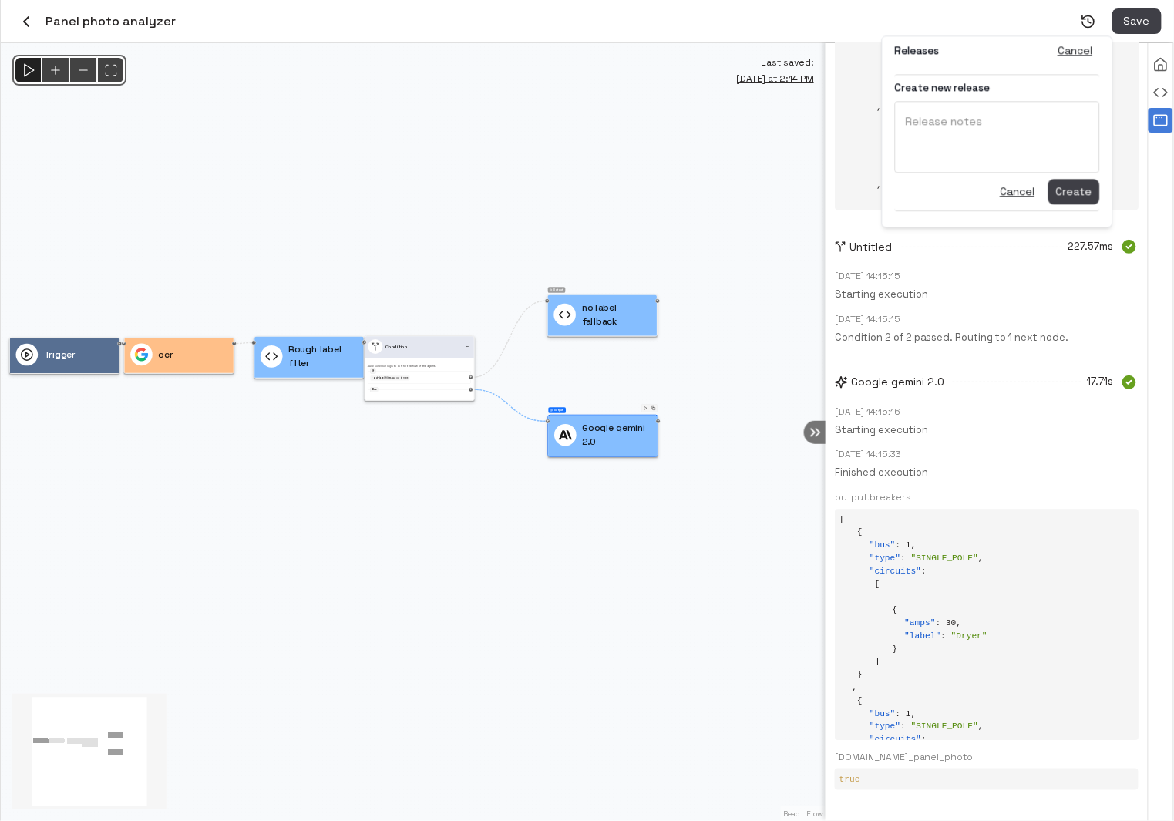
click at [938, 123] on div "Release notes * Release notes" at bounding box center [997, 137] width 205 height 72
type textarea "**********"
click at [1085, 192] on span "Create" at bounding box center [1074, 191] width 36 height 18
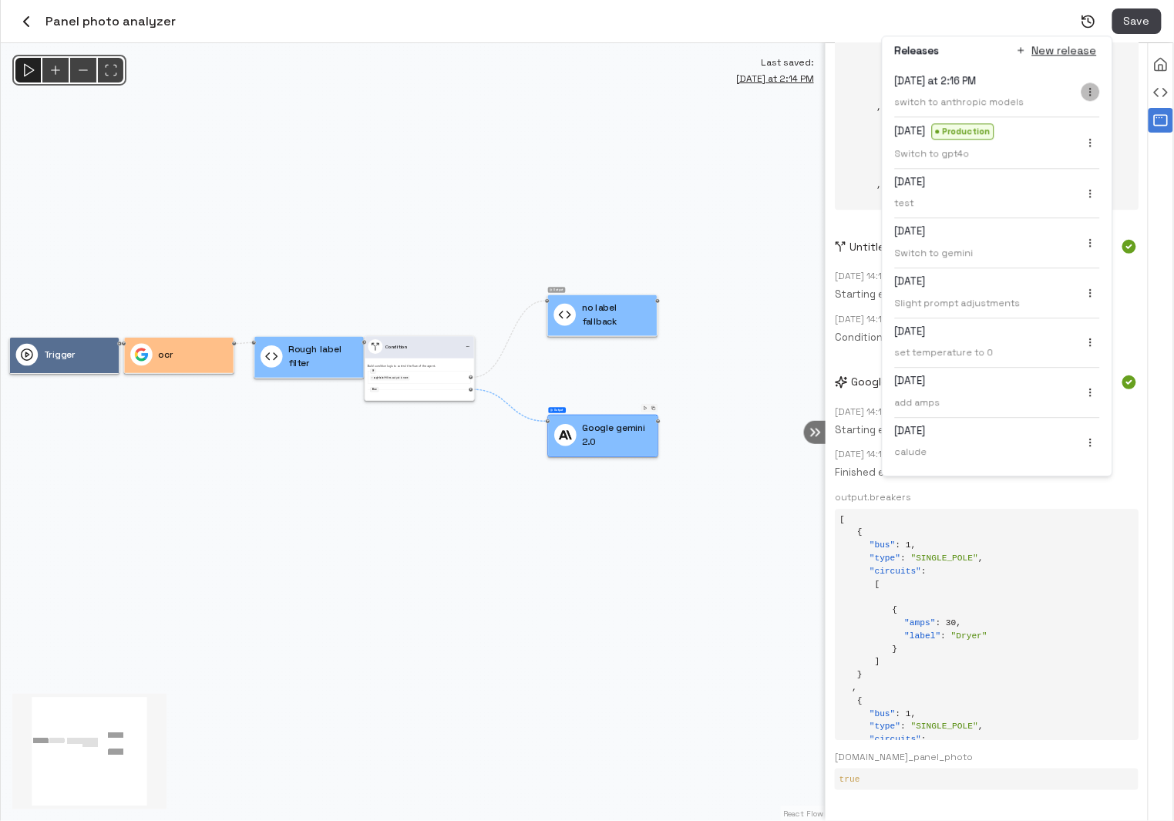
click at [1092, 93] on icon "menu" at bounding box center [1090, 92] width 11 height 11
click at [1059, 117] on li "Promote to production" at bounding box center [1030, 119] width 150 height 23
click at [28, 18] on icon "button" at bounding box center [26, 21] width 18 height 18
